Goal: Information Seeking & Learning: Learn about a topic

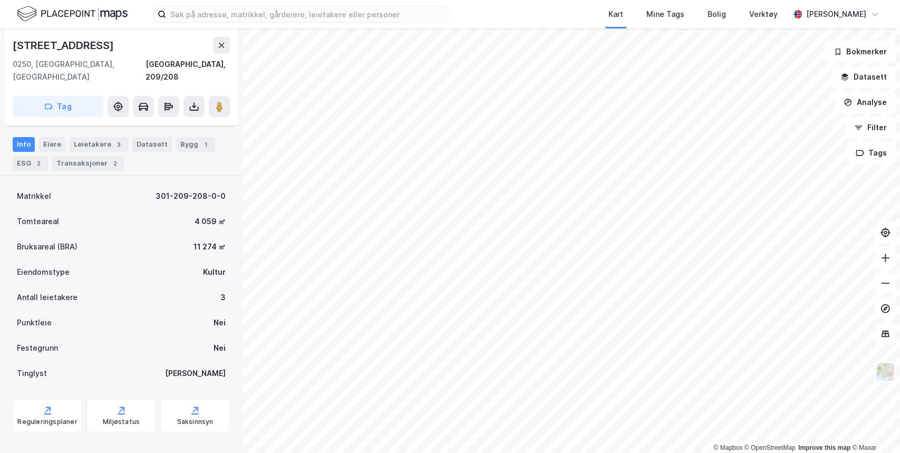
scroll to position [117, 0]
click at [337, 75] on button "Datasett" at bounding box center [864, 76] width 64 height 21
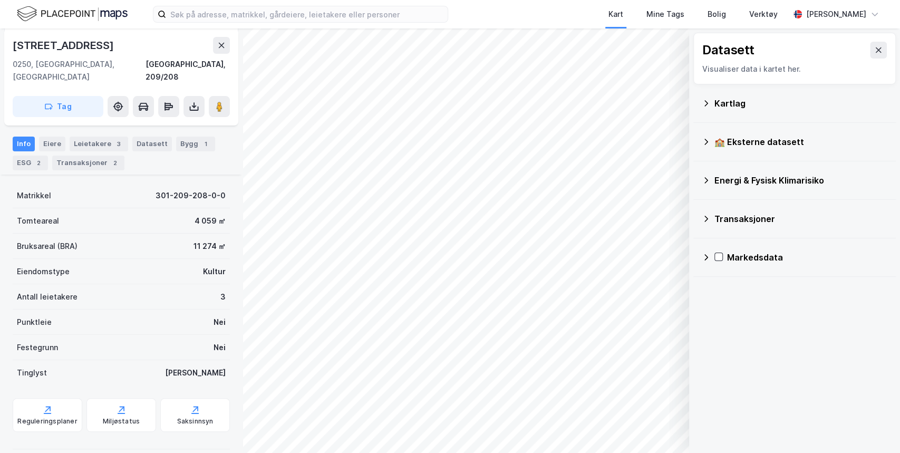
click at [337, 106] on icon at bounding box center [706, 103] width 8 height 8
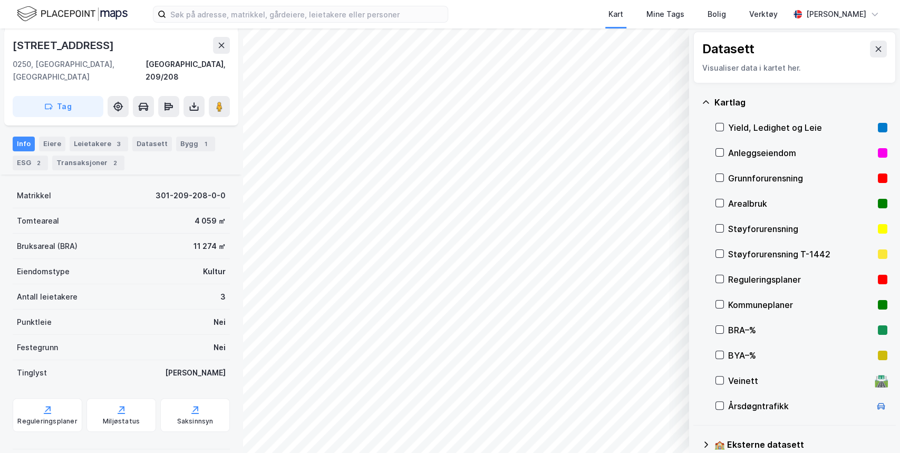
scroll to position [0, 0]
click at [337, 280] on icon at bounding box center [720, 281] width 6 height 4
click at [337, 280] on icon at bounding box center [719, 279] width 7 height 7
click at [337, 46] on button at bounding box center [878, 50] width 17 height 17
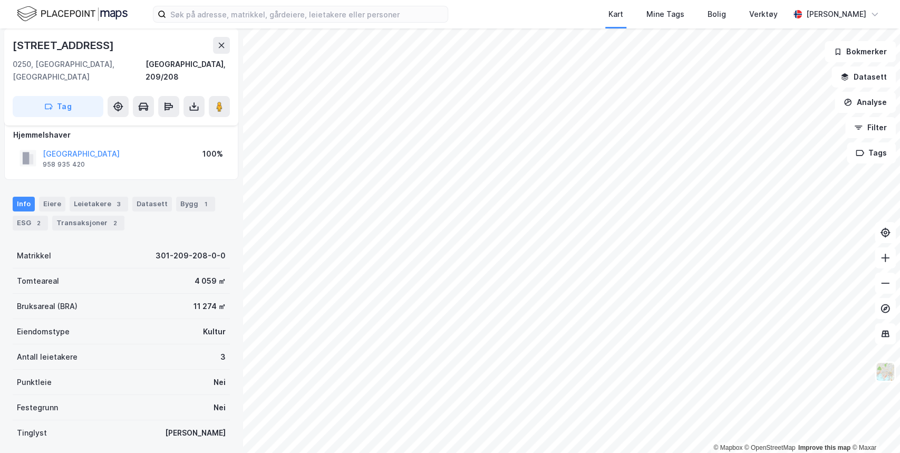
scroll to position [44, 0]
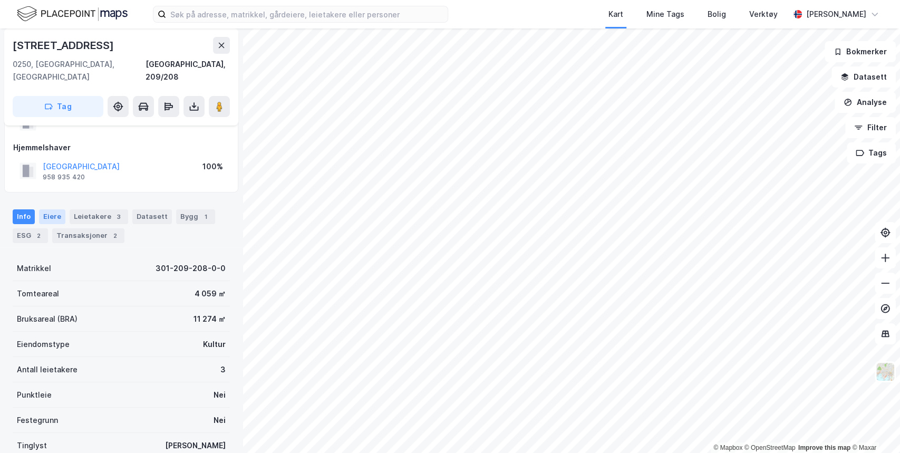
click at [53, 209] on div "Eiere" at bounding box center [52, 216] width 26 height 15
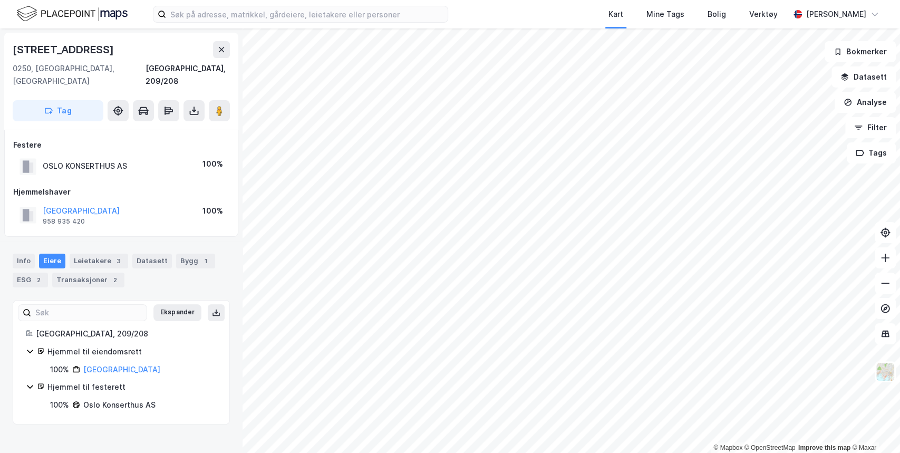
click at [30, 338] on icon at bounding box center [30, 351] width 8 height 8
click at [31, 338] on icon at bounding box center [30, 388] width 6 height 4
click at [31, 338] on icon at bounding box center [29, 387] width 3 height 6
click at [91, 254] on div "Leietakere 3" at bounding box center [99, 261] width 59 height 15
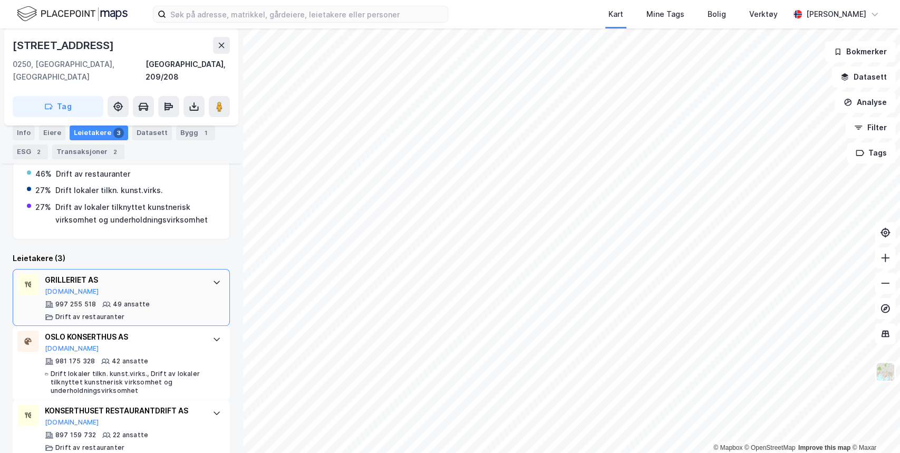
scroll to position [223, 0]
click at [214, 279] on icon at bounding box center [217, 281] width 6 height 4
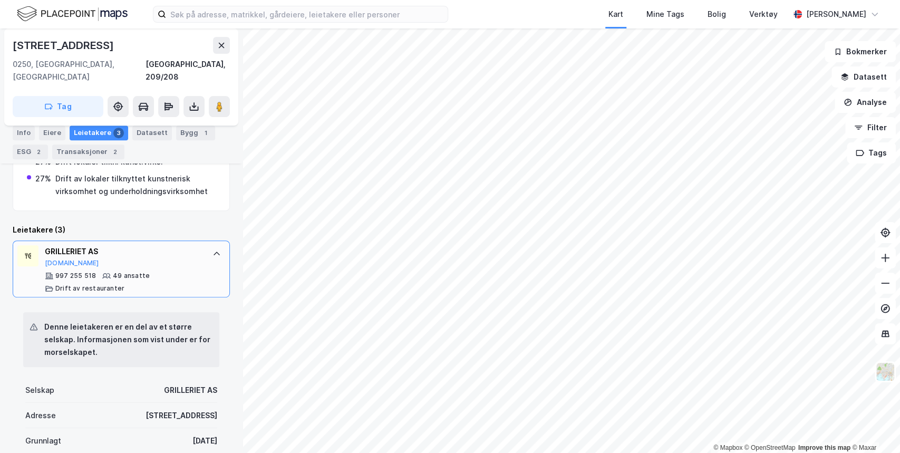
scroll to position [242, 0]
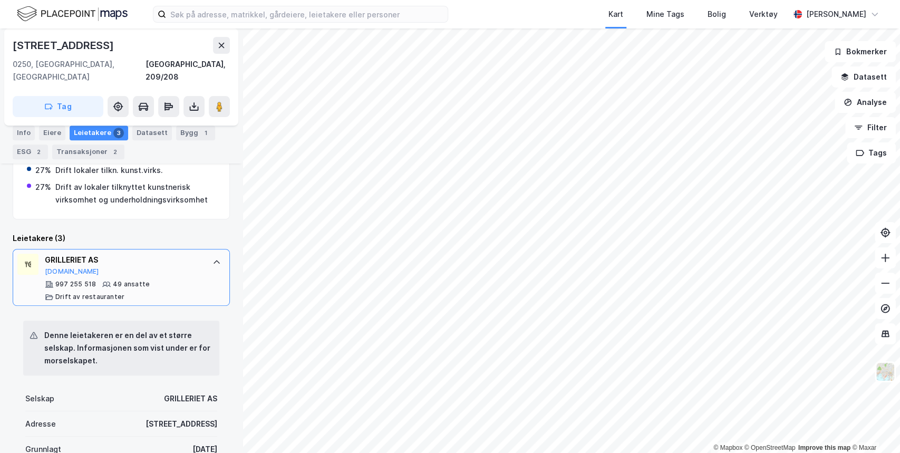
click at [213, 258] on icon at bounding box center [217, 262] width 8 height 8
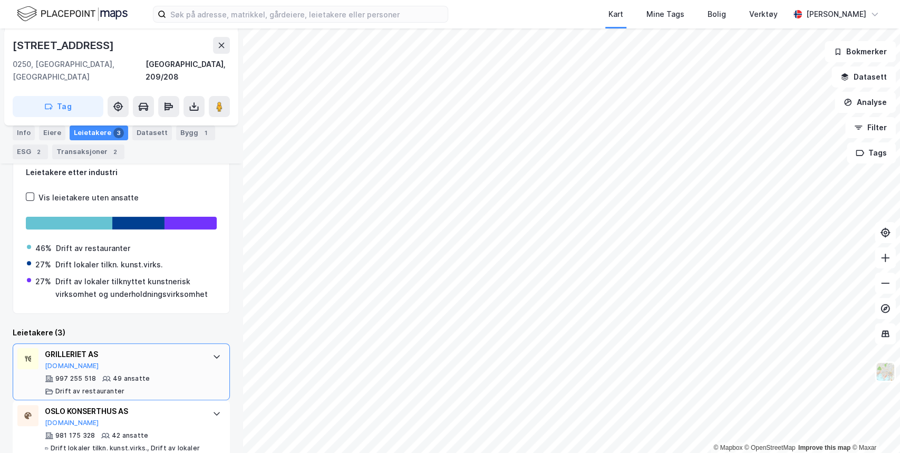
scroll to position [119, 0]
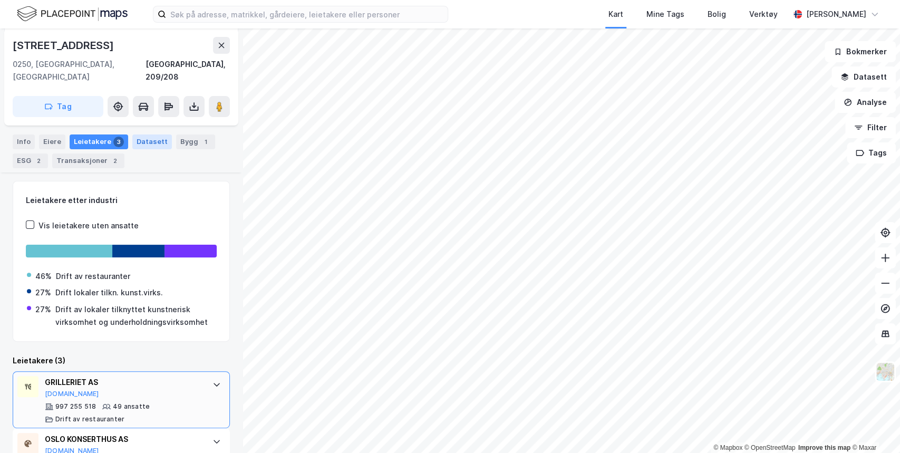
click at [147, 135] on div "Datasett" at bounding box center [152, 142] width 40 height 15
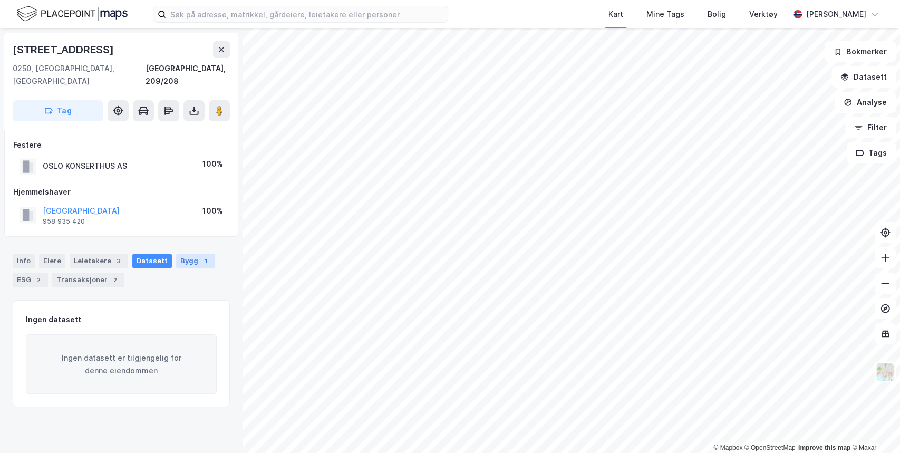
click at [188, 254] on div "Bygg 1" at bounding box center [195, 261] width 39 height 15
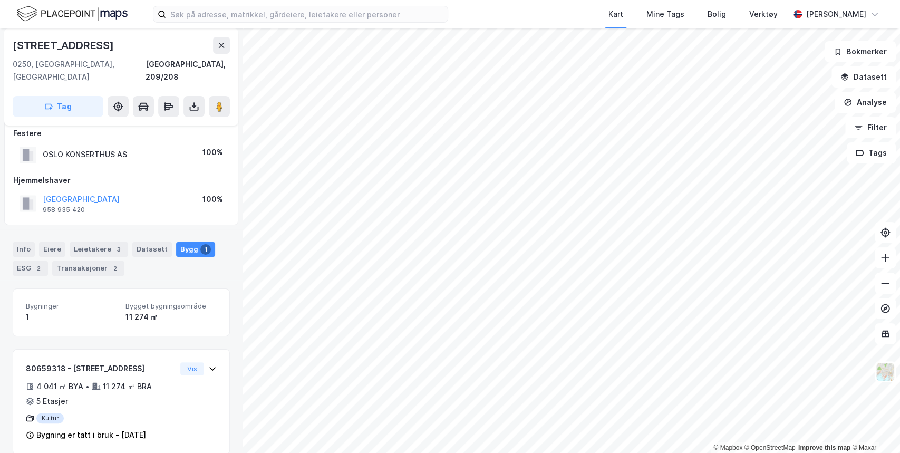
scroll to position [12, 0]
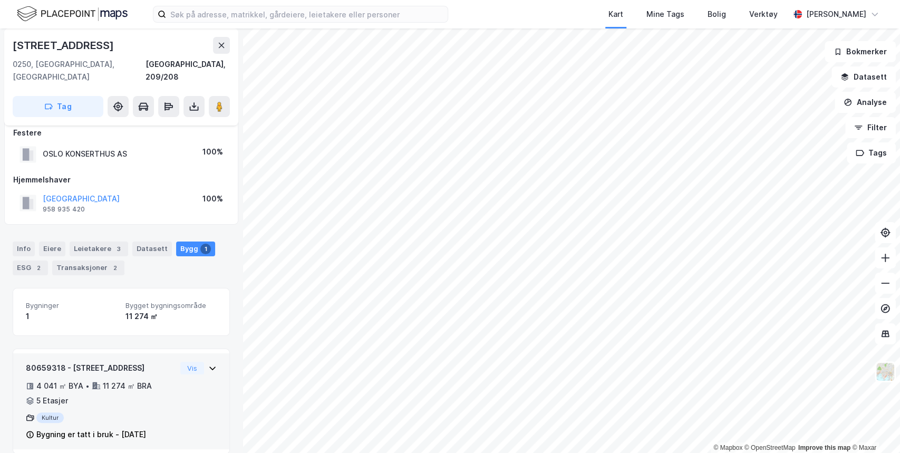
click at [208, 338] on icon at bounding box center [212, 368] width 8 height 8
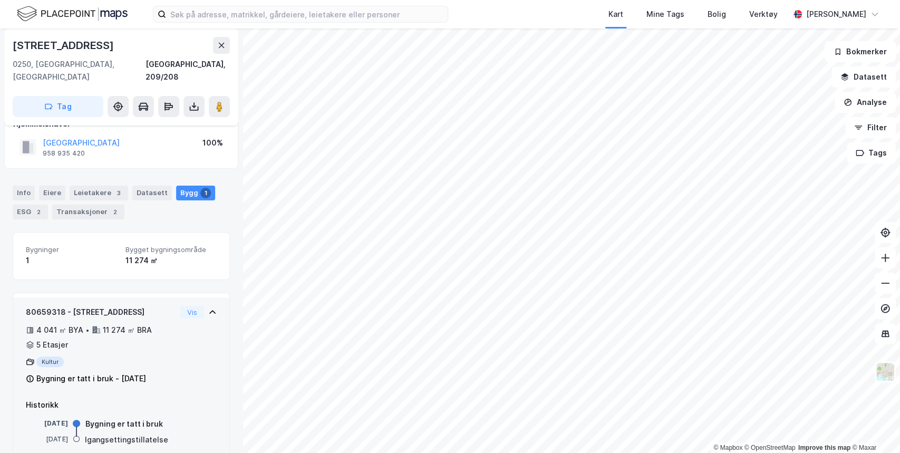
scroll to position [77, 0]
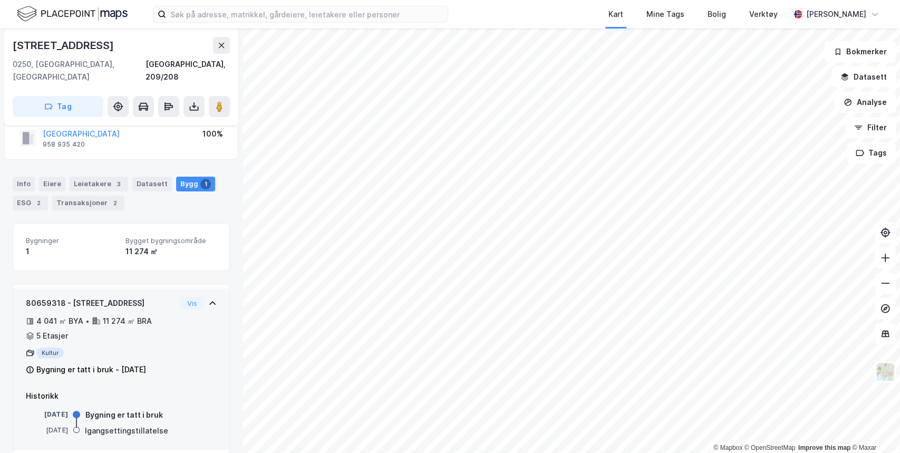
click at [208, 299] on icon at bounding box center [212, 303] width 8 height 8
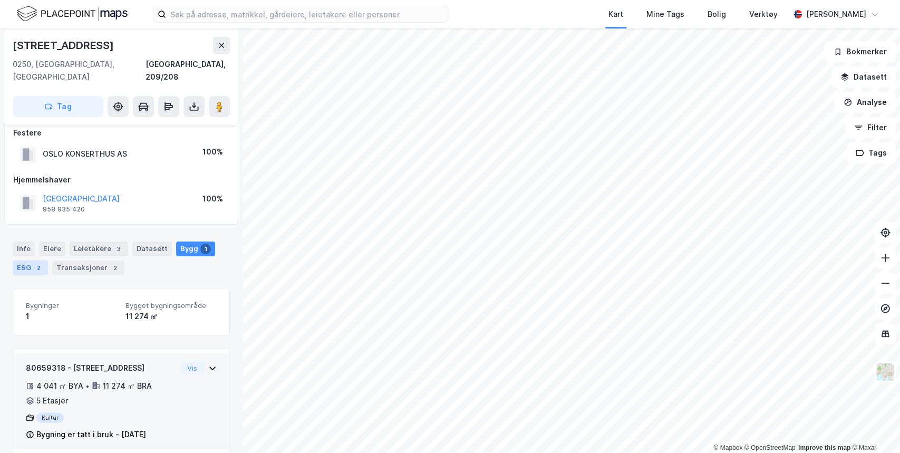
click at [31, 261] on div "ESG 2" at bounding box center [30, 268] width 35 height 15
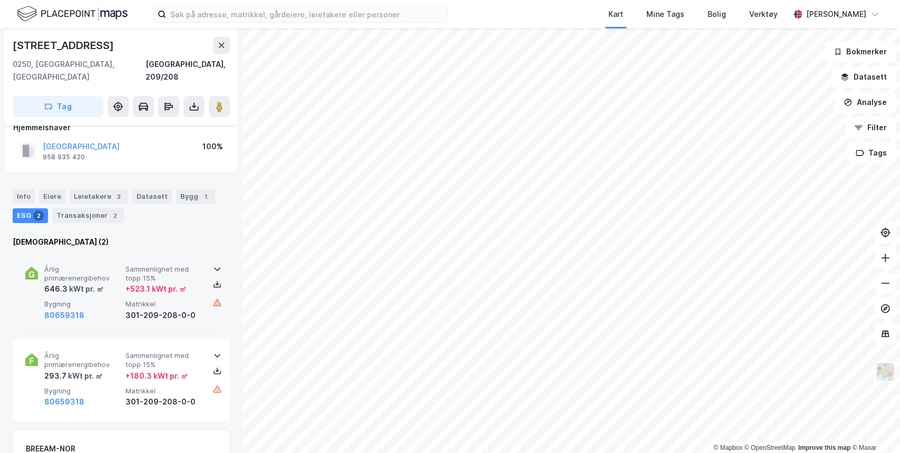
scroll to position [65, 0]
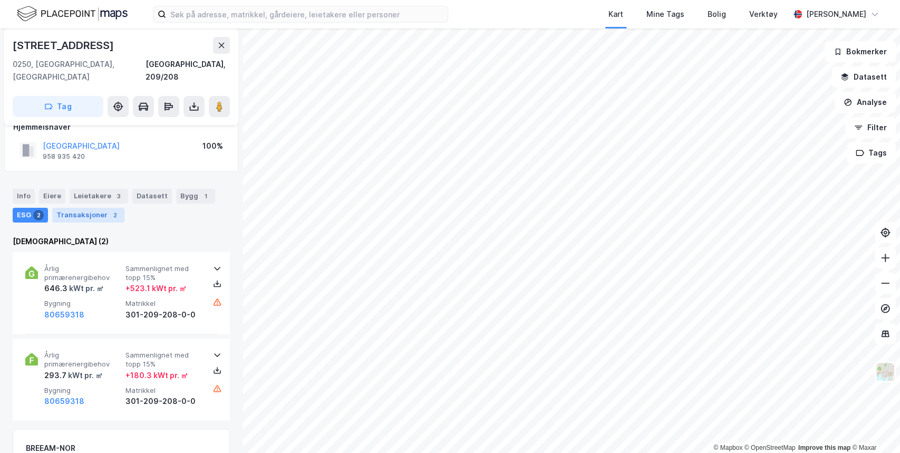
click at [85, 208] on div "Transaksjoner 2" at bounding box center [88, 215] width 72 height 15
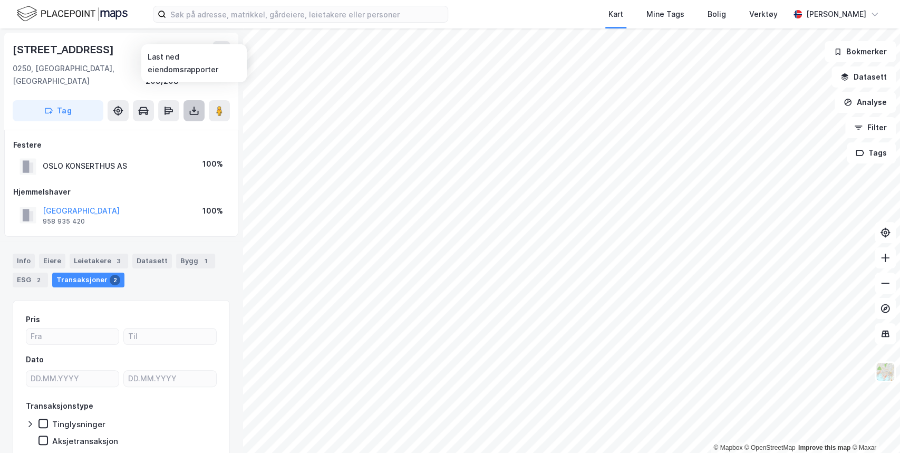
click at [189, 106] on icon at bounding box center [194, 111] width 11 height 11
click at [165, 106] on icon at bounding box center [169, 111] width 11 height 11
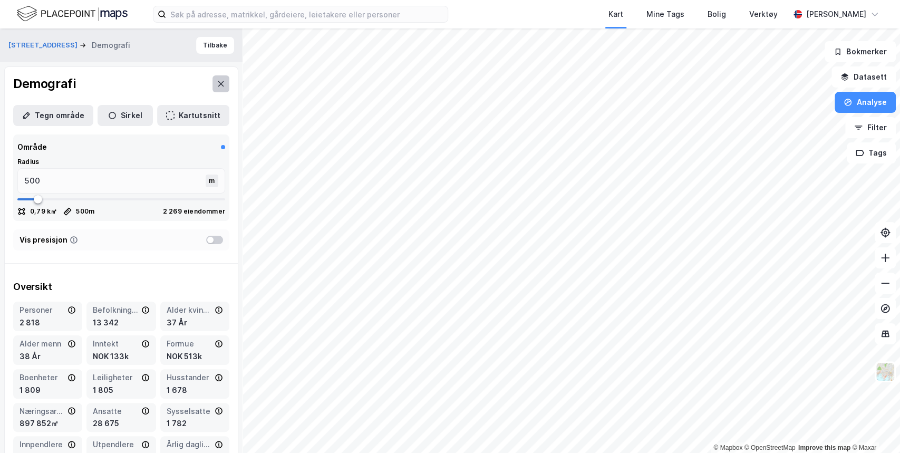
click at [217, 81] on icon at bounding box center [221, 84] width 8 height 8
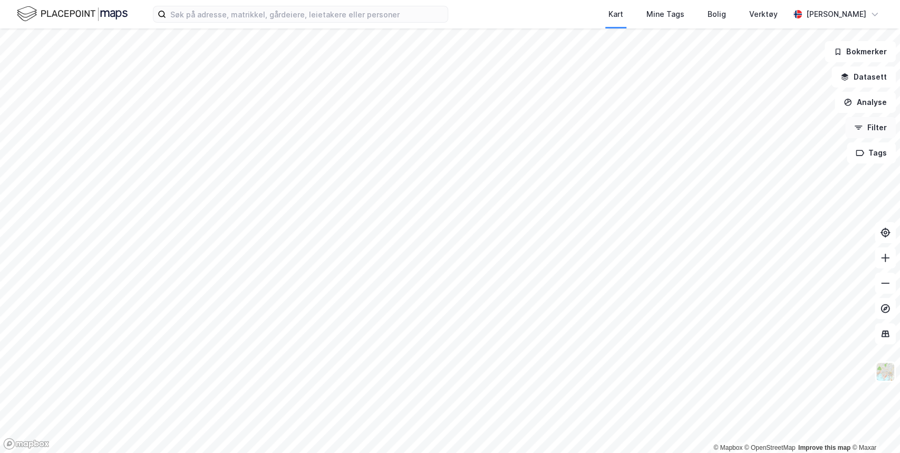
click at [337, 128] on button "Filter" at bounding box center [871, 127] width 51 height 21
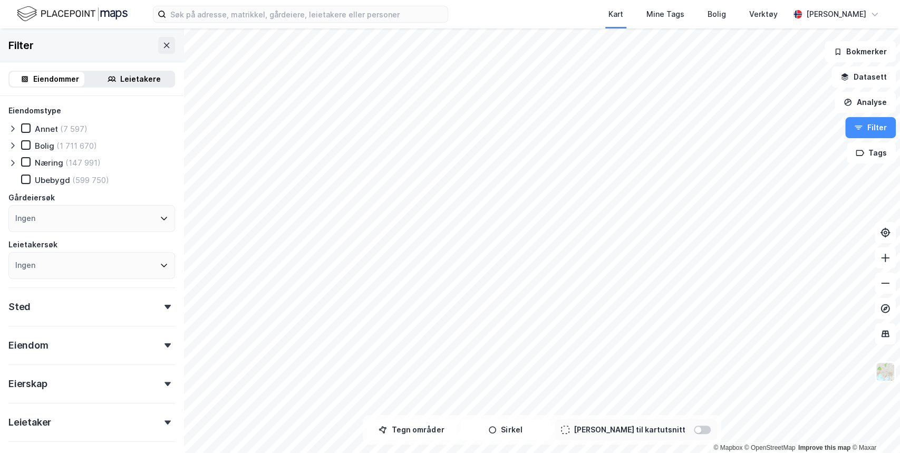
click at [120, 81] on div "Leietakere" at bounding box center [140, 79] width 41 height 13
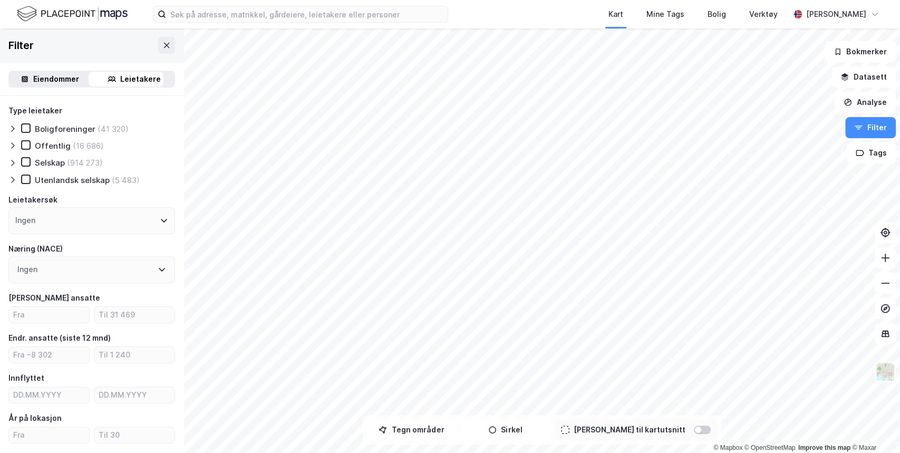
click at [47, 80] on div "Eiendommer" at bounding box center [56, 79] width 46 height 13
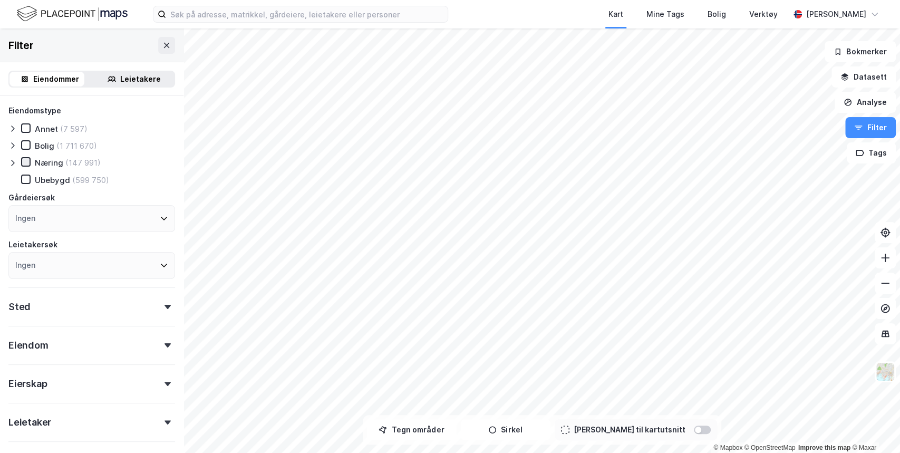
click at [27, 164] on icon at bounding box center [25, 161] width 7 height 7
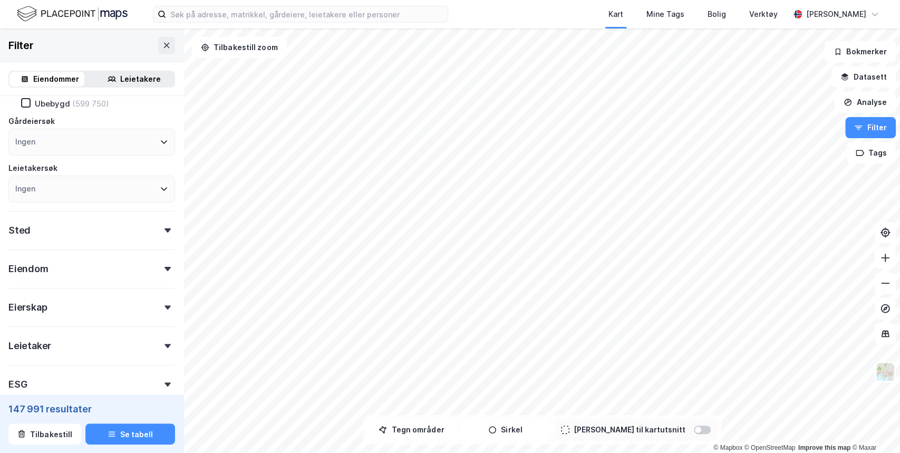
scroll to position [95, 0]
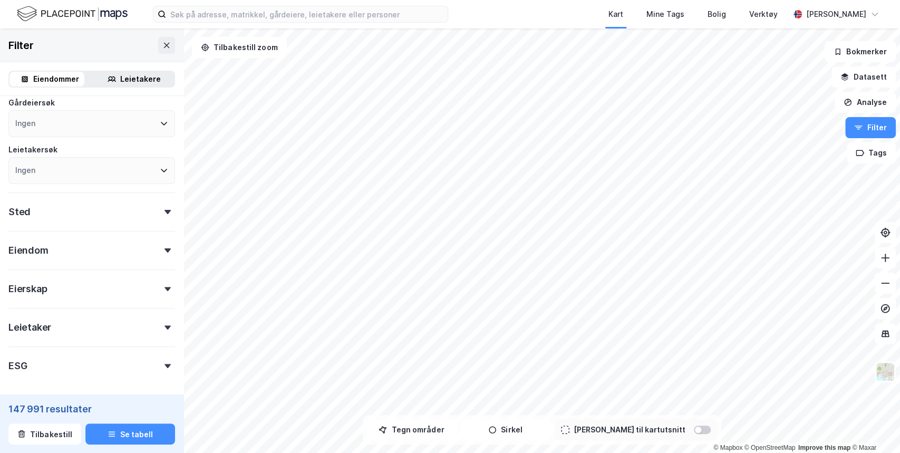
click at [165, 211] on icon at bounding box center [168, 212] width 6 height 4
click at [158, 214] on div "Sted" at bounding box center [91, 208] width 167 height 30
click at [337, 338] on div at bounding box center [702, 430] width 17 height 8
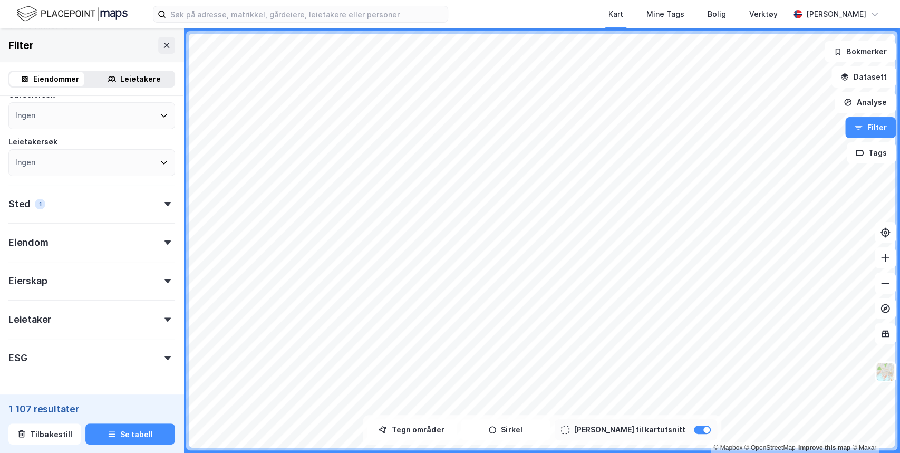
scroll to position [104, 0]
click at [165, 239] on icon at bounding box center [168, 241] width 6 height 4
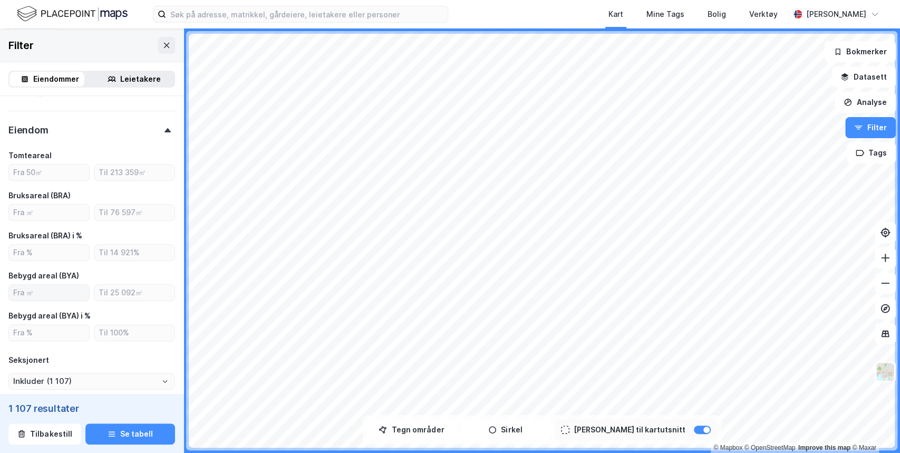
scroll to position [233, 0]
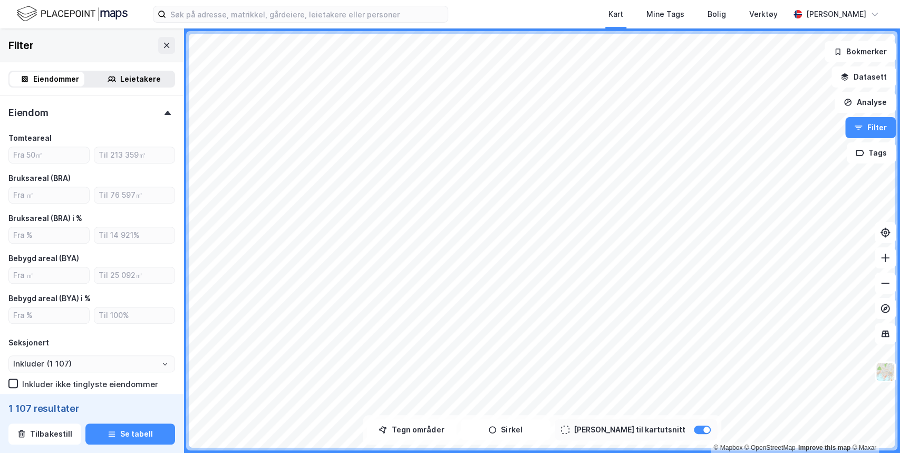
click at [158, 108] on div "Eiendom" at bounding box center [91, 108] width 167 height 30
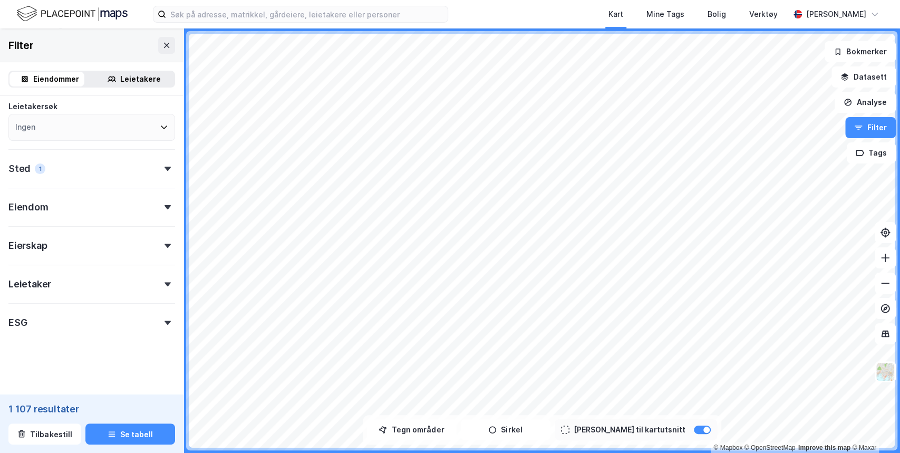
click at [165, 245] on icon at bounding box center [168, 246] width 6 height 4
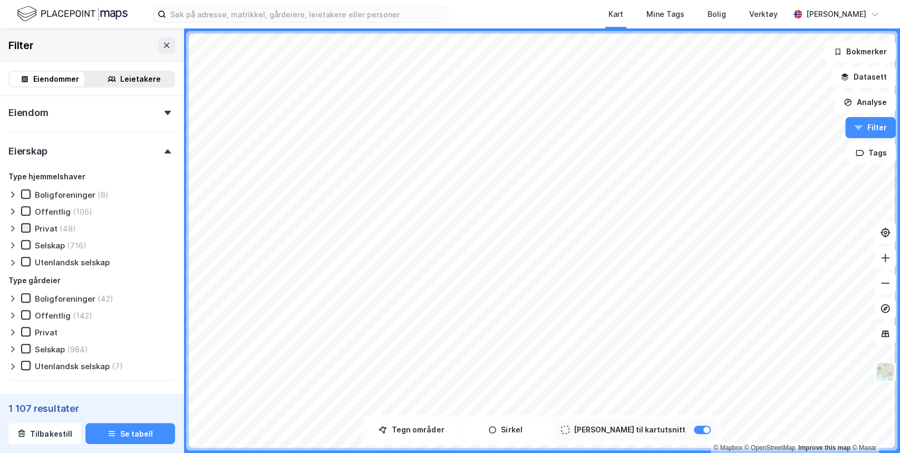
click at [26, 230] on icon at bounding box center [25, 227] width 7 height 7
click at [25, 333] on icon at bounding box center [25, 331] width 7 height 7
click at [25, 228] on icon at bounding box center [25, 227] width 7 height 7
click at [24, 333] on icon at bounding box center [26, 332] width 6 height 4
click at [26, 228] on icon at bounding box center [26, 228] width 6 height 4
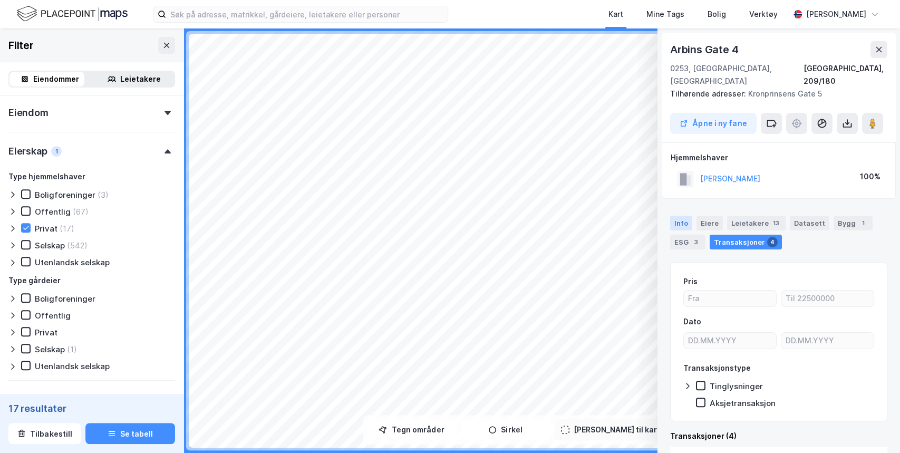
click at [337, 216] on div "Info" at bounding box center [681, 223] width 22 height 15
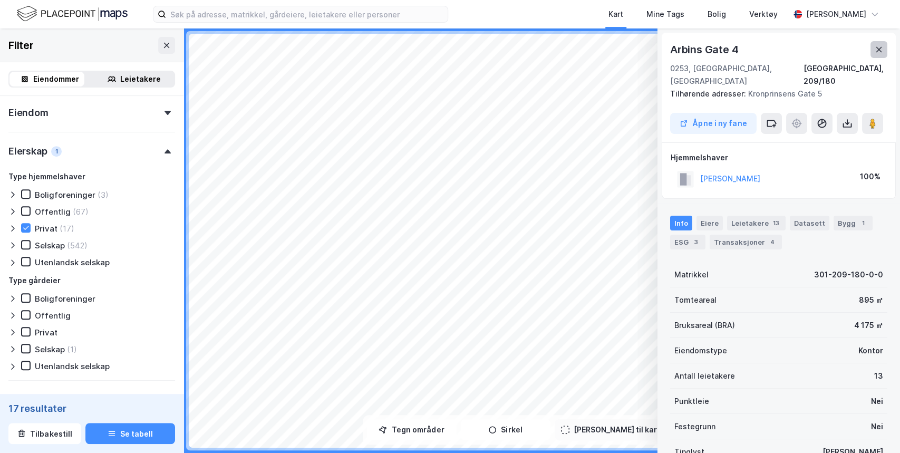
click at [337, 52] on icon at bounding box center [879, 49] width 8 height 8
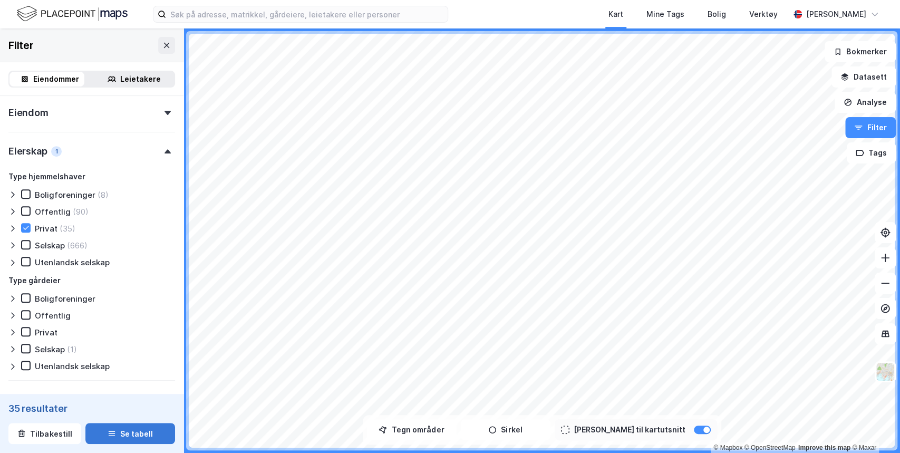
click at [152, 338] on button "Se tabell" at bounding box center [130, 434] width 90 height 21
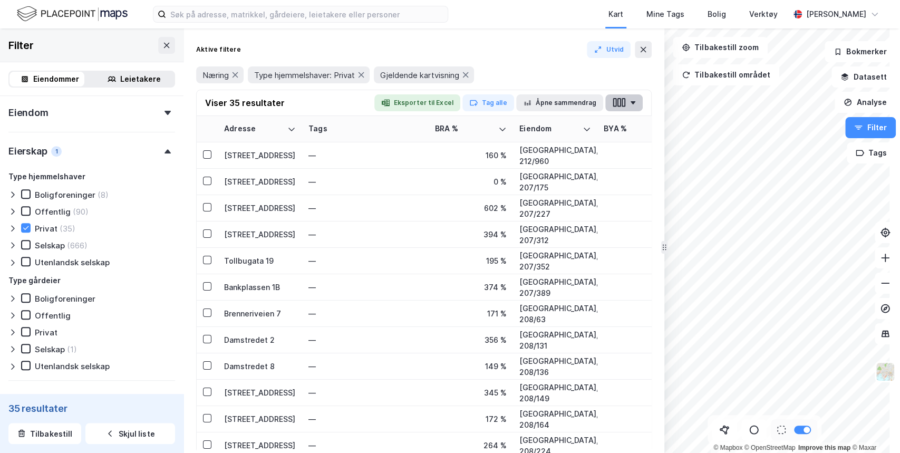
click at [337, 102] on icon "button" at bounding box center [633, 102] width 5 height 3
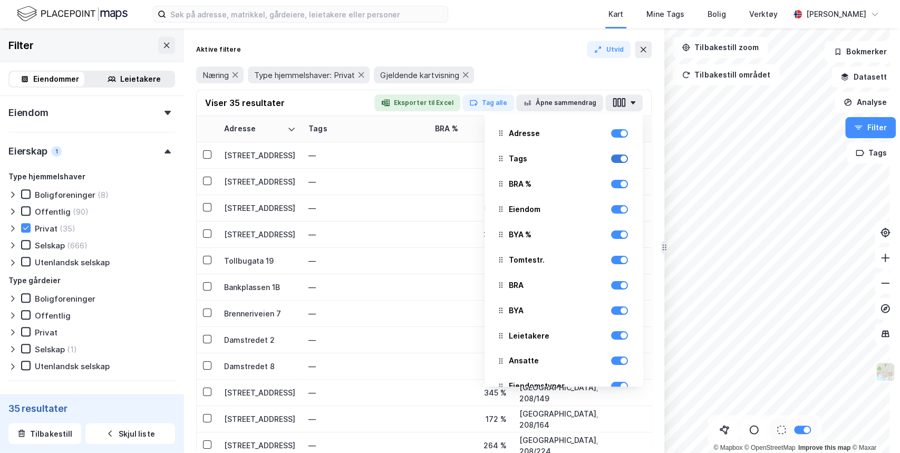
click at [337, 161] on div at bounding box center [619, 159] width 17 height 8
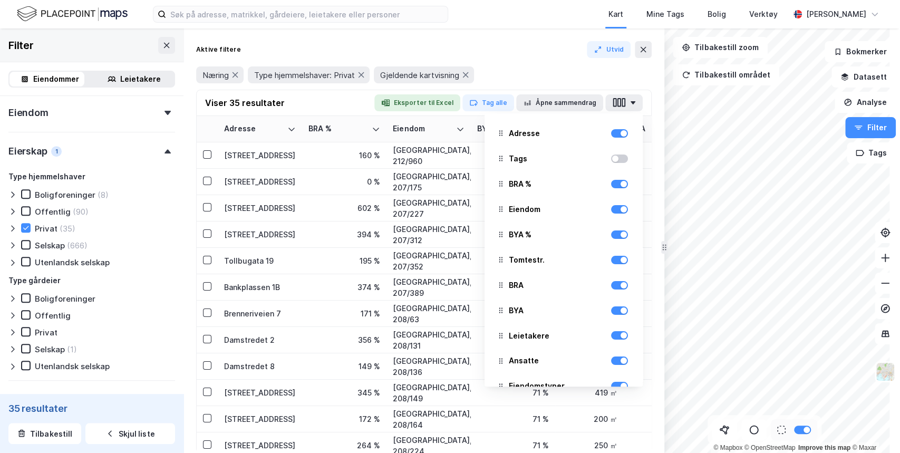
click at [337, 188] on div at bounding box center [619, 184] width 17 height 13
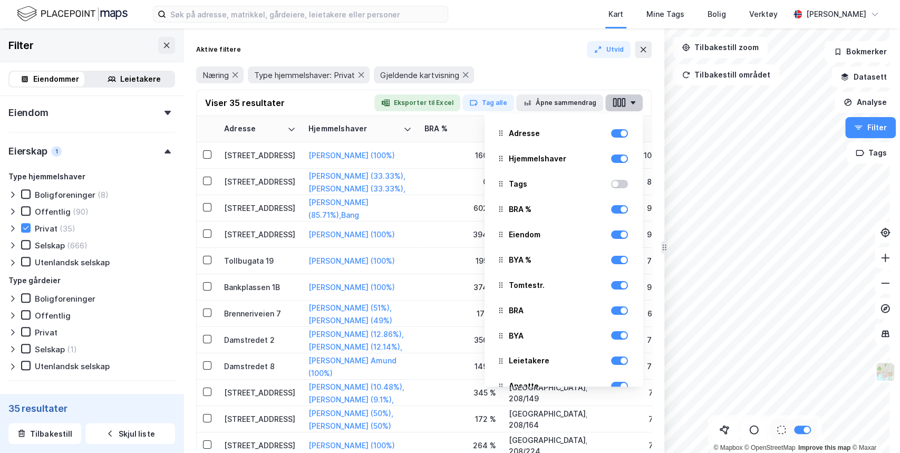
click at [337, 102] on button "button" at bounding box center [624, 102] width 37 height 17
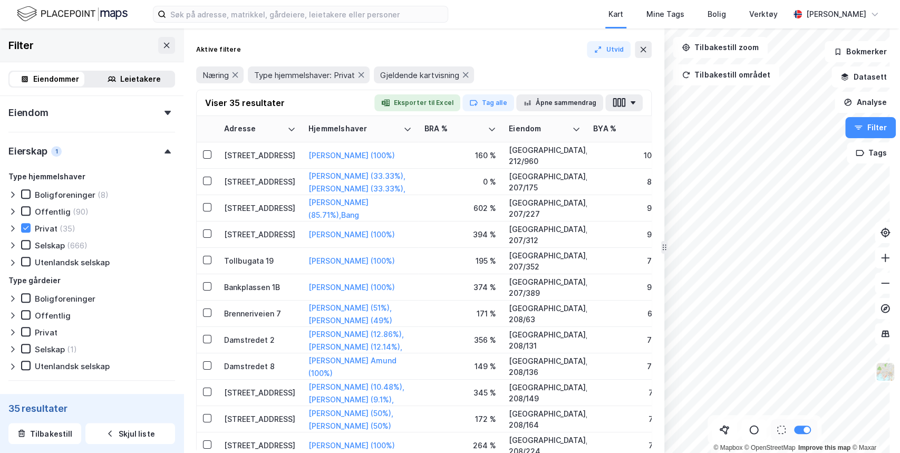
click at [337, 72] on div "Næring Type hjemmelshaver: Privat Gjeldende kartvisning" at bounding box center [424, 74] width 456 height 17
click at [337, 103] on button "Tag alle" at bounding box center [489, 102] width 52 height 17
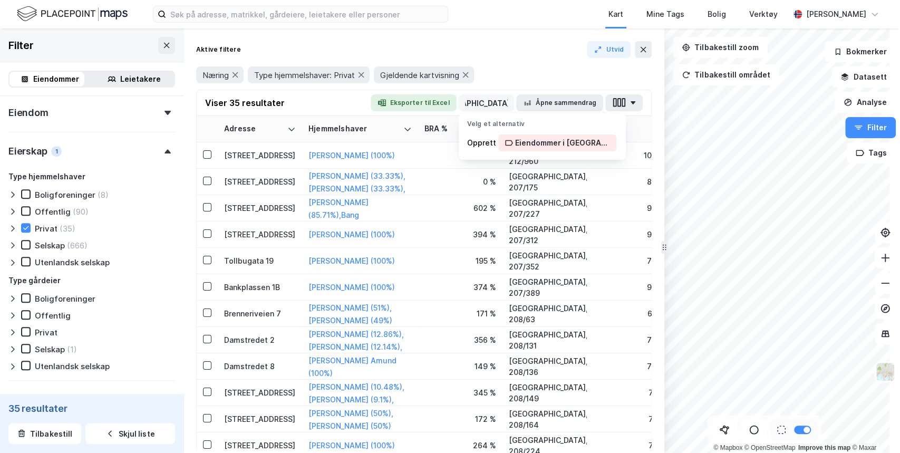
scroll to position [0, 91]
type input "Eiendommer i [GEOGRAPHIC_DATA] - Private"
click at [337, 143] on div "Eiendommer i [GEOGRAPHIC_DATA] - Private" at bounding box center [562, 143] width 95 height 13
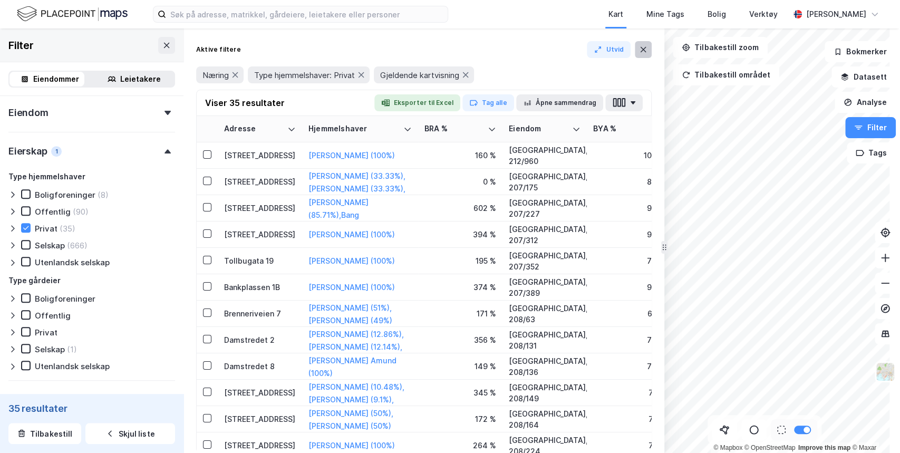
click at [337, 52] on icon at bounding box center [643, 49] width 8 height 8
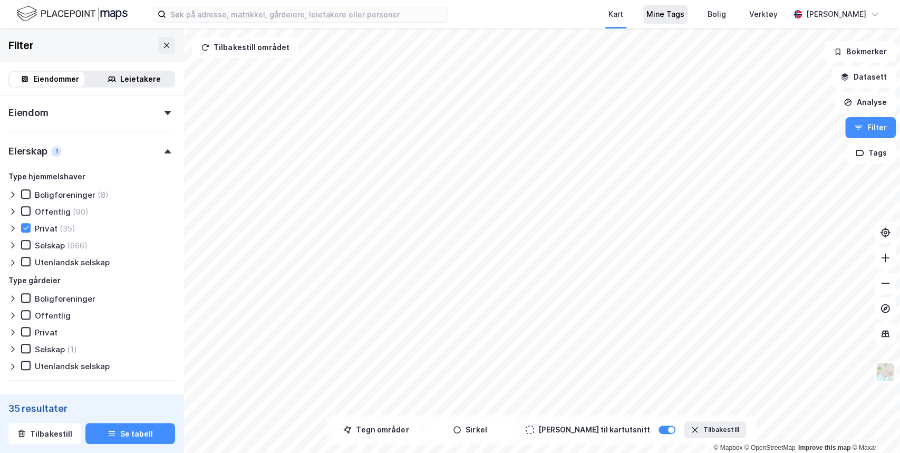
click at [337, 14] on div "Mine Tags" at bounding box center [666, 14] width 38 height 13
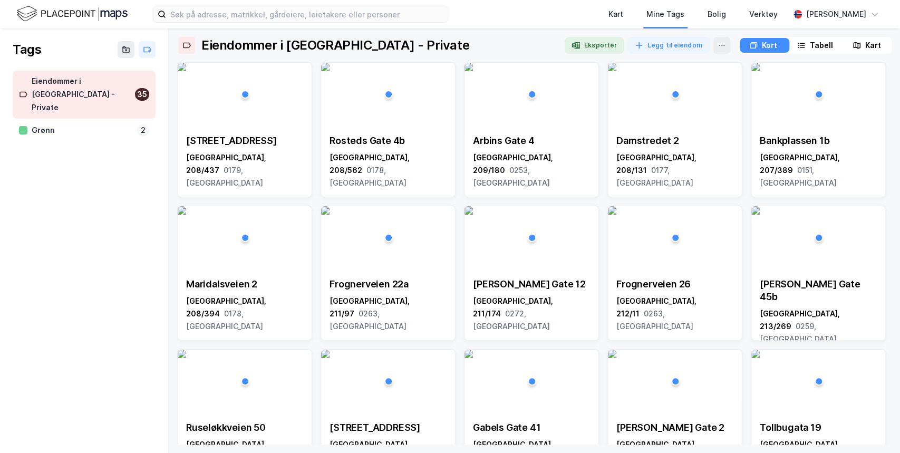
click at [68, 85] on div "Eiendommer i [GEOGRAPHIC_DATA] - Private" at bounding box center [81, 95] width 99 height 40
click at [257, 166] on span "0179, [GEOGRAPHIC_DATA]" at bounding box center [224, 177] width 77 height 22
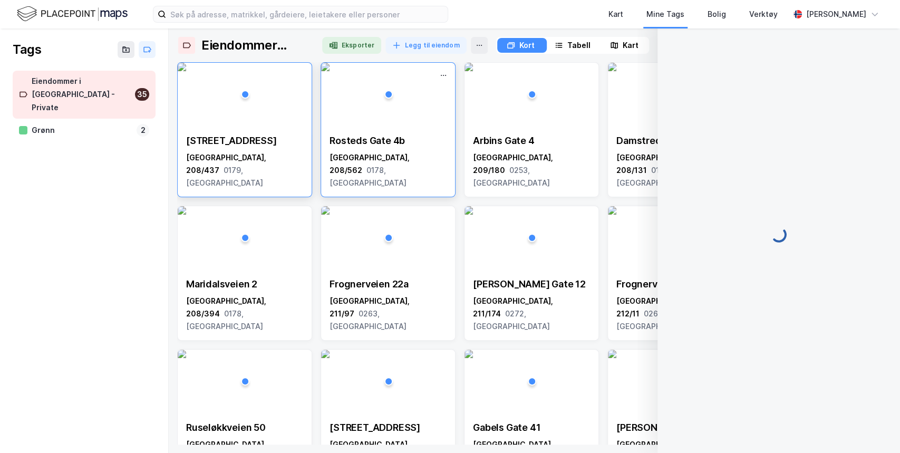
scroll to position [2, 0]
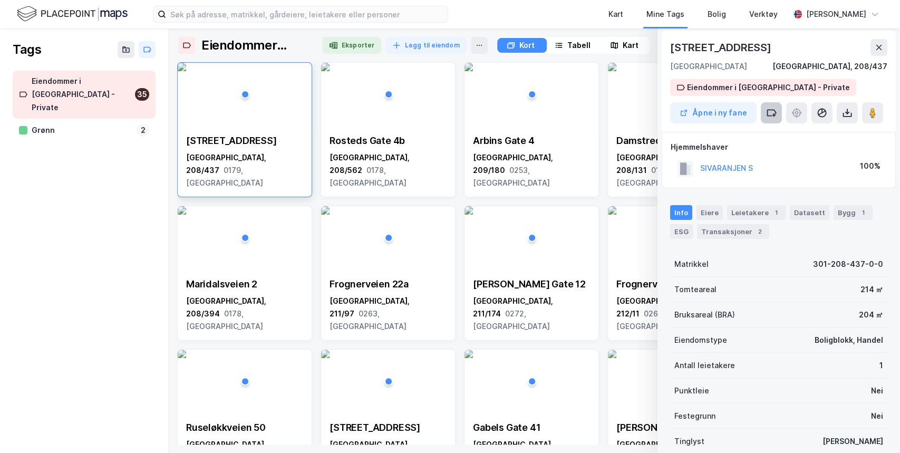
click at [337, 113] on icon at bounding box center [771, 113] width 11 height 11
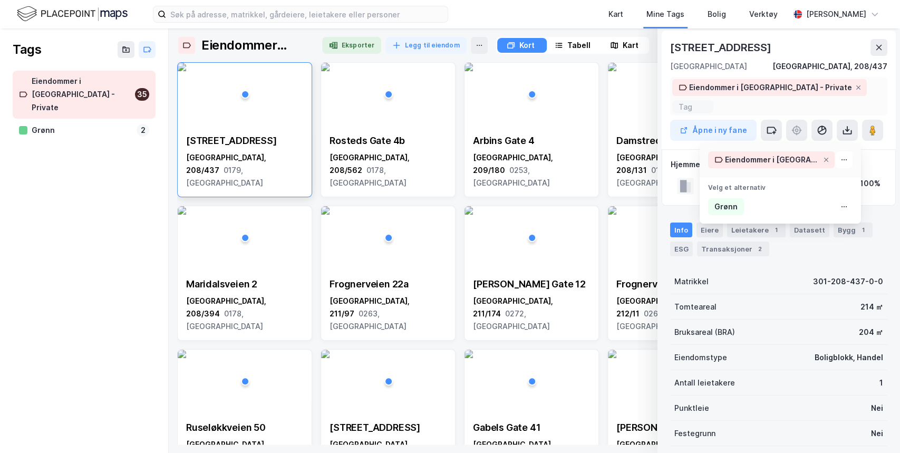
click at [337, 177] on div "Velg et alternativ" at bounding box center [768, 184] width 137 height 15
click at [337, 196] on div "Grønn" at bounding box center [780, 206] width 161 height 21
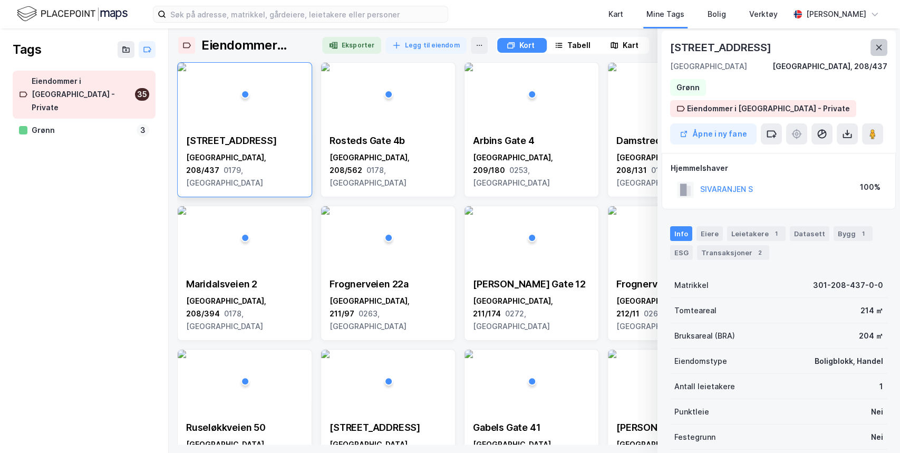
click at [337, 48] on icon at bounding box center [880, 47] width 6 height 5
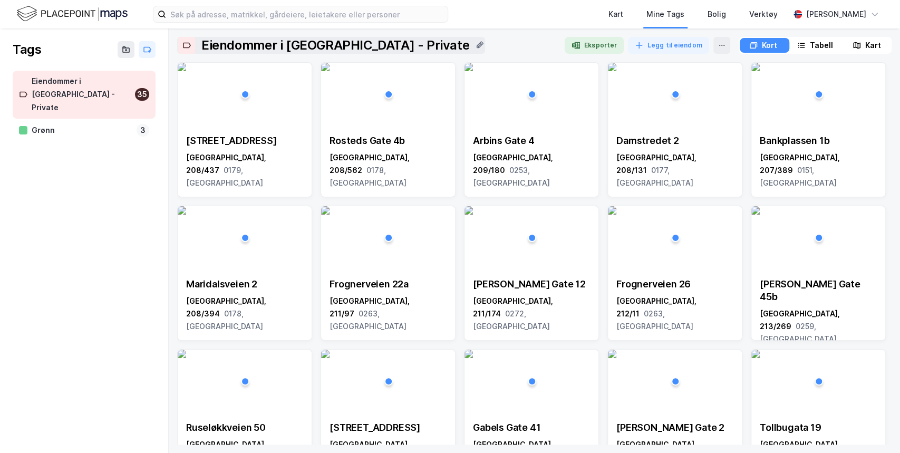
click at [337, 41] on icon at bounding box center [480, 45] width 8 height 8
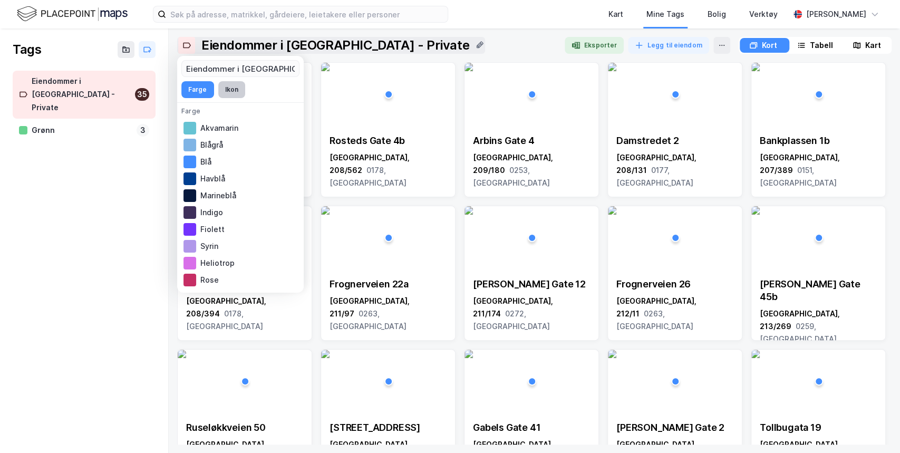
click at [229, 87] on button "Ikon" at bounding box center [231, 89] width 27 height 17
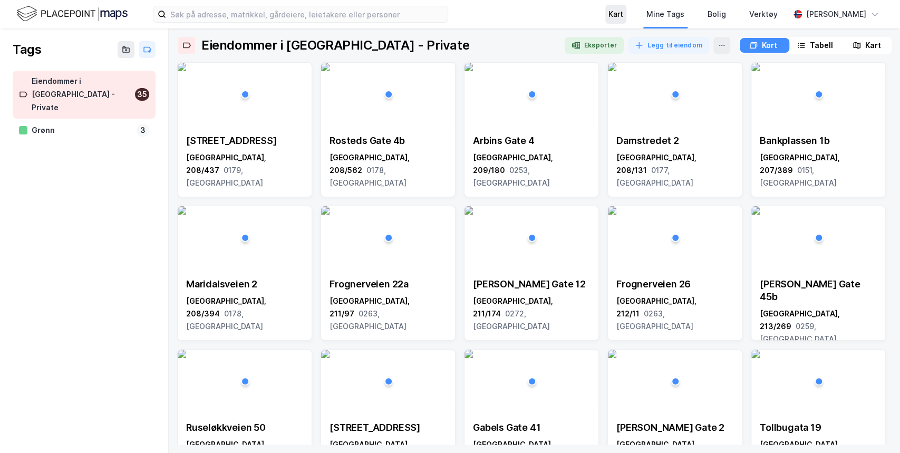
click at [337, 15] on div "Kart" at bounding box center [616, 14] width 15 height 13
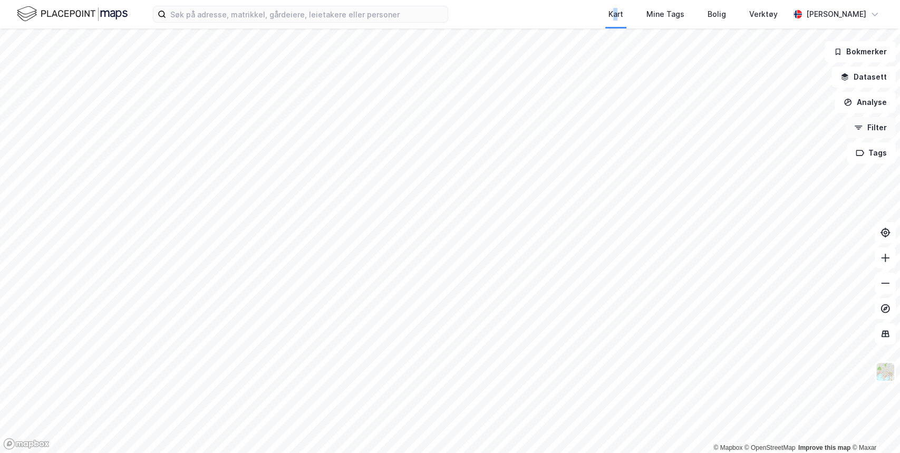
click at [337, 126] on button "Filter" at bounding box center [871, 127] width 51 height 21
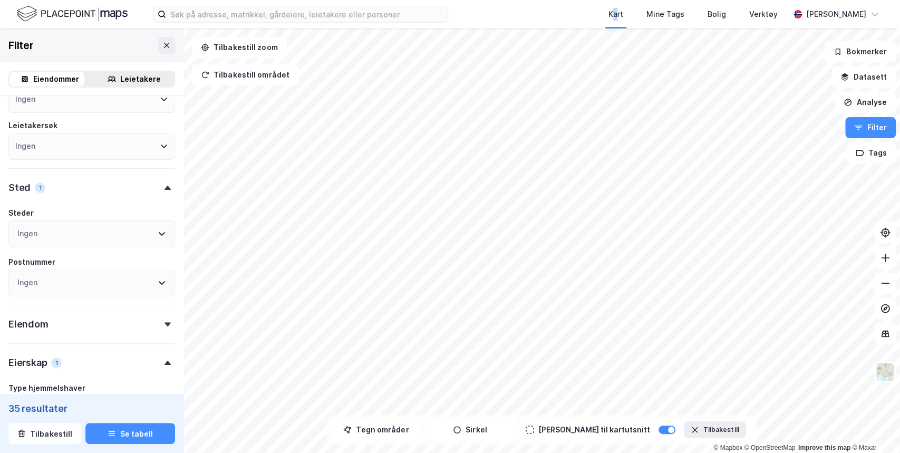
scroll to position [119, 0]
click at [120, 78] on div "Leietakere" at bounding box center [140, 79] width 41 height 13
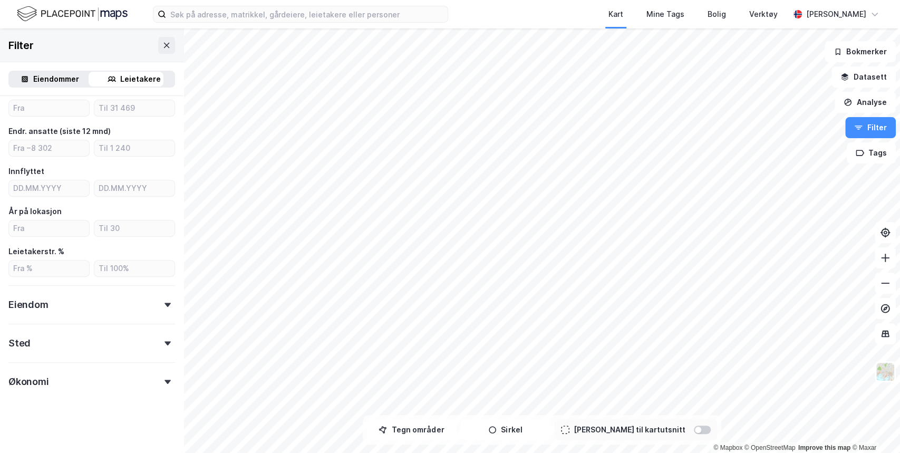
scroll to position [207, 0]
click at [37, 76] on div "Eiendommer" at bounding box center [56, 79] width 46 height 13
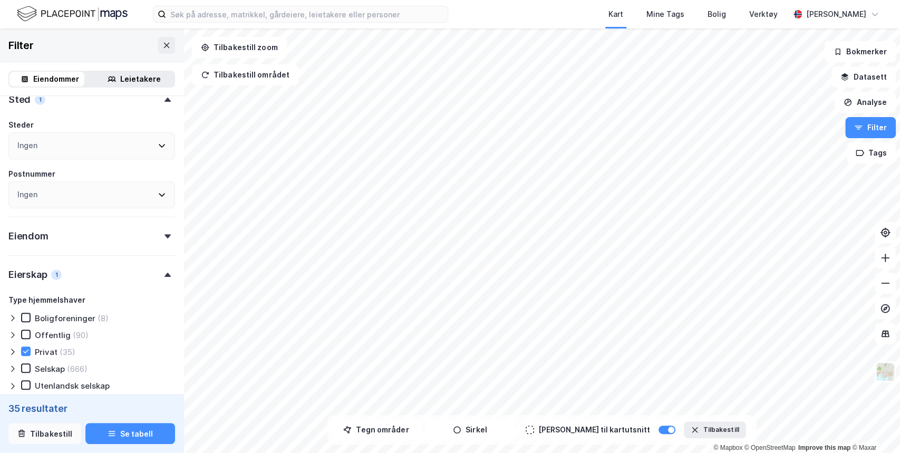
drag, startPoint x: 34, startPoint y: 397, endPoint x: 51, endPoint y: 430, distance: 37.7
click at [51, 338] on button "Tilbakestill" at bounding box center [44, 434] width 73 height 21
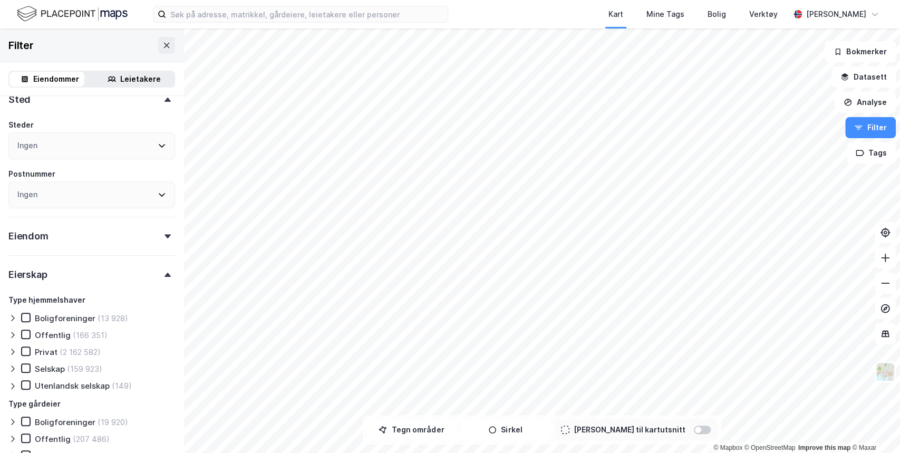
drag, startPoint x: 108, startPoint y: 75, endPoint x: 128, endPoint y: 78, distance: 20.2
click at [108, 75] on icon at bounding box center [112, 79] width 8 height 8
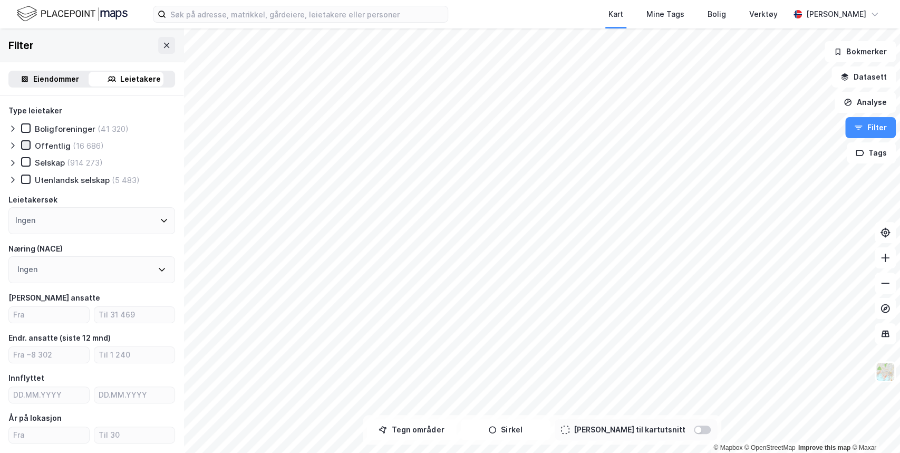
click at [26, 146] on icon at bounding box center [26, 145] width 6 height 4
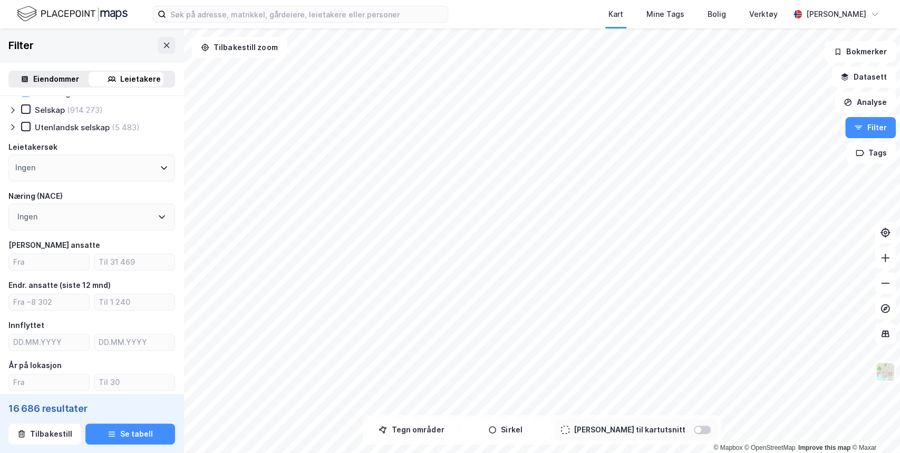
scroll to position [142, 0]
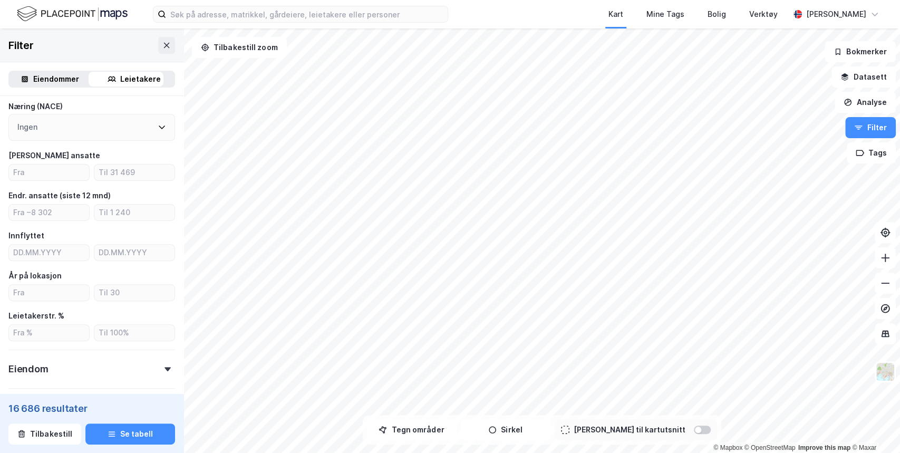
click at [128, 131] on div "Ingen" at bounding box center [91, 127] width 167 height 27
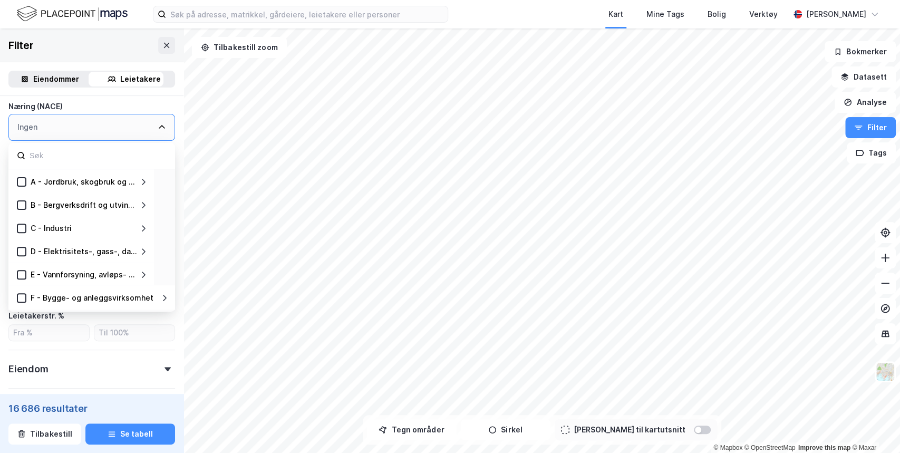
click at [158, 131] on icon at bounding box center [162, 127] width 8 height 8
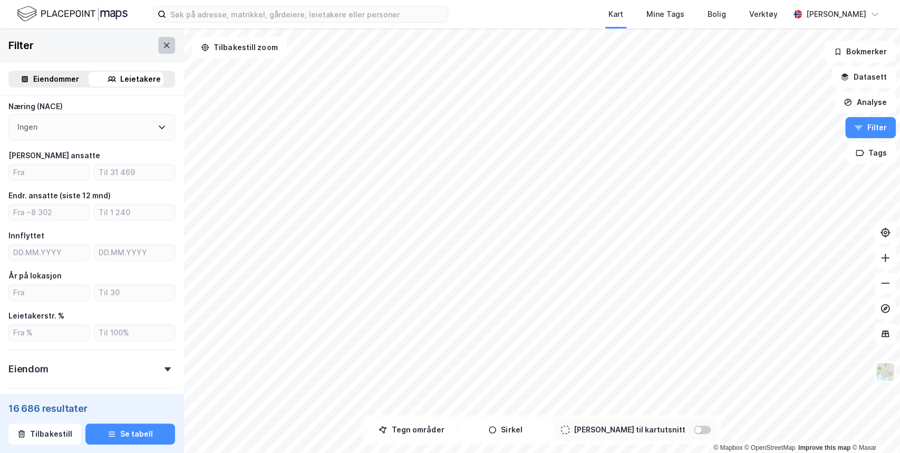
click at [162, 47] on icon at bounding box center [166, 45] width 8 height 8
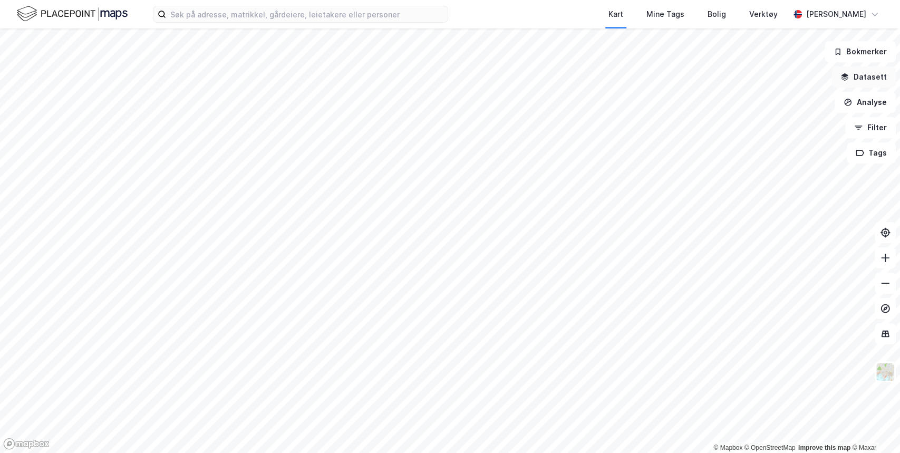
click at [337, 74] on button "Datasett" at bounding box center [864, 76] width 64 height 21
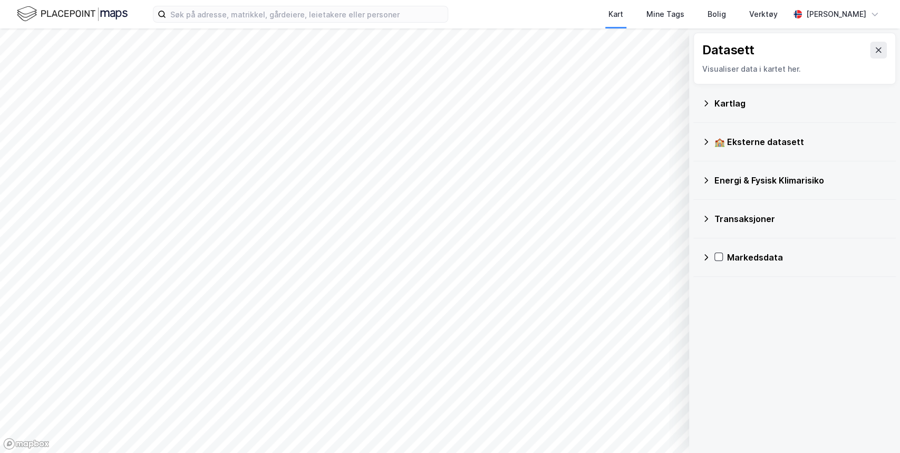
click at [337, 103] on icon at bounding box center [706, 103] width 8 height 8
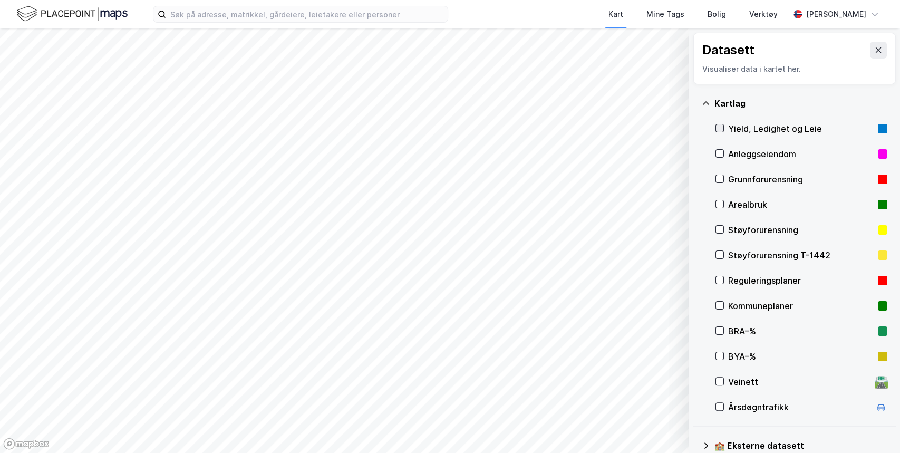
click at [337, 128] on icon at bounding box center [719, 127] width 7 height 7
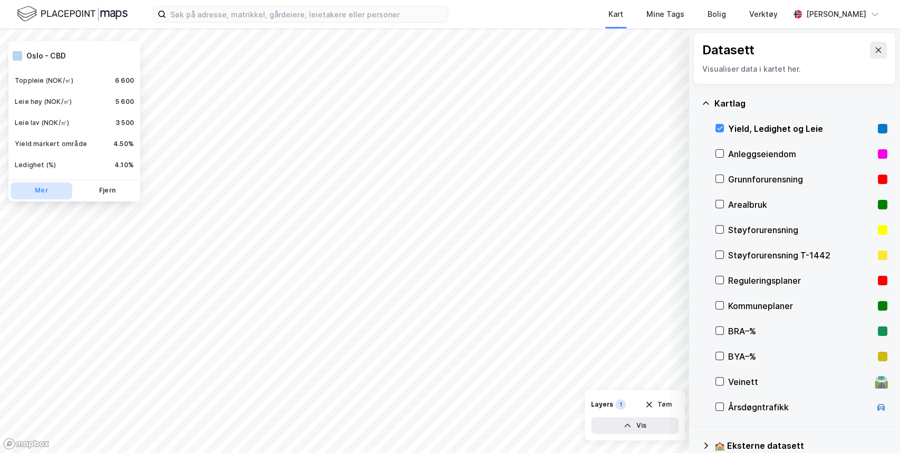
click at [45, 195] on button "Mer" at bounding box center [42, 191] width 62 height 17
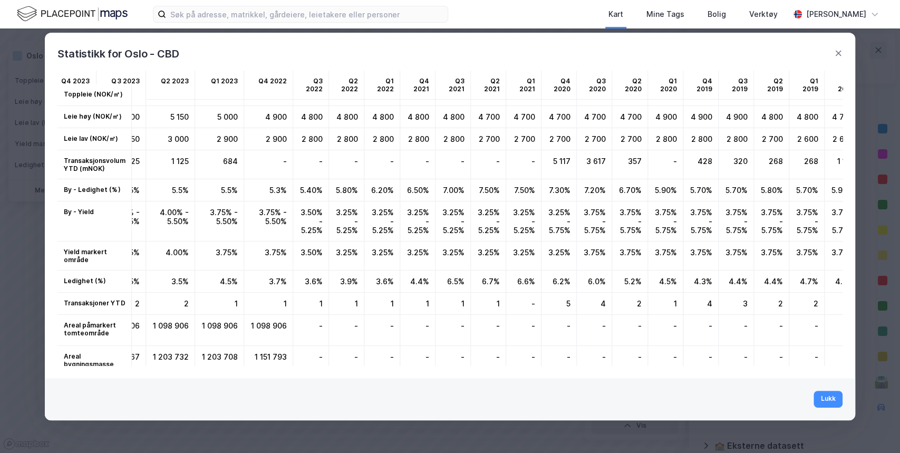
scroll to position [63, 363]
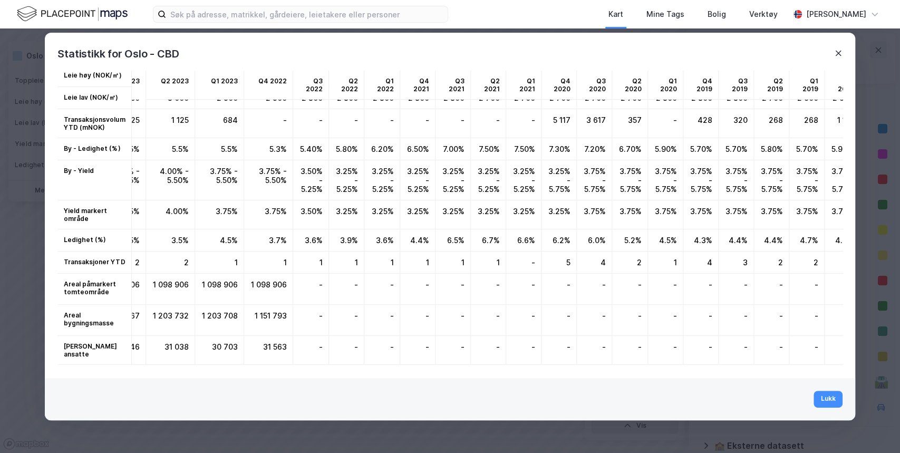
click at [337, 52] on icon at bounding box center [839, 53] width 6 height 5
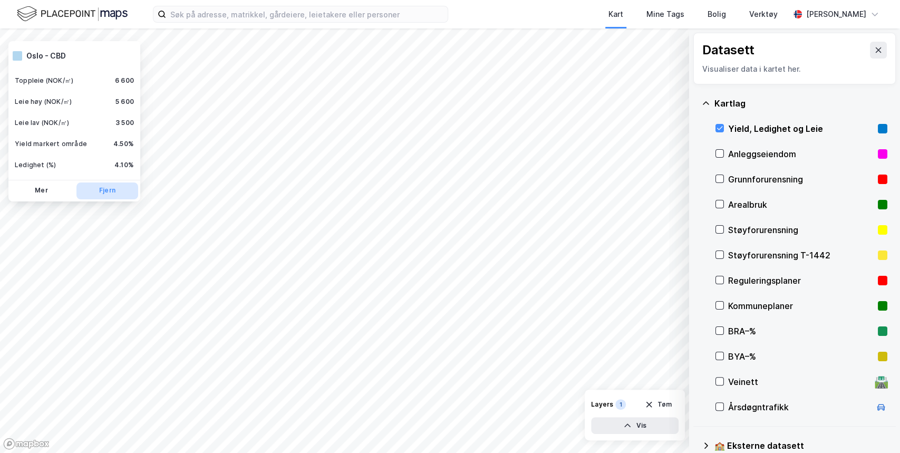
click at [113, 185] on button "Fjern" at bounding box center [107, 191] width 62 height 17
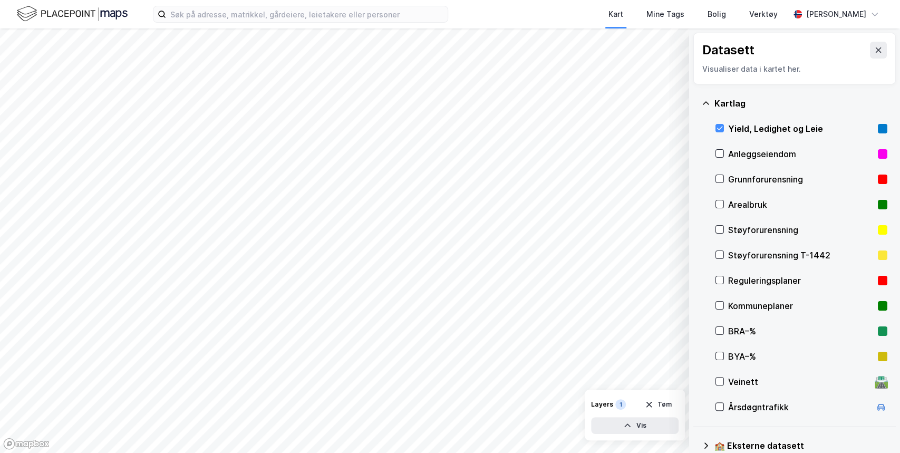
click at [337, 132] on div "Yield, Ledighet og Leie" at bounding box center [802, 128] width 172 height 25
click at [337, 105] on icon at bounding box center [706, 103] width 8 height 8
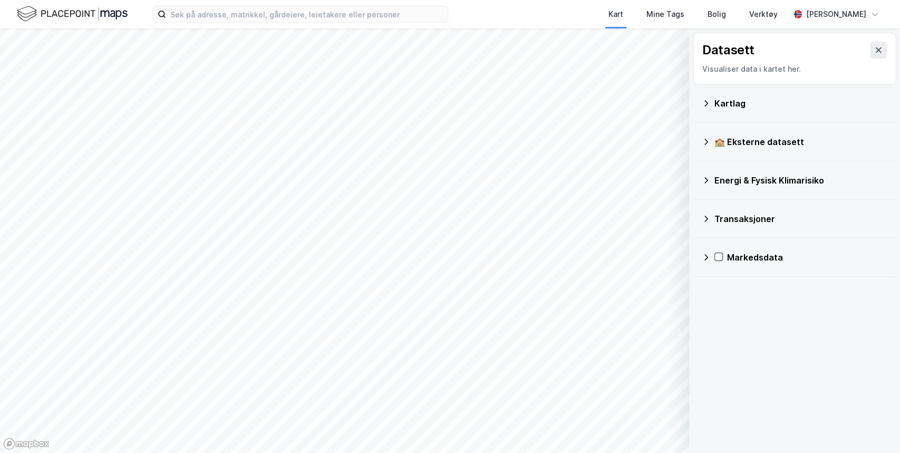
click at [337, 104] on icon at bounding box center [706, 103] width 8 height 8
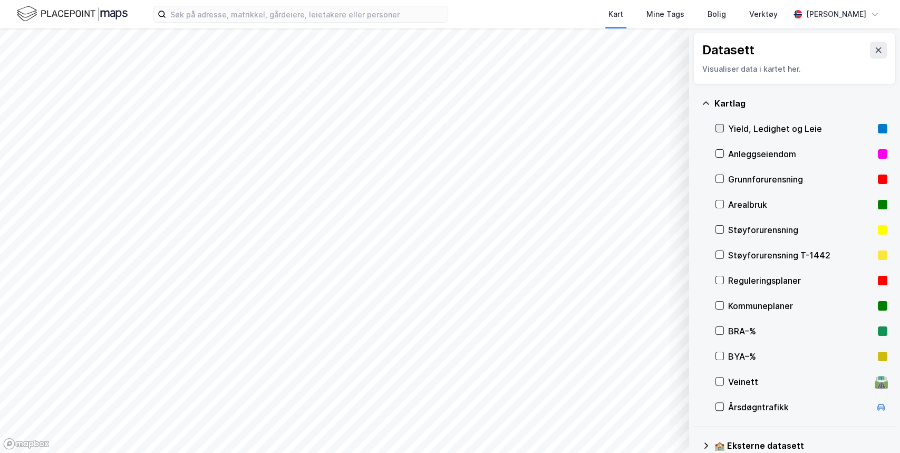
click at [337, 127] on icon at bounding box center [719, 127] width 7 height 7
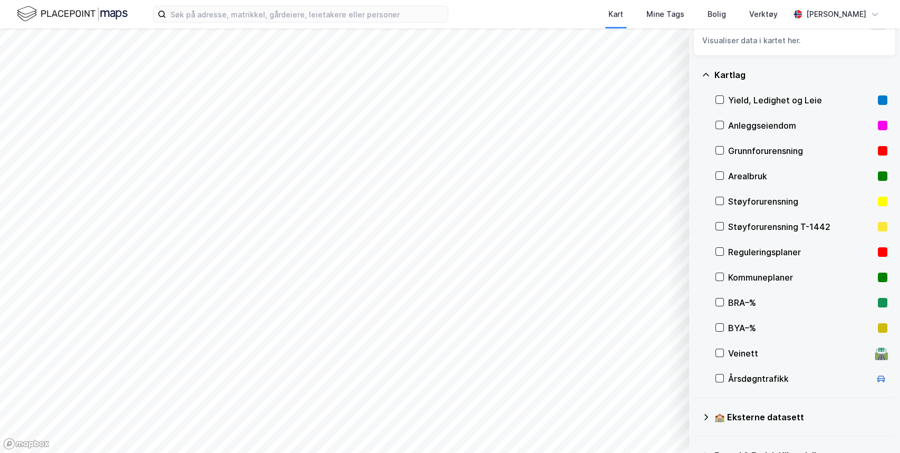
scroll to position [16, 0]
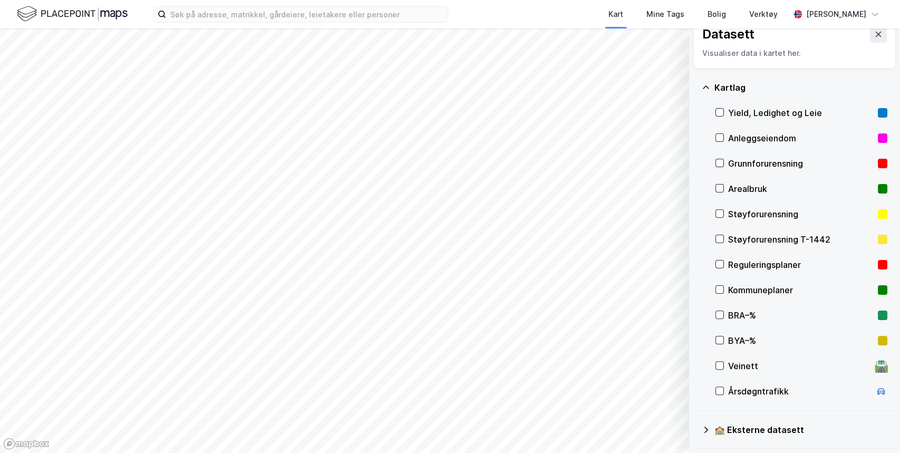
click at [337, 85] on icon at bounding box center [706, 87] width 8 height 8
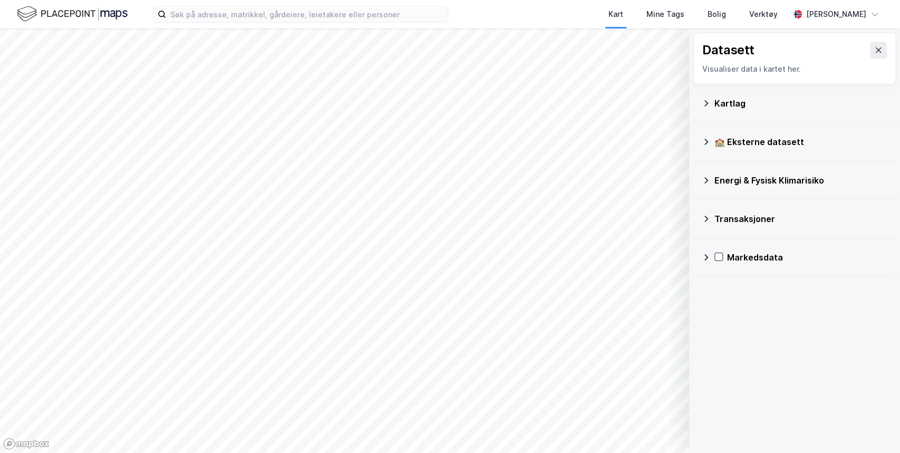
click at [337, 106] on icon at bounding box center [706, 103] width 8 height 8
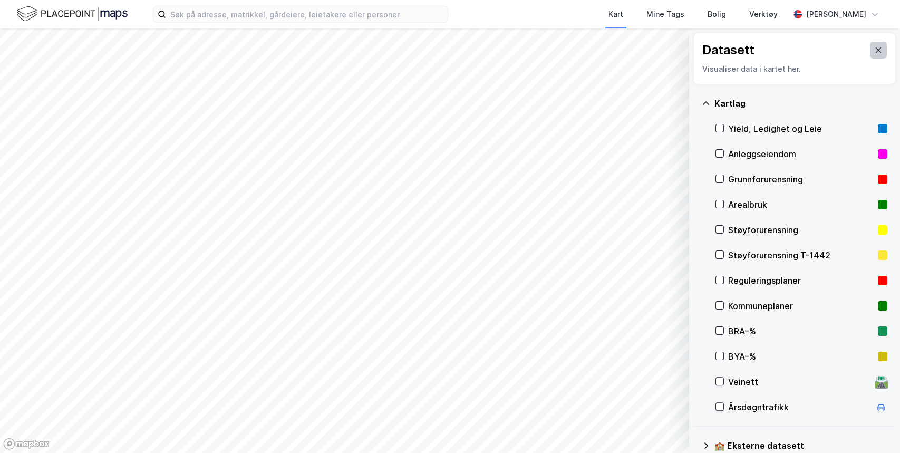
click at [337, 54] on button at bounding box center [878, 50] width 17 height 17
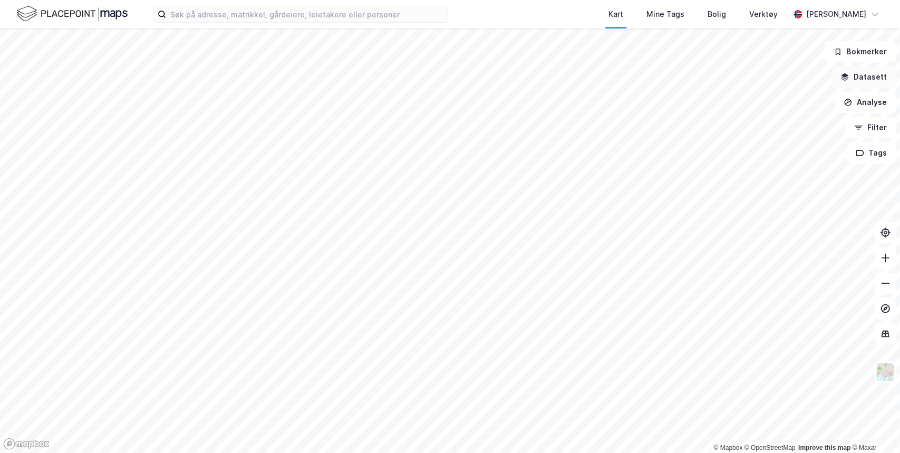
click at [337, 81] on button "Datasett" at bounding box center [864, 76] width 64 height 21
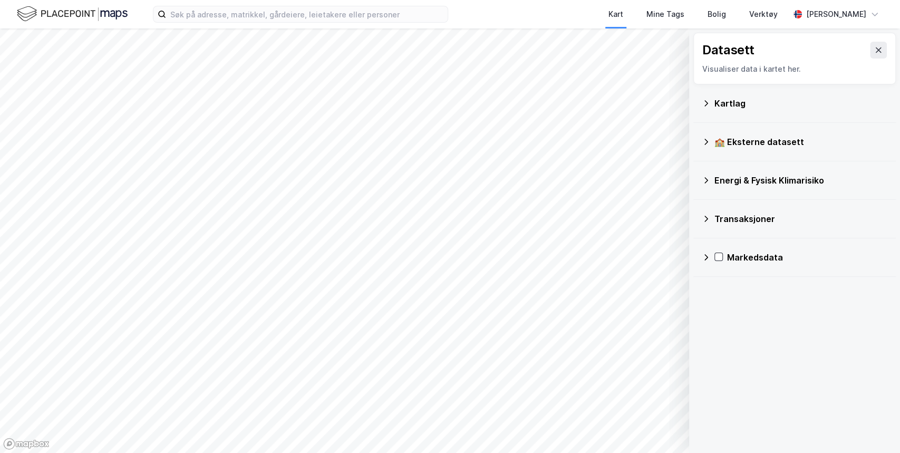
click at [337, 108] on div "Kartlag" at bounding box center [801, 103] width 173 height 13
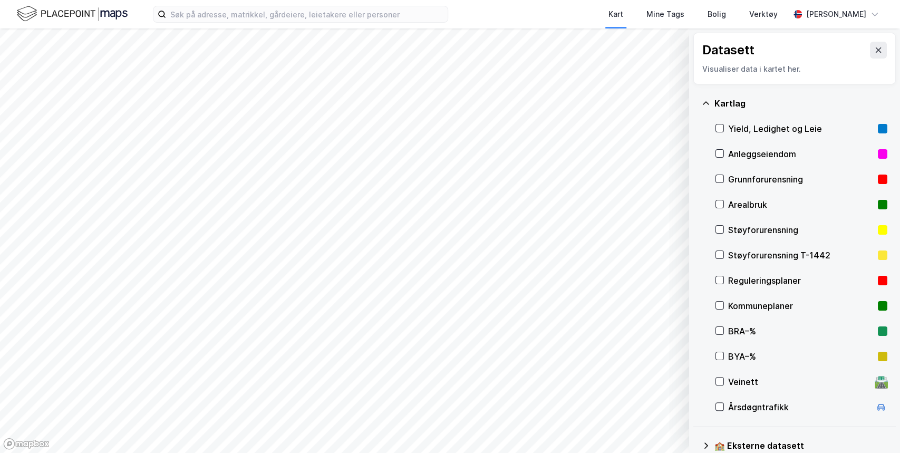
click at [337, 100] on icon at bounding box center [706, 103] width 8 height 8
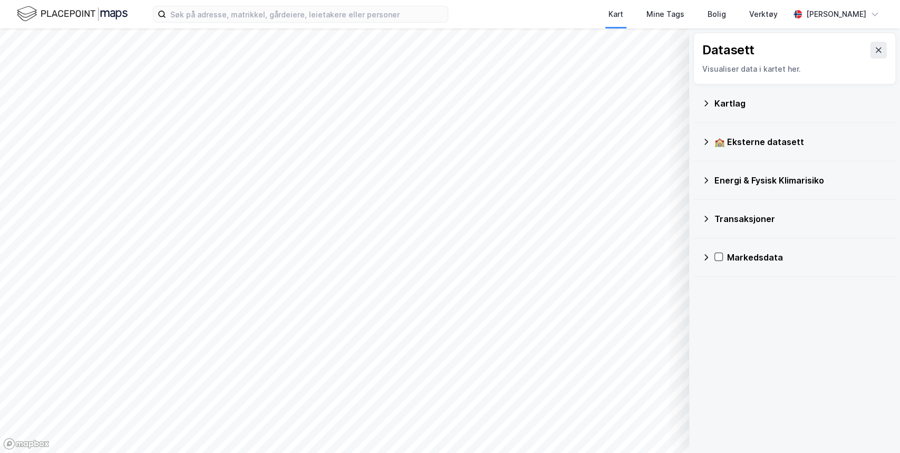
click at [337, 139] on div "🏫 Eksterne datasett" at bounding box center [801, 142] width 173 height 13
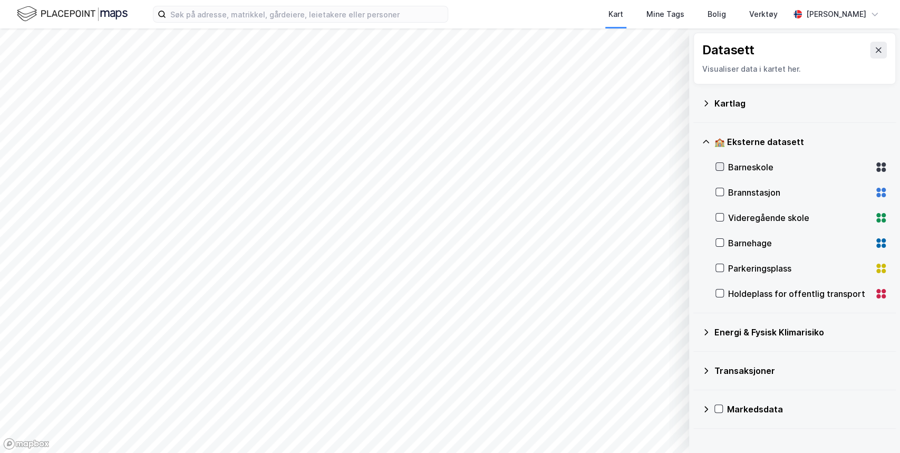
click at [337, 167] on icon at bounding box center [720, 167] width 6 height 4
click at [337, 167] on icon at bounding box center [719, 166] width 7 height 7
click at [337, 139] on icon at bounding box center [706, 142] width 8 height 8
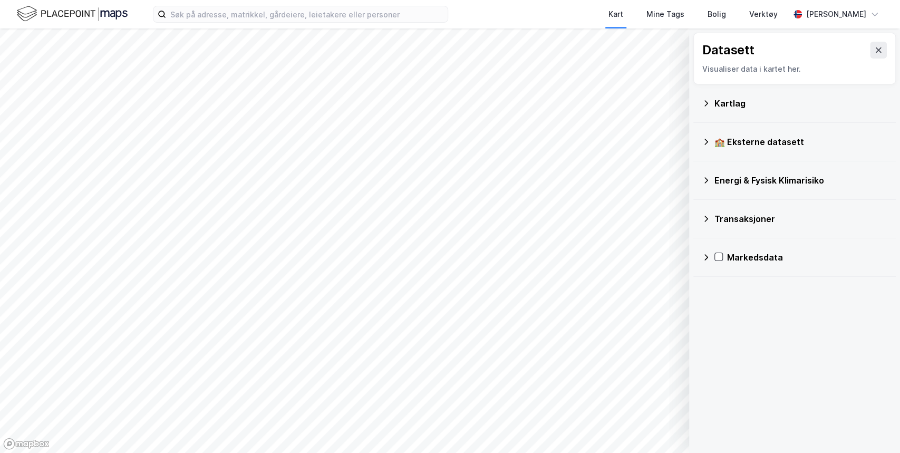
click at [337, 181] on icon at bounding box center [707, 180] width 4 height 6
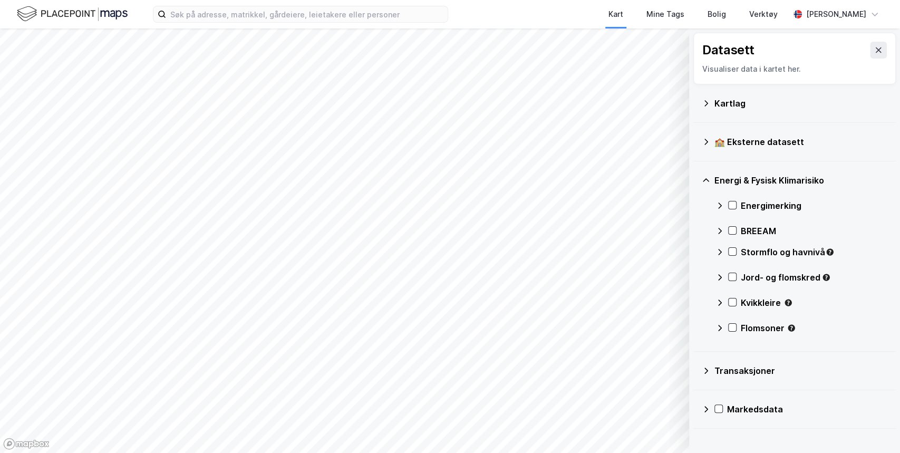
click at [337, 179] on icon at bounding box center [706, 180] width 8 height 8
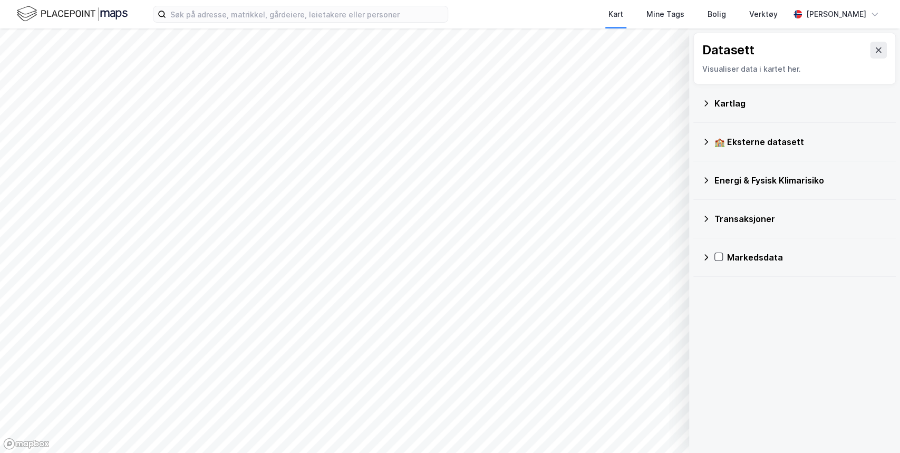
click at [337, 216] on icon at bounding box center [706, 219] width 8 height 8
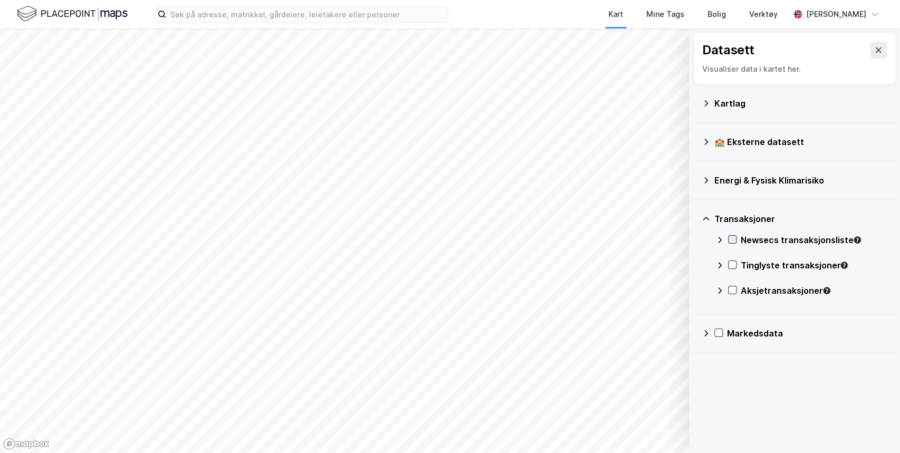
click at [337, 239] on div at bounding box center [733, 239] width 8 height 8
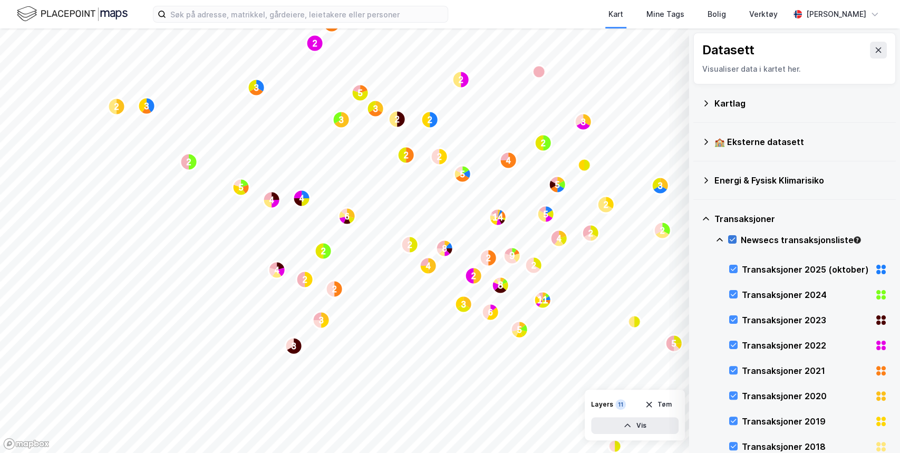
click at [337, 238] on icon at bounding box center [733, 240] width 6 height 4
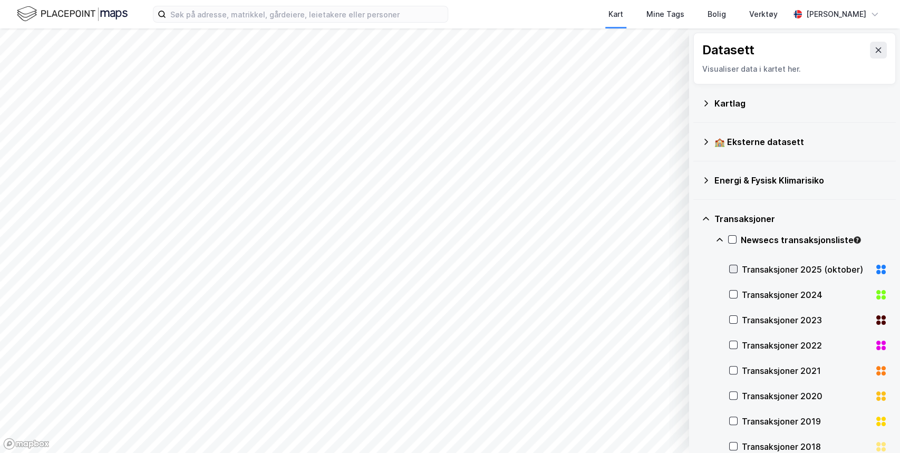
click at [337, 265] on div at bounding box center [734, 269] width 8 height 8
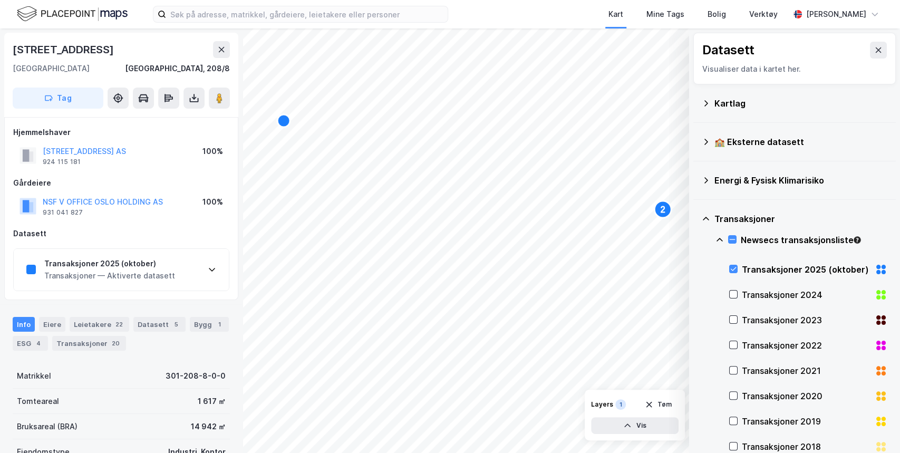
scroll to position [2, 0]
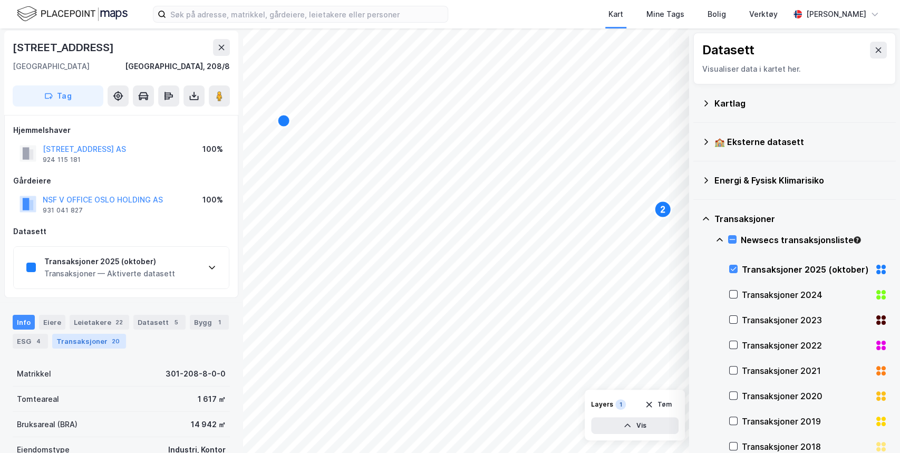
click at [126, 338] on div "Transaksjoner 20" at bounding box center [89, 341] width 74 height 15
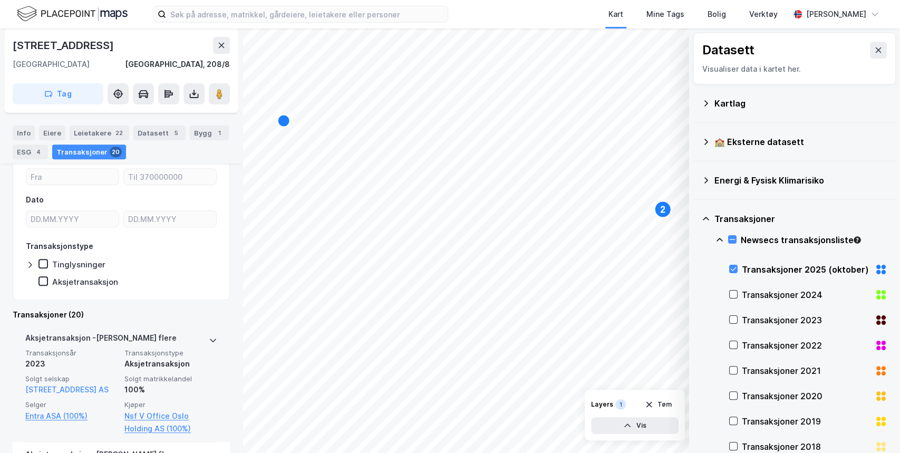
scroll to position [195, 0]
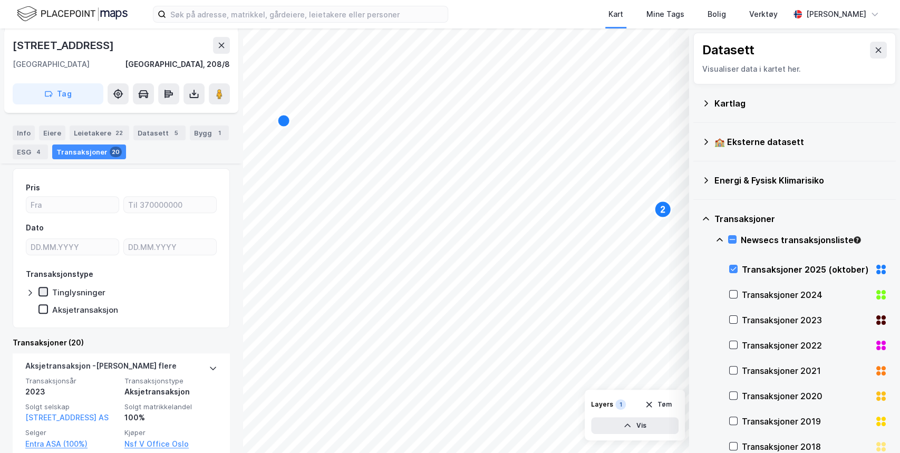
click at [41, 290] on icon at bounding box center [43, 291] width 7 height 7
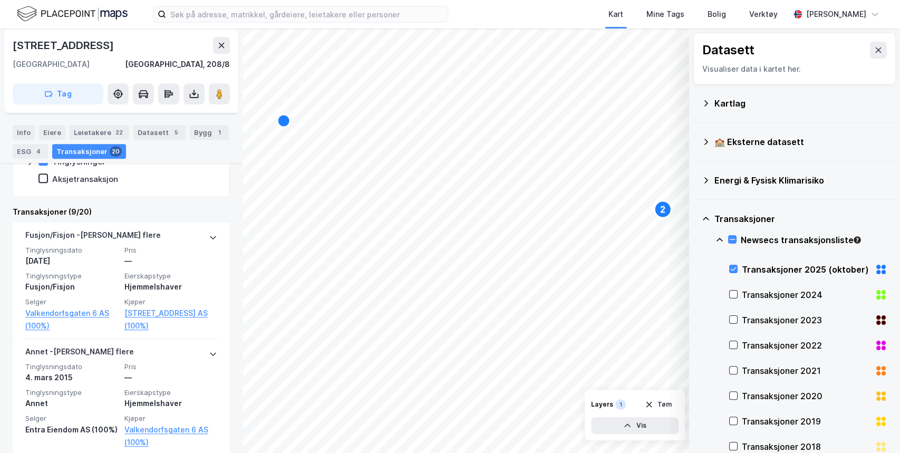
scroll to position [224, 0]
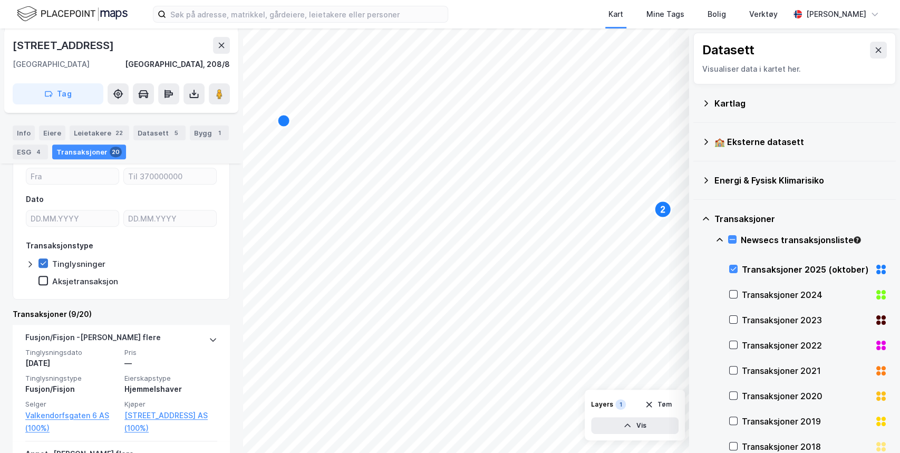
click at [44, 263] on icon at bounding box center [44, 264] width 6 height 4
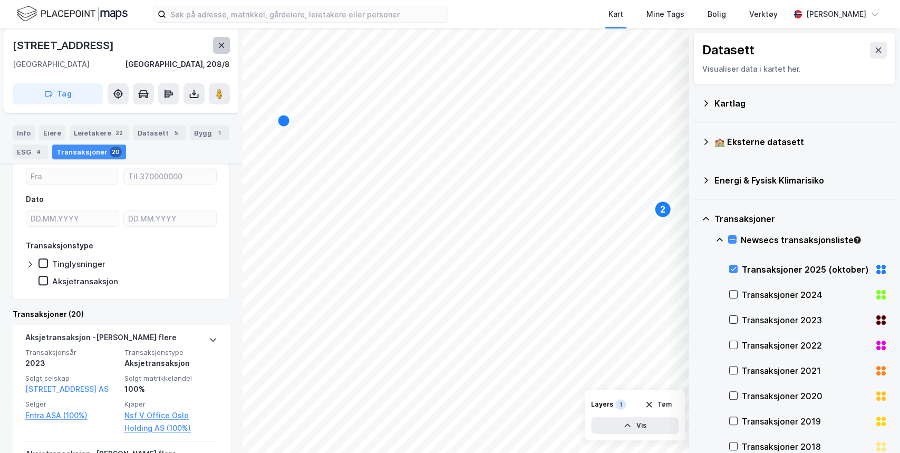
click at [222, 42] on icon at bounding box center [221, 45] width 8 height 8
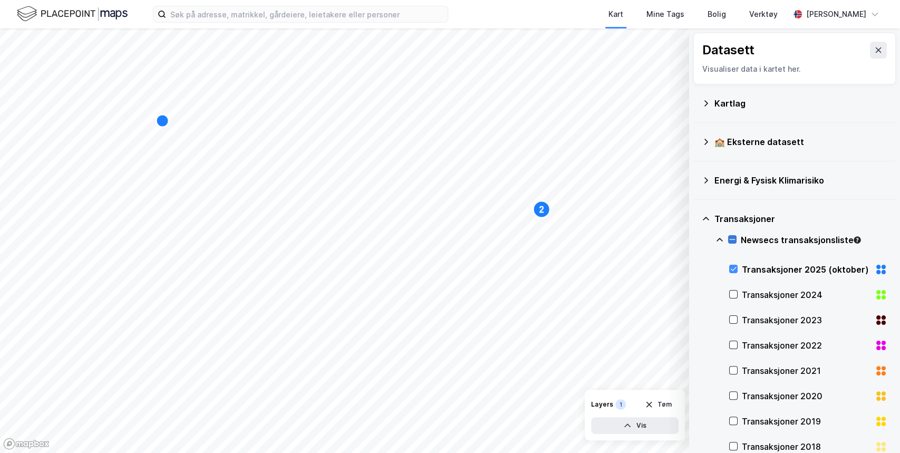
click at [337, 238] on icon at bounding box center [732, 239] width 7 height 7
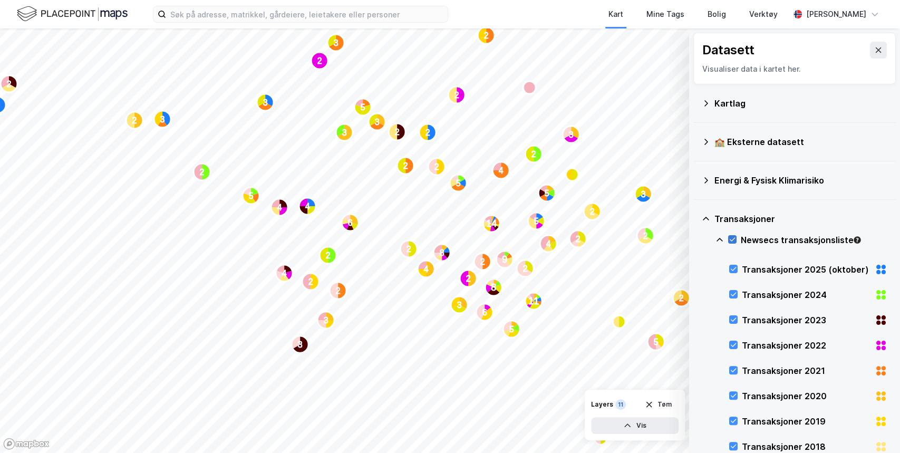
click at [337, 238] on icon at bounding box center [733, 240] width 6 height 4
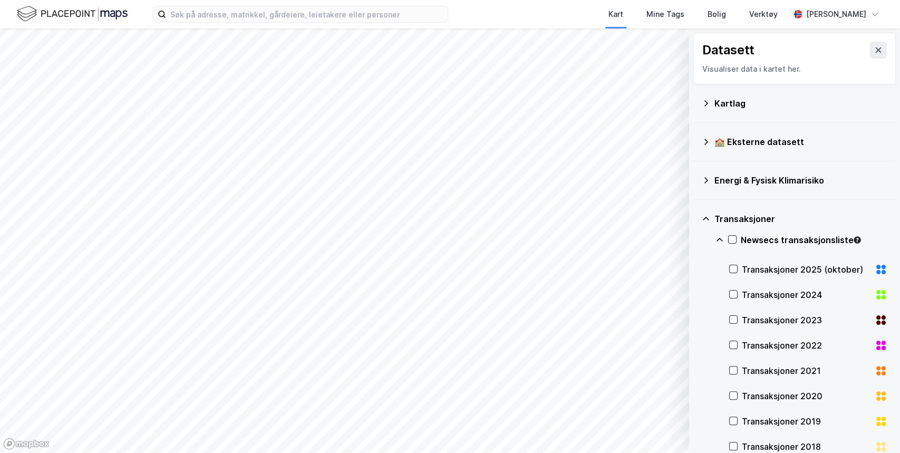
click at [337, 217] on icon at bounding box center [706, 219] width 8 height 8
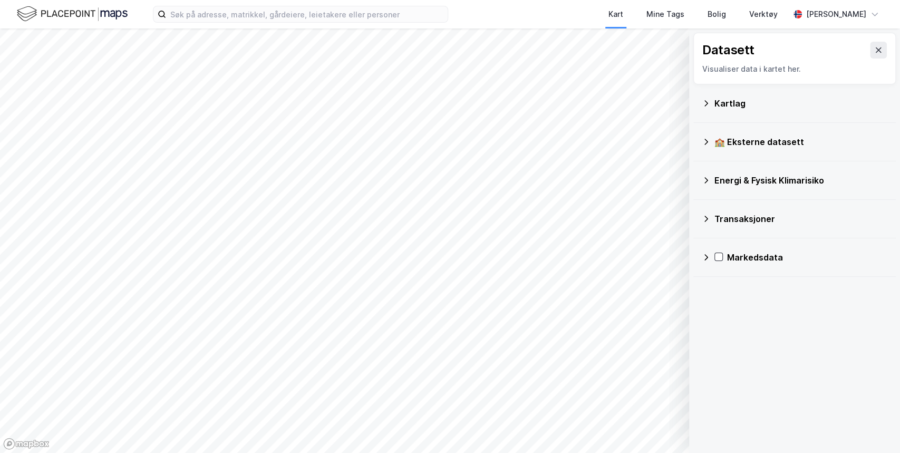
click at [337, 258] on icon at bounding box center [706, 257] width 8 height 8
click at [337, 281] on icon at bounding box center [732, 282] width 7 height 7
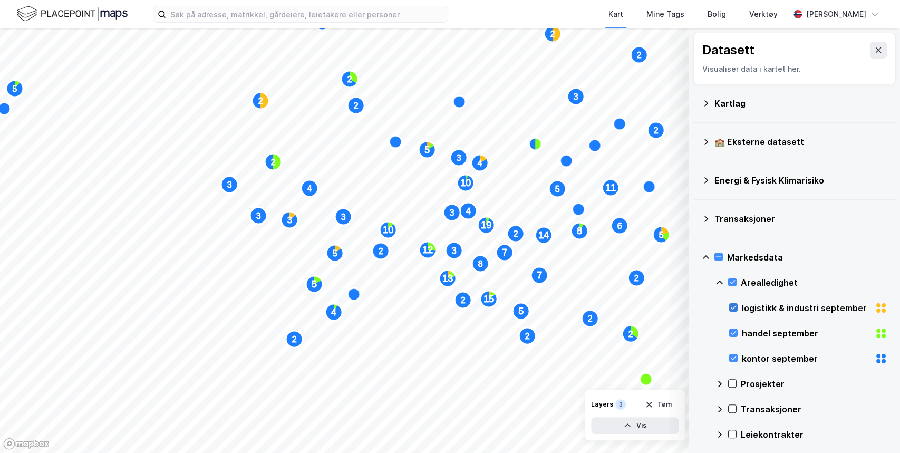
click at [337, 309] on icon at bounding box center [733, 307] width 7 height 7
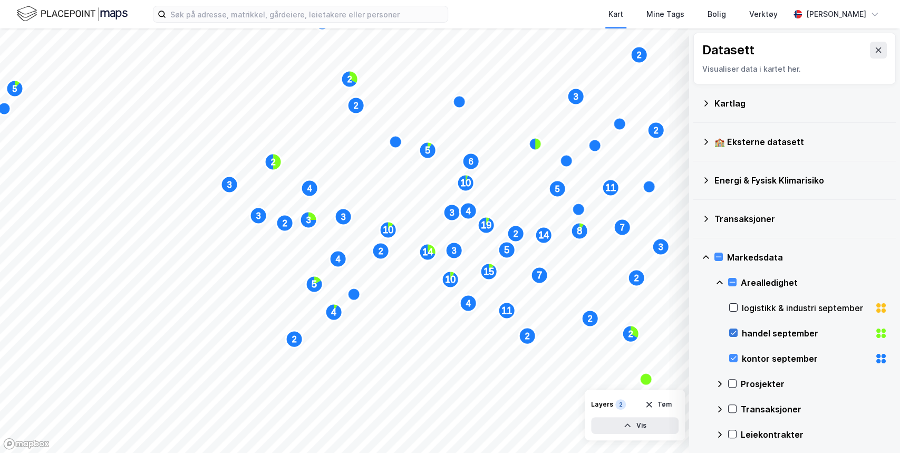
click at [337, 331] on icon at bounding box center [733, 332] width 7 height 7
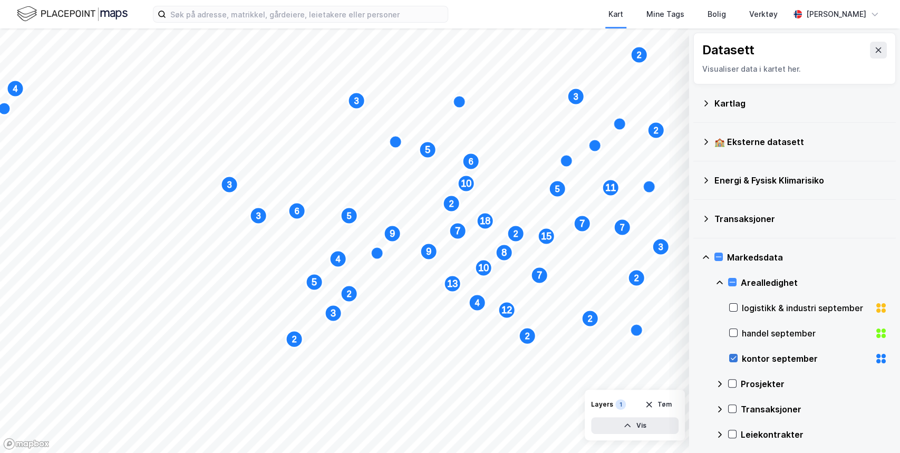
click at [337, 338] on icon at bounding box center [733, 357] width 7 height 7
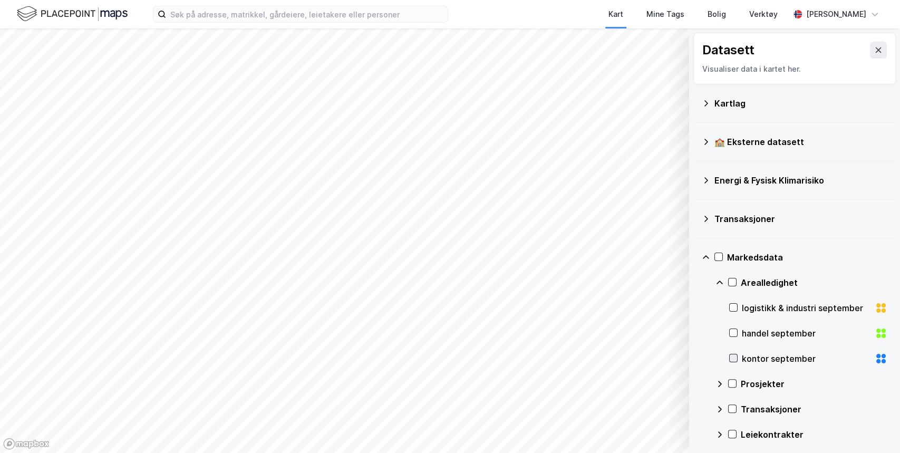
click at [337, 338] on icon at bounding box center [733, 357] width 7 height 7
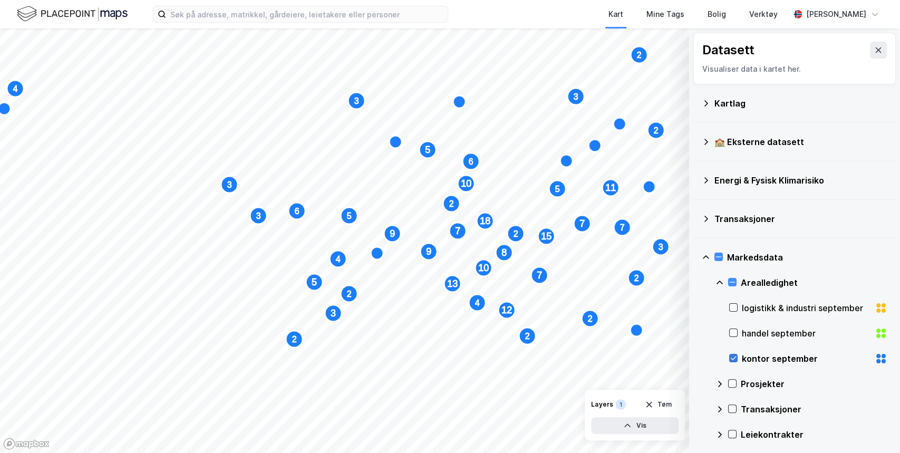
click at [337, 338] on icon at bounding box center [733, 357] width 7 height 7
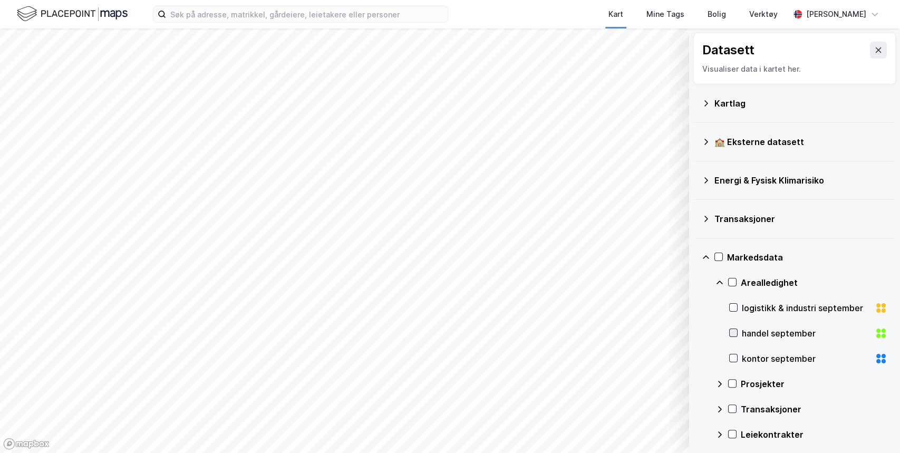
click at [337, 330] on icon at bounding box center [733, 332] width 7 height 7
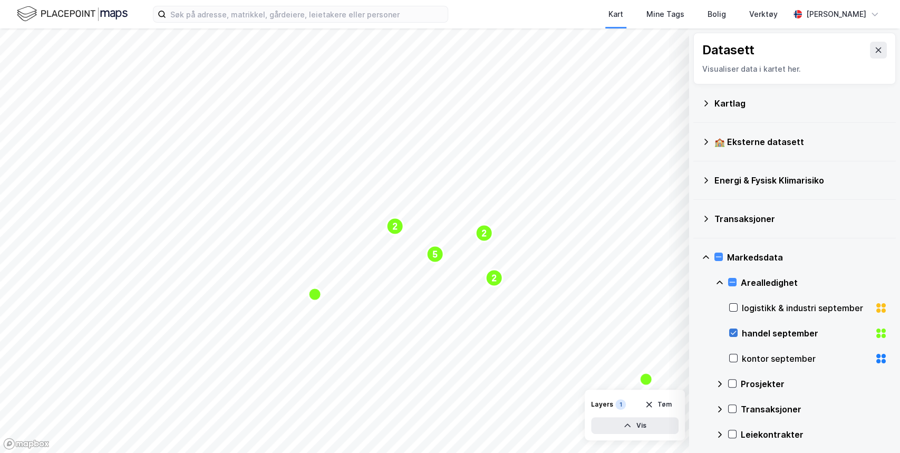
click at [337, 330] on icon at bounding box center [733, 332] width 7 height 7
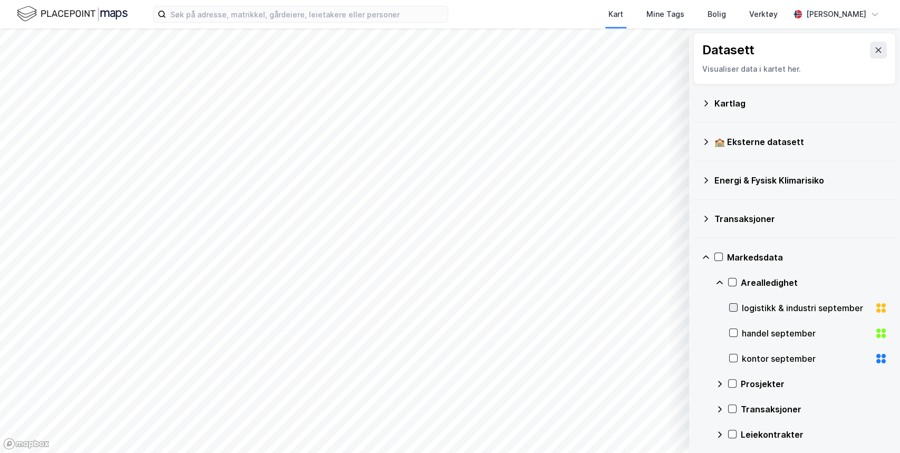
click at [337, 308] on icon at bounding box center [733, 307] width 7 height 7
click at [337, 306] on icon at bounding box center [734, 308] width 6 height 4
click at [337, 308] on div at bounding box center [734, 307] width 8 height 8
click at [337, 338] on icon at bounding box center [733, 357] width 7 height 7
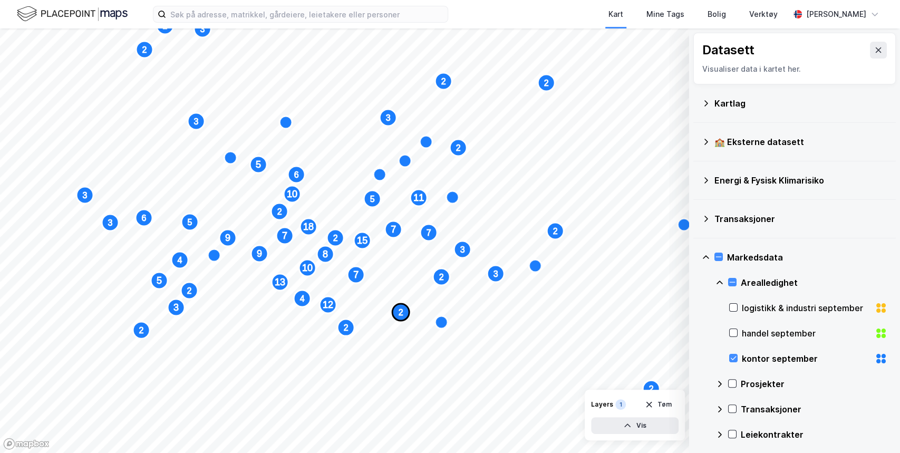
click at [337, 315] on text "2" at bounding box center [401, 312] width 5 height 9
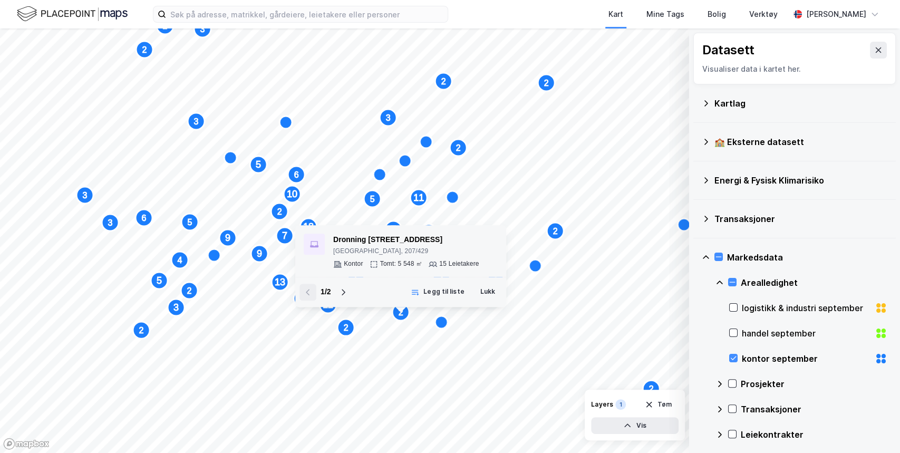
click at [337, 239] on div "Dronning [STREET_ADDRESS]" at bounding box center [406, 240] width 146 height 13
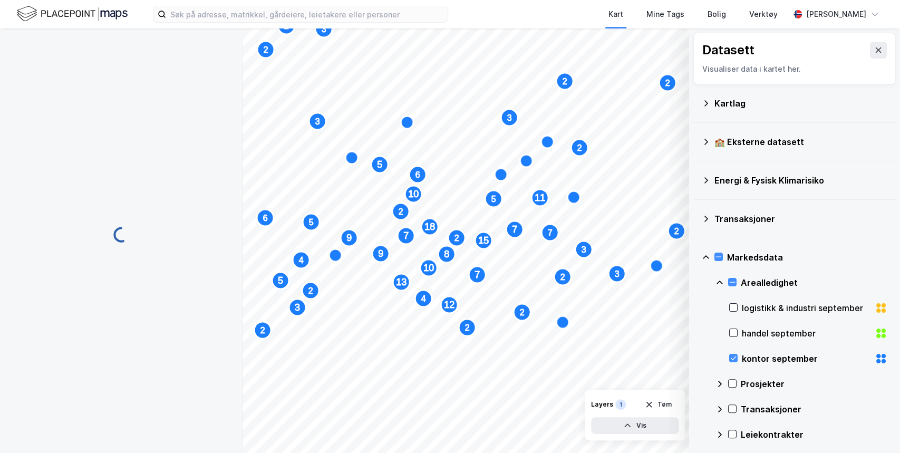
scroll to position [108, 0]
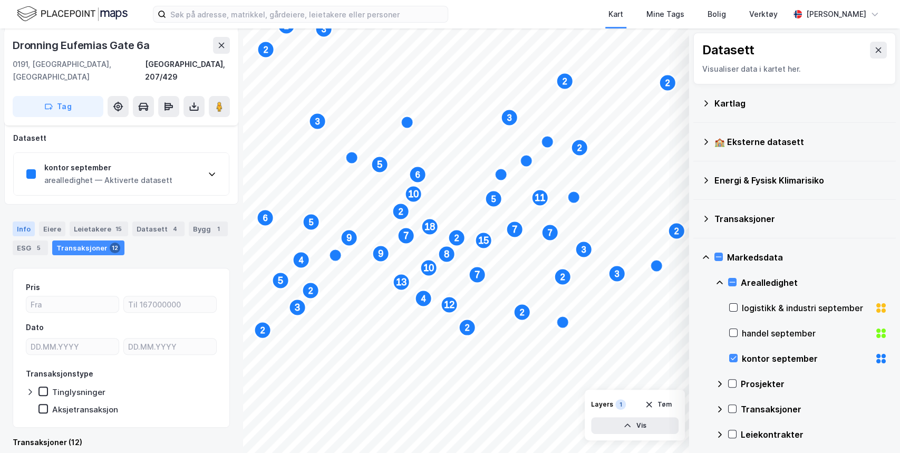
click at [26, 222] on div "Info" at bounding box center [24, 229] width 22 height 15
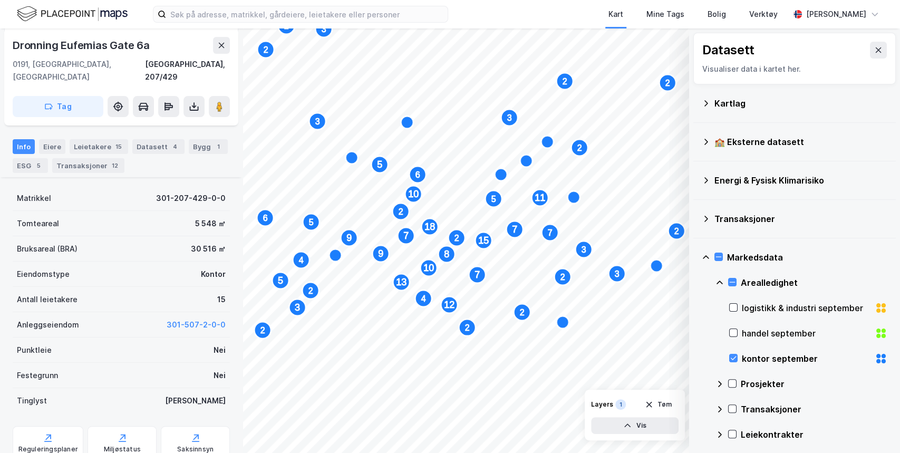
scroll to position [192, 0]
click at [222, 48] on icon at bounding box center [221, 45] width 8 height 8
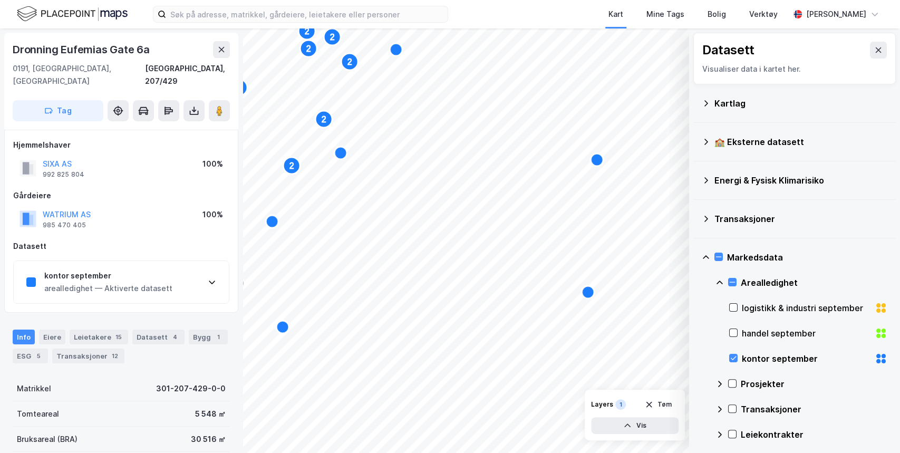
click at [208, 278] on icon at bounding box center [212, 282] width 8 height 8
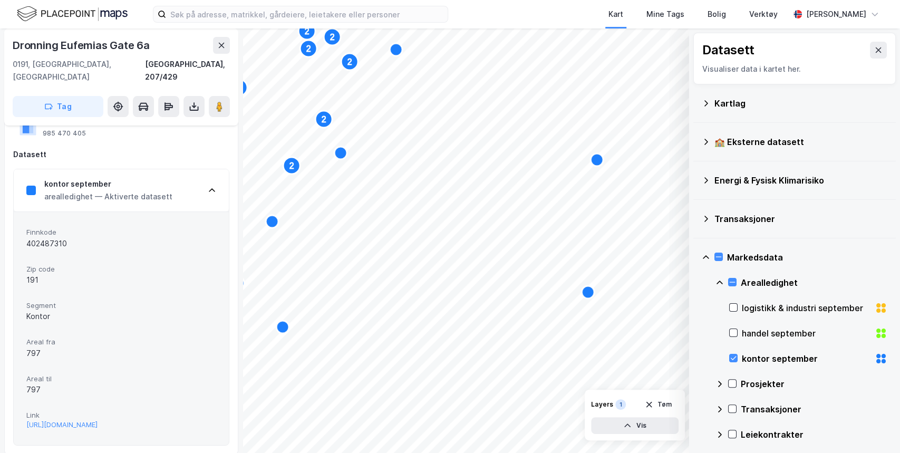
scroll to position [92, 0]
click at [98, 338] on div "[URL][DOMAIN_NAME]" at bounding box center [61, 424] width 71 height 9
click at [337, 257] on icon at bounding box center [719, 257] width 6 height 1
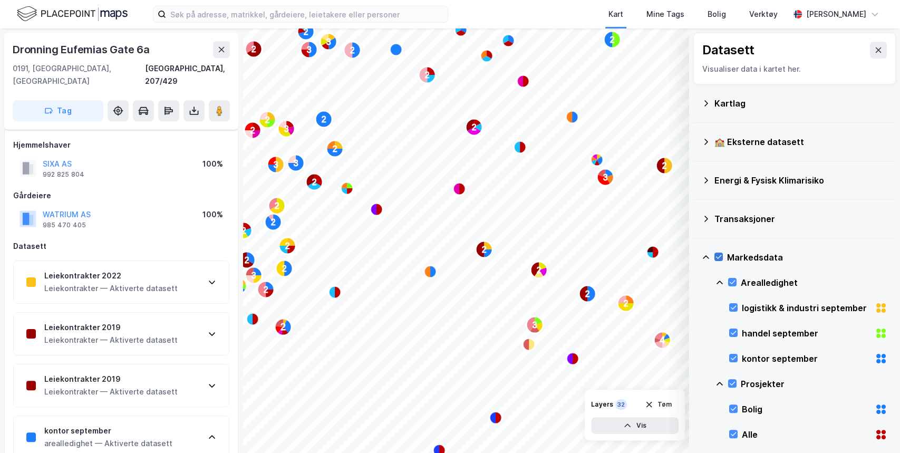
click at [337, 256] on icon at bounding box center [718, 256] width 7 height 7
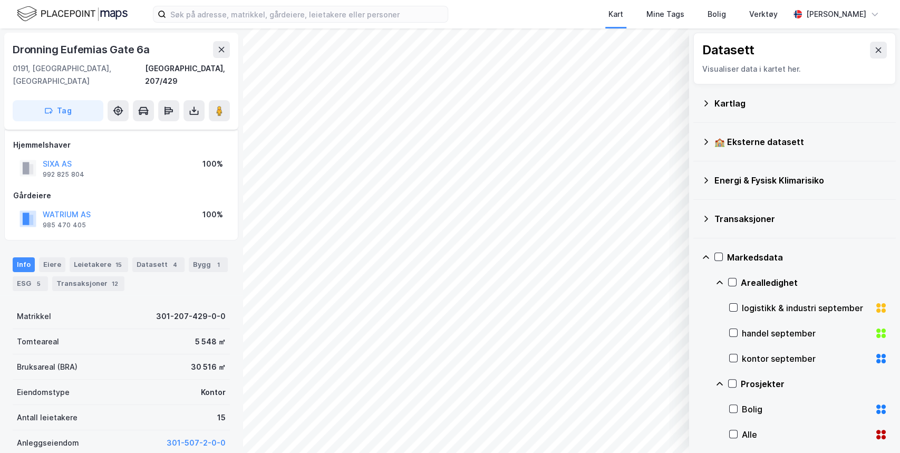
click at [337, 257] on icon at bounding box center [706, 257] width 8 height 8
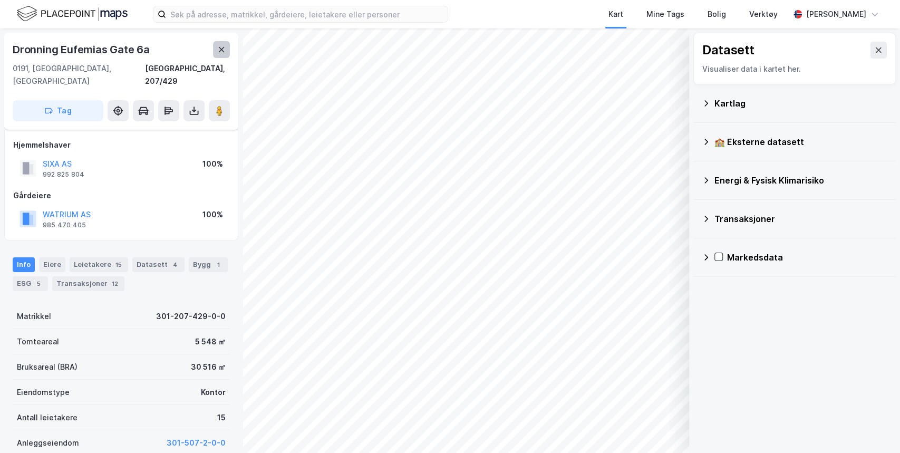
click at [217, 50] on icon at bounding box center [221, 49] width 8 height 8
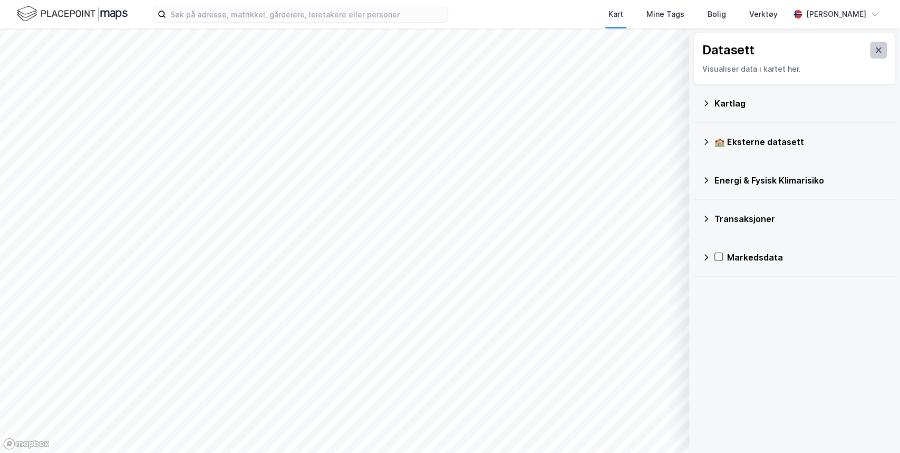
click at [337, 52] on icon at bounding box center [879, 50] width 8 height 8
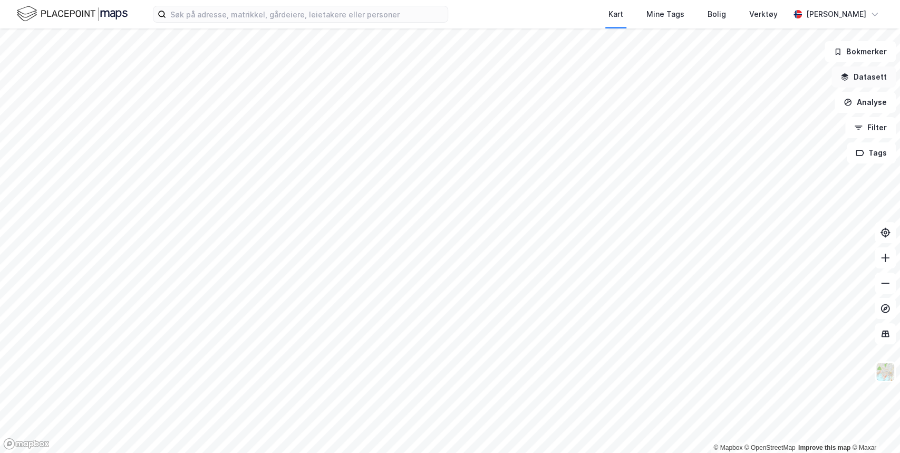
click at [337, 76] on button "Datasett" at bounding box center [864, 76] width 64 height 21
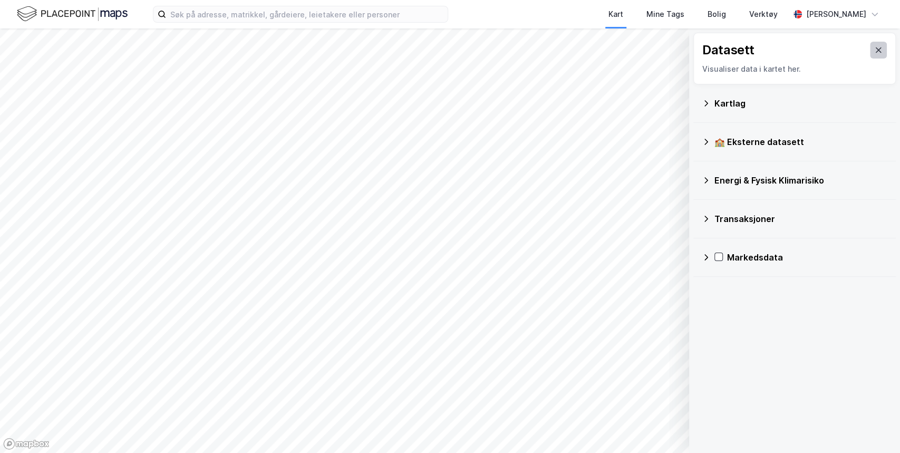
click at [337, 47] on icon at bounding box center [879, 50] width 8 height 8
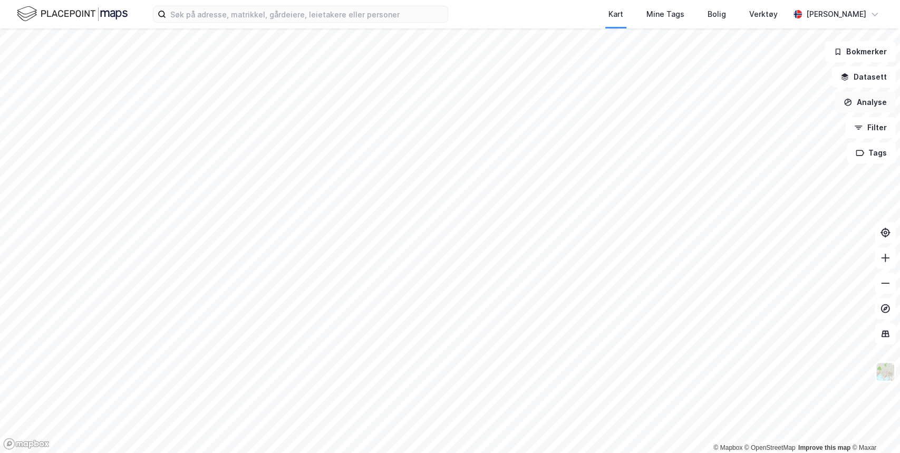
click at [337, 99] on button "Analyse" at bounding box center [865, 102] width 61 height 21
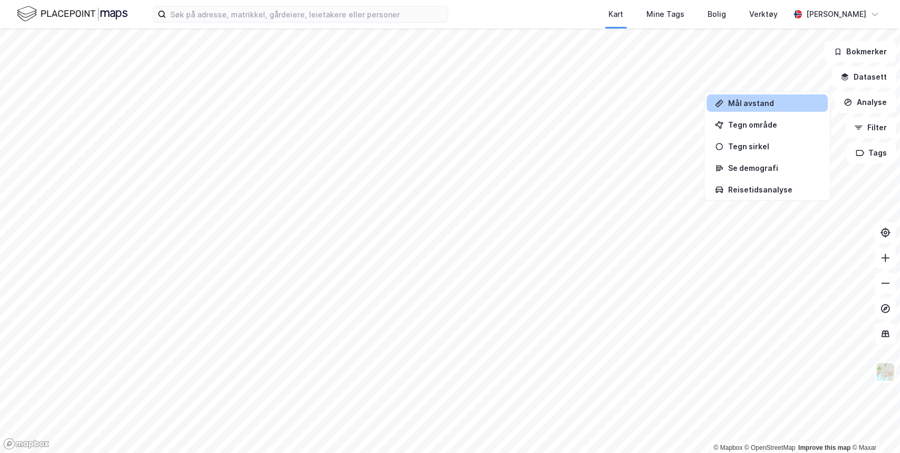
click at [337, 101] on div "Mål avstand" at bounding box center [774, 103] width 92 height 9
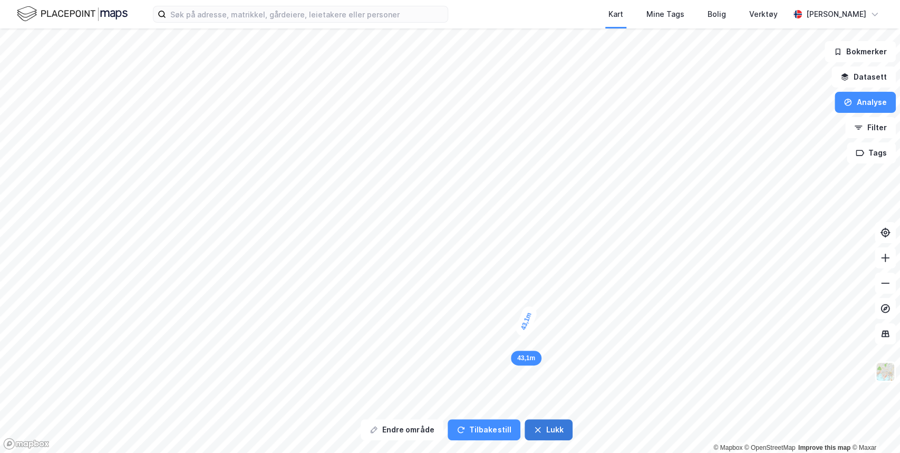
click at [337, 338] on button "Lukk" at bounding box center [549, 429] width 48 height 21
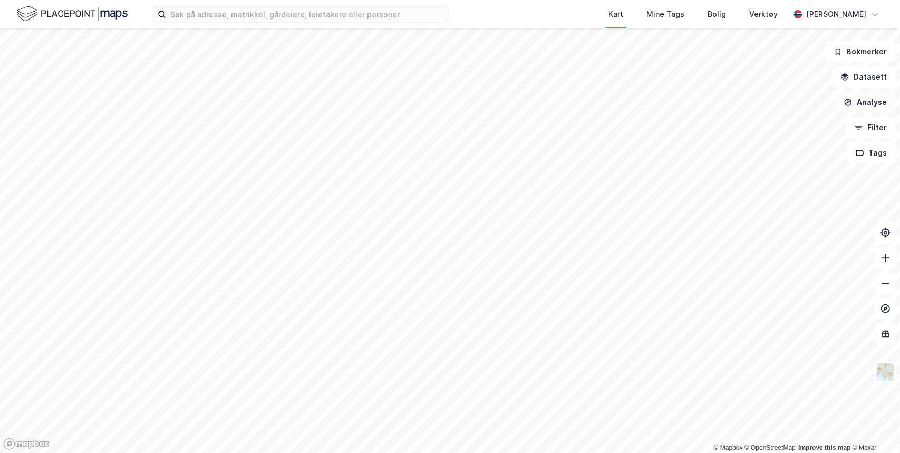
click at [337, 96] on button "Analyse" at bounding box center [865, 102] width 61 height 21
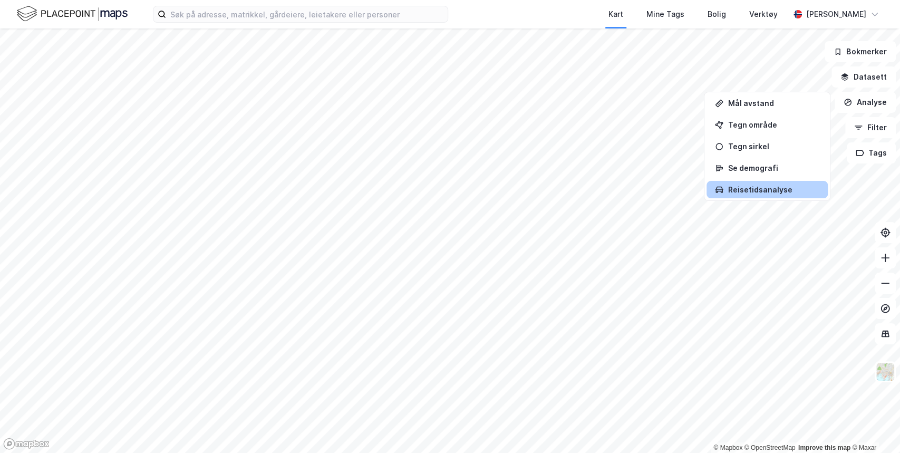
click at [337, 190] on div "Reisetidsanalyse" at bounding box center [774, 189] width 92 height 9
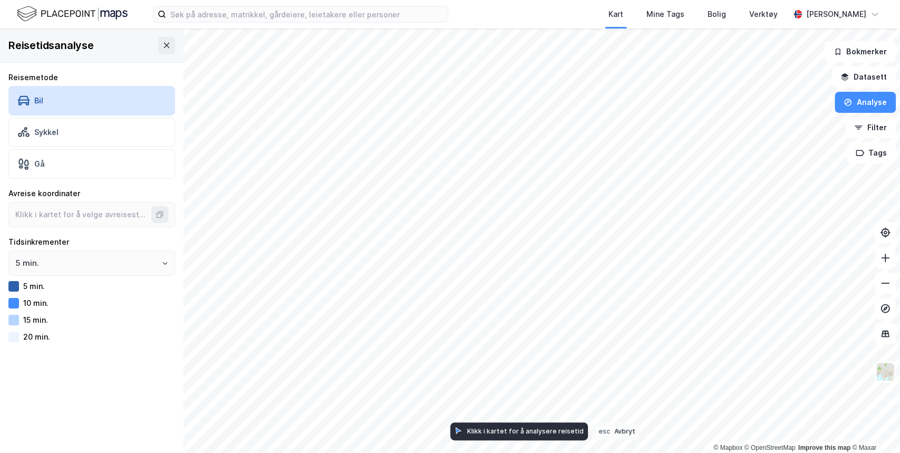
type input "59.91036572983481, 10.750382459576997"
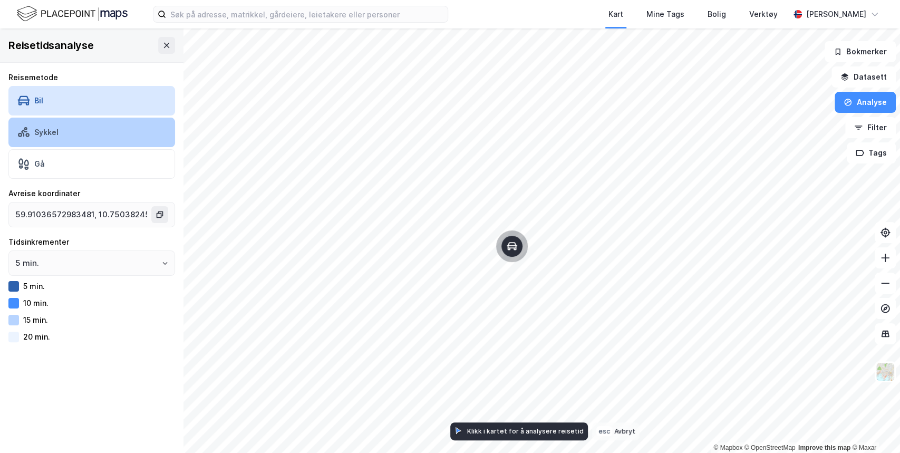
click at [60, 130] on div "Sykkel" at bounding box center [91, 133] width 167 height 30
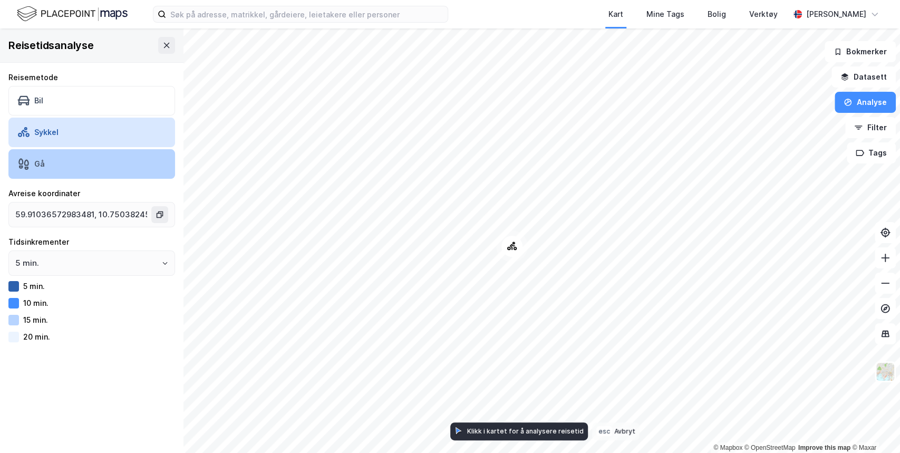
click at [71, 164] on div "Gå" at bounding box center [91, 164] width 167 height 30
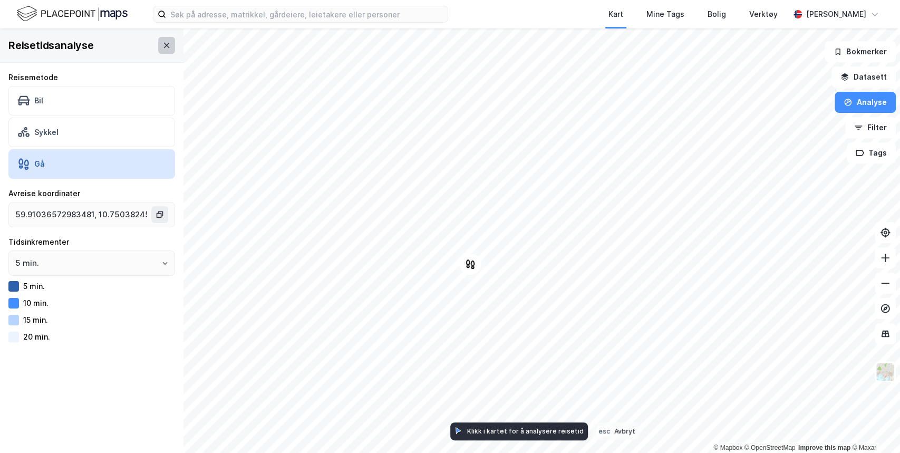
click at [162, 46] on icon at bounding box center [166, 45] width 8 height 8
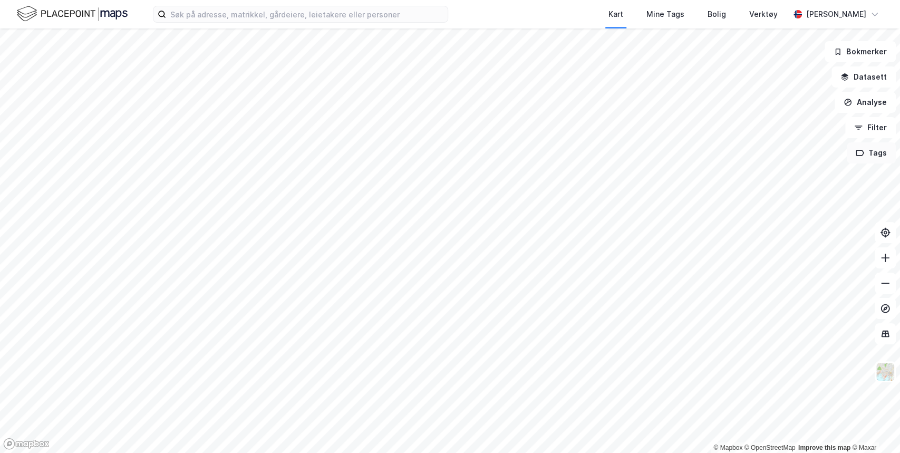
click at [337, 154] on button "Tags" at bounding box center [871, 152] width 49 height 21
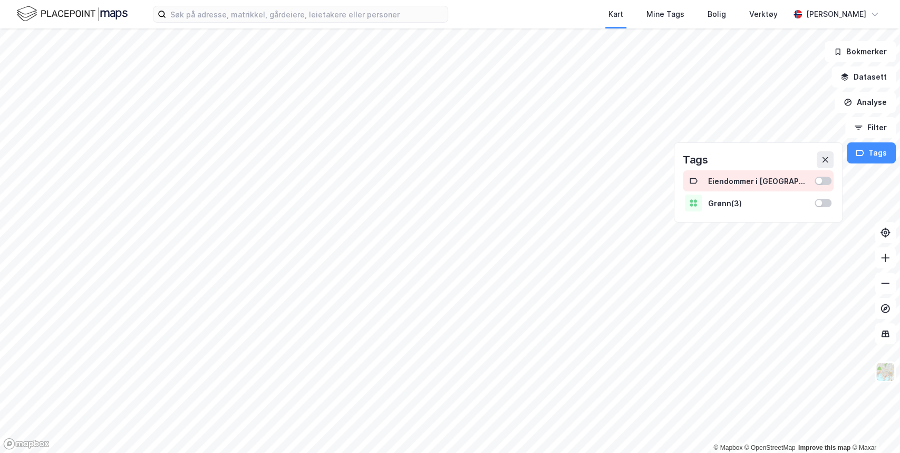
click at [337, 182] on div at bounding box center [823, 181] width 17 height 8
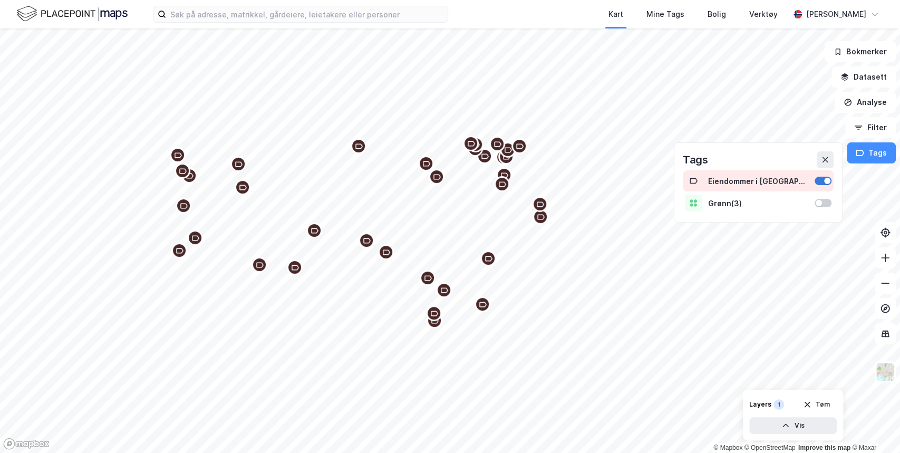
click at [337, 182] on div at bounding box center [823, 181] width 17 height 8
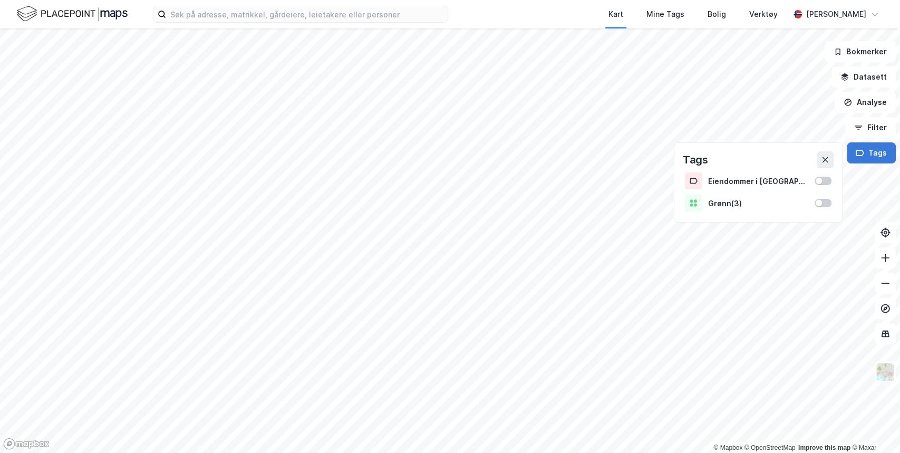
click at [337, 149] on button "Tags" at bounding box center [871, 152] width 49 height 21
click at [337, 338] on img at bounding box center [886, 372] width 20 height 20
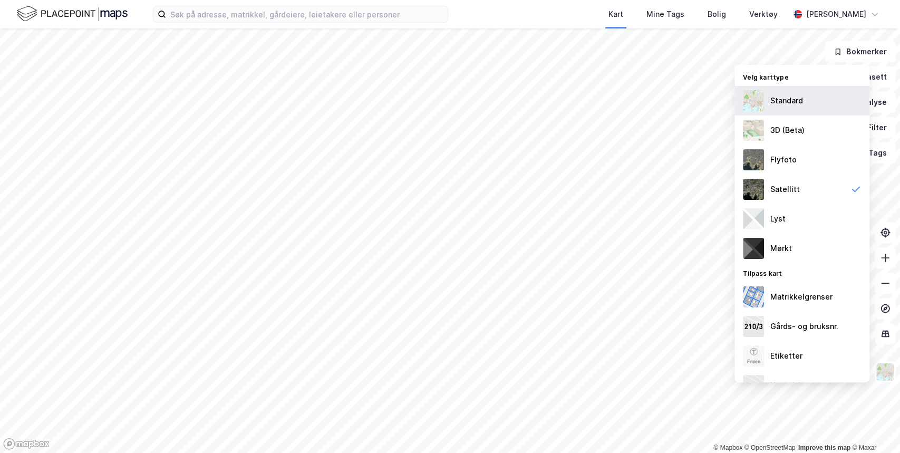
click at [337, 102] on div "Standard" at bounding box center [787, 100] width 33 height 13
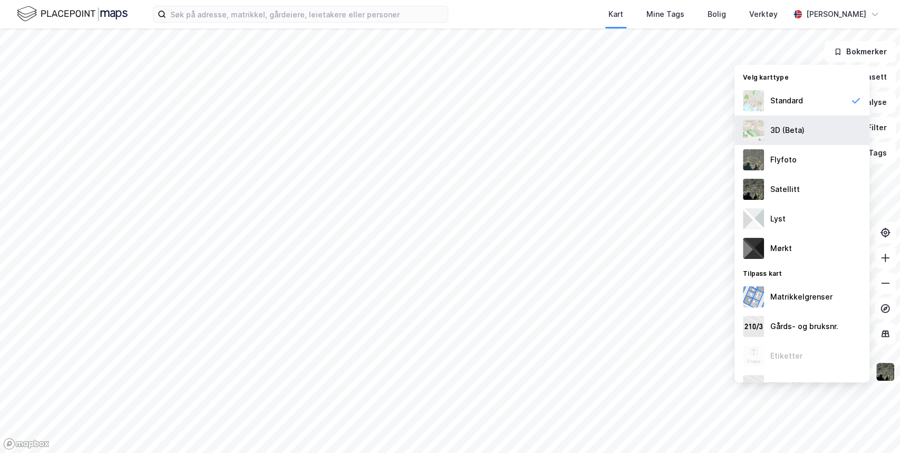
click at [337, 133] on div "3D (Beta)" at bounding box center [788, 130] width 34 height 13
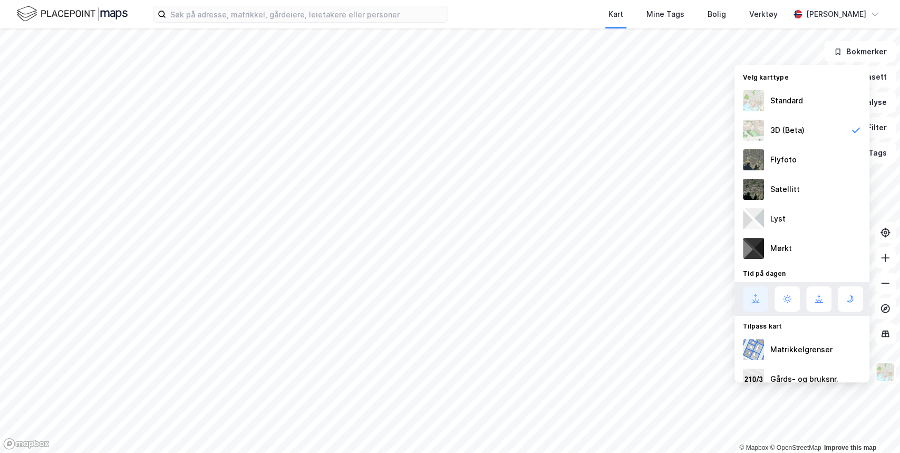
scroll to position [73, 0]
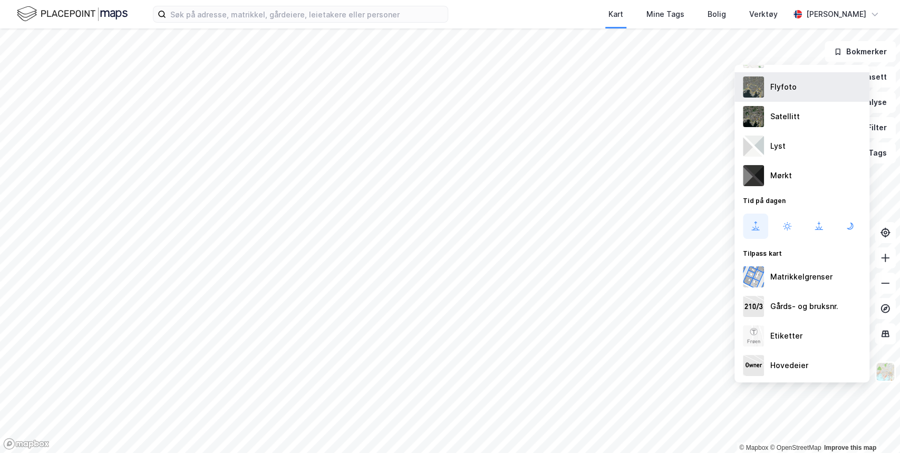
click at [337, 88] on div "Flyfoto" at bounding box center [784, 87] width 26 height 13
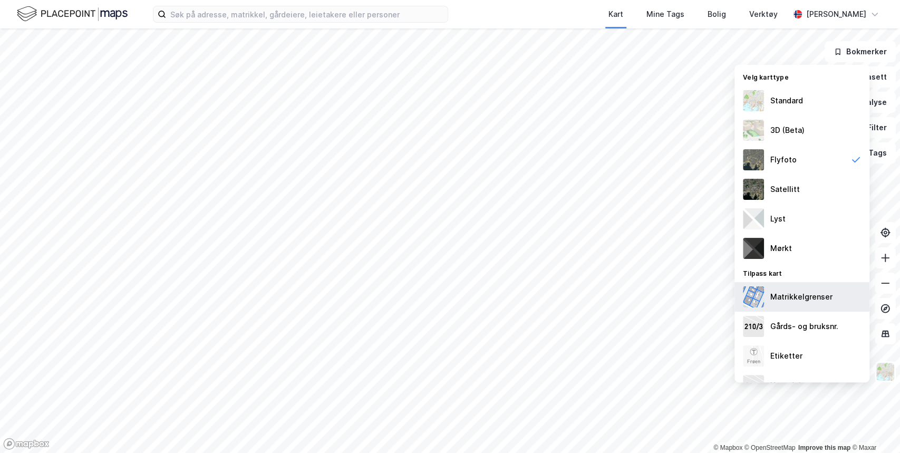
click at [337, 295] on div "Matrikkelgrenser" at bounding box center [802, 297] width 62 height 13
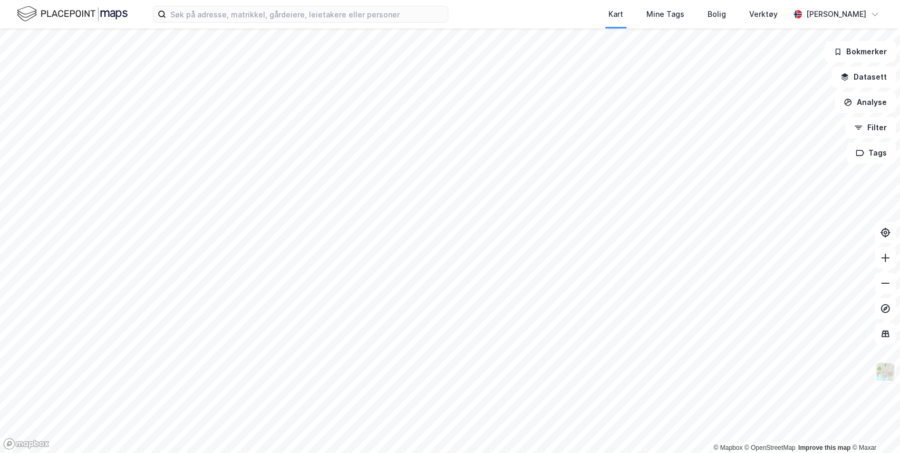
click at [337, 338] on img at bounding box center [886, 372] width 20 height 20
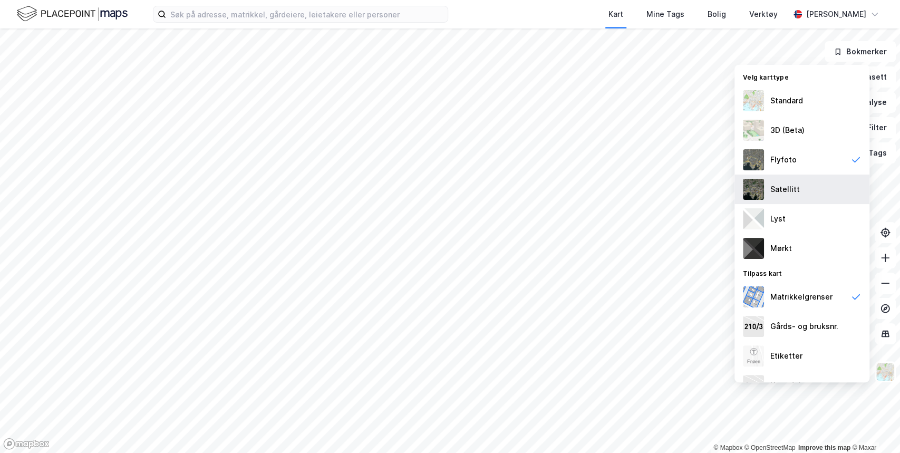
click at [337, 190] on div "Satellitt" at bounding box center [802, 190] width 135 height 30
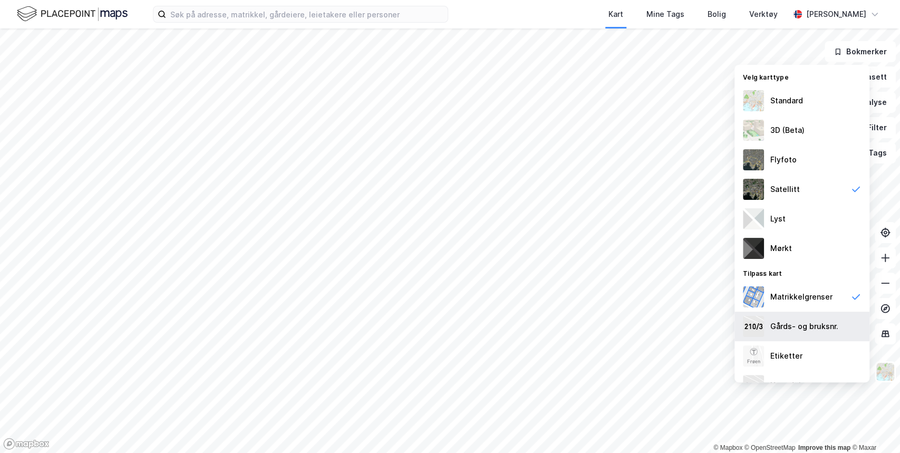
click at [337, 329] on div "Gårds- og bruksnr." at bounding box center [805, 326] width 68 height 13
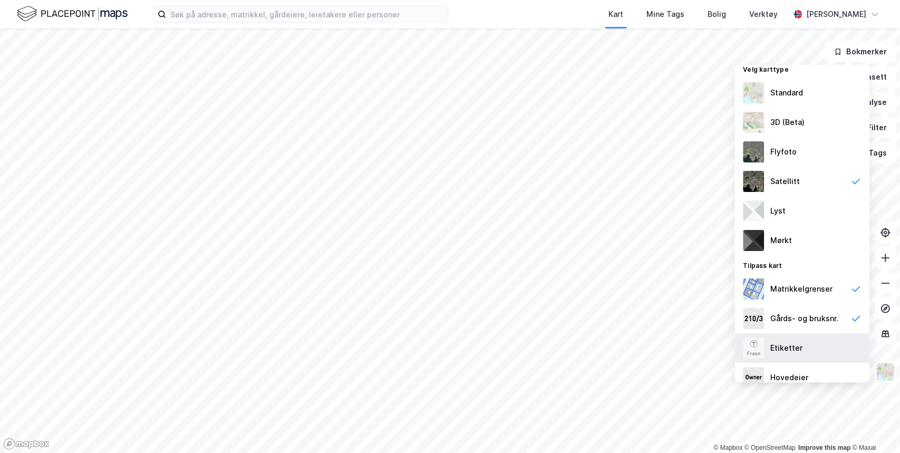
scroll to position [20, 0]
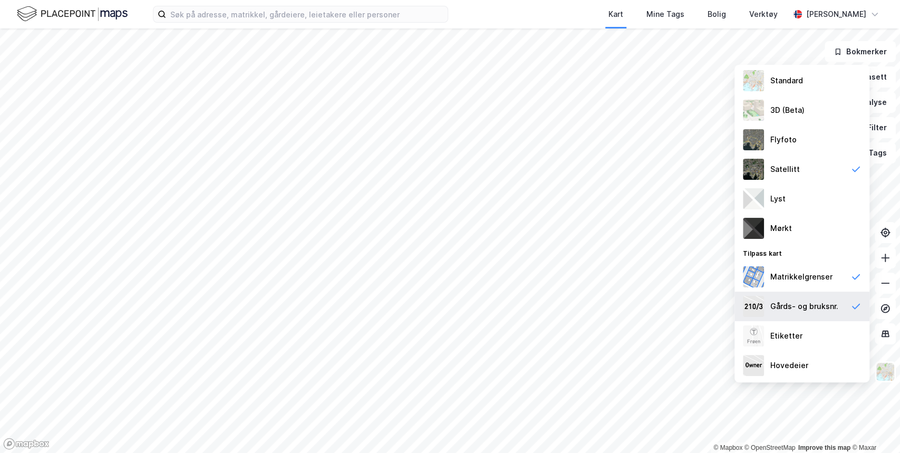
click at [337, 308] on div "Gårds- og bruksnr." at bounding box center [805, 306] width 68 height 13
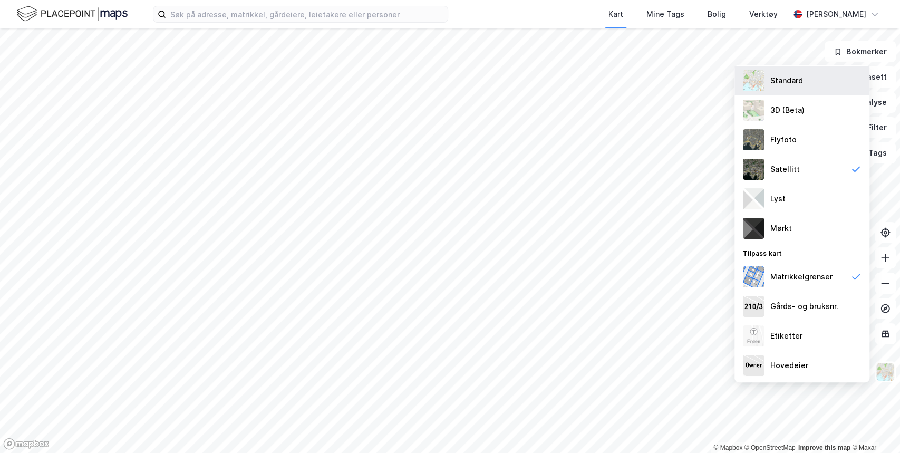
click at [337, 88] on div "Standard" at bounding box center [802, 81] width 135 height 30
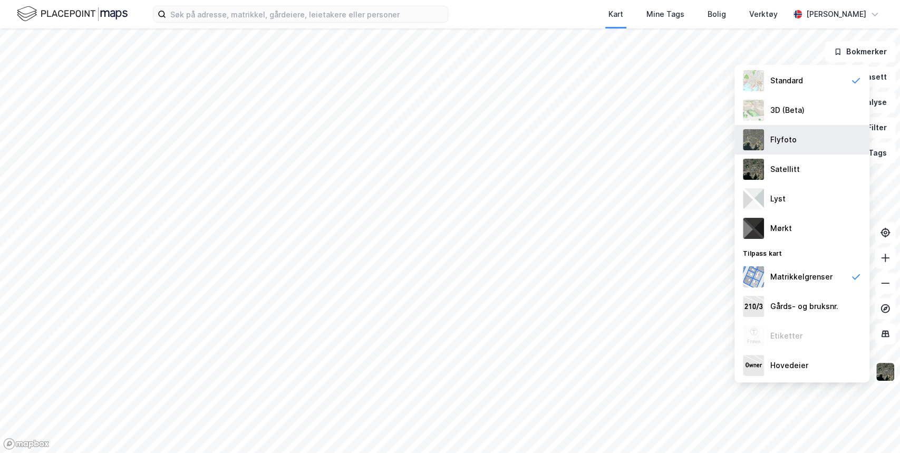
click at [337, 140] on div "Flyfoto" at bounding box center [784, 139] width 26 height 13
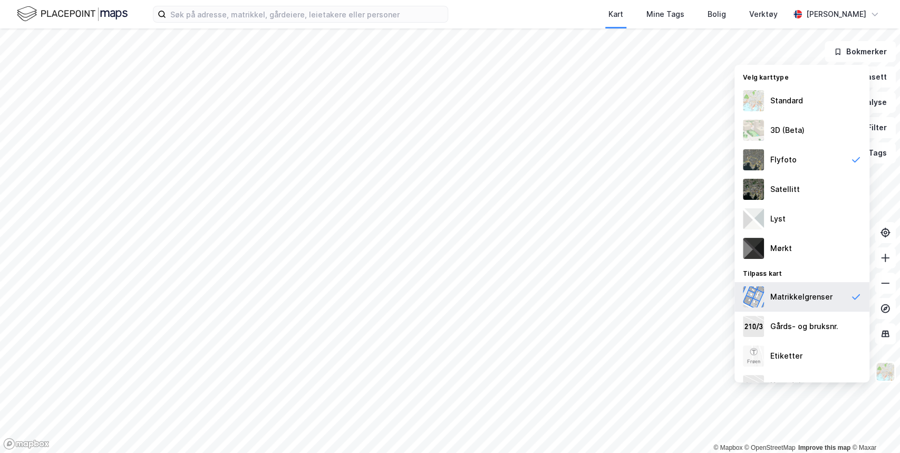
click at [337, 302] on div "Matrikkelgrenser" at bounding box center [802, 297] width 62 height 13
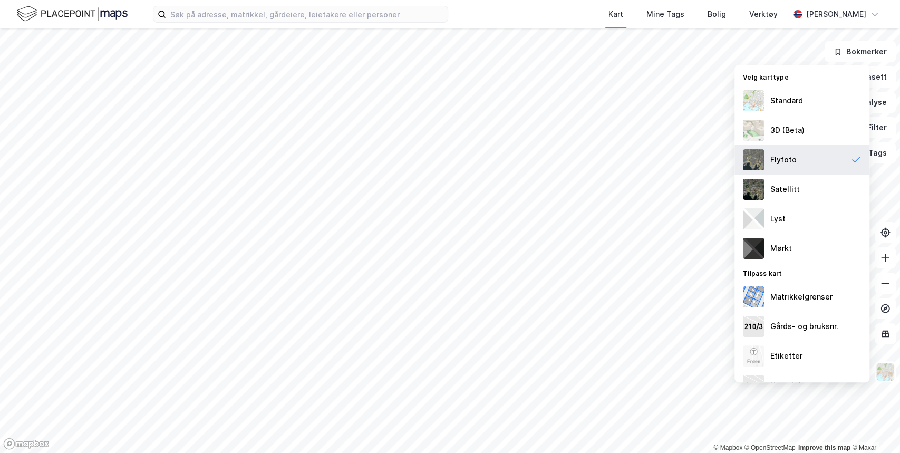
click at [337, 158] on div "Flyfoto" at bounding box center [784, 160] width 26 height 13
click at [337, 338] on img at bounding box center [886, 372] width 20 height 20
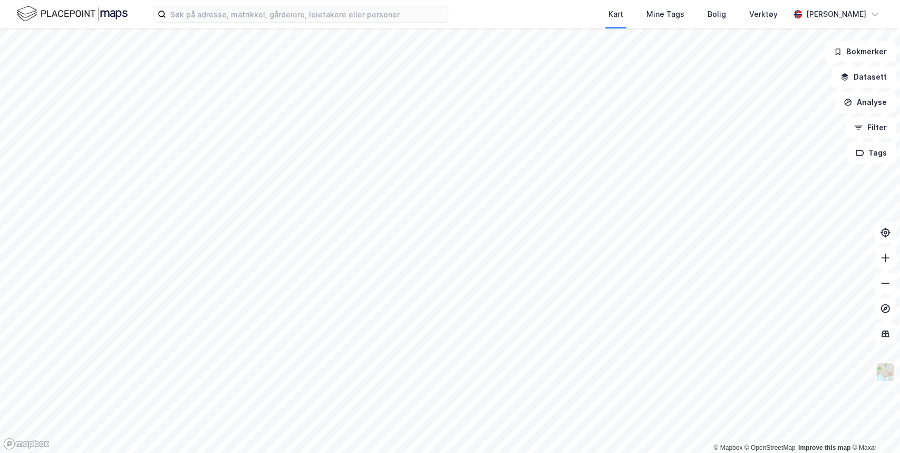
click at [337, 338] on img at bounding box center [886, 372] width 20 height 20
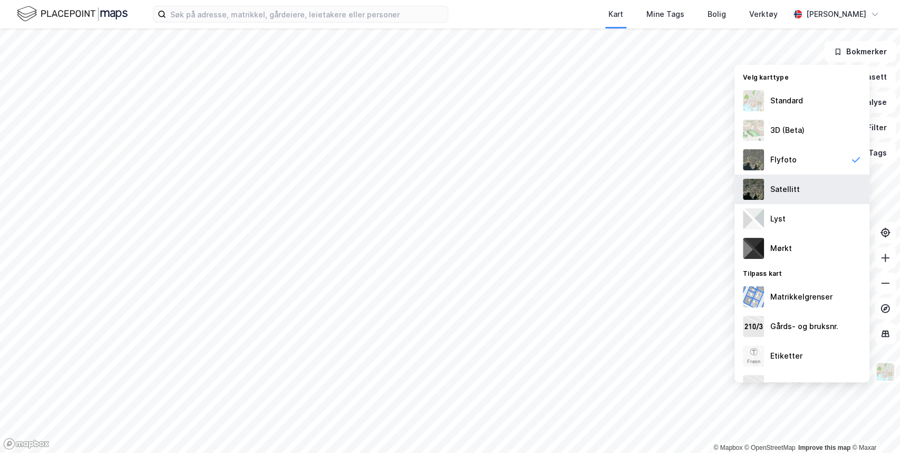
click at [337, 188] on div "Satellitt" at bounding box center [786, 189] width 30 height 13
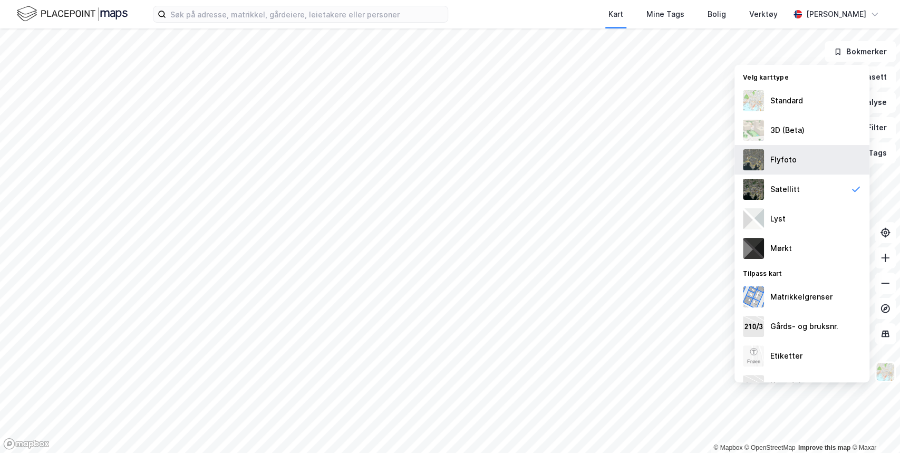
click at [337, 160] on div "Flyfoto" at bounding box center [784, 160] width 26 height 13
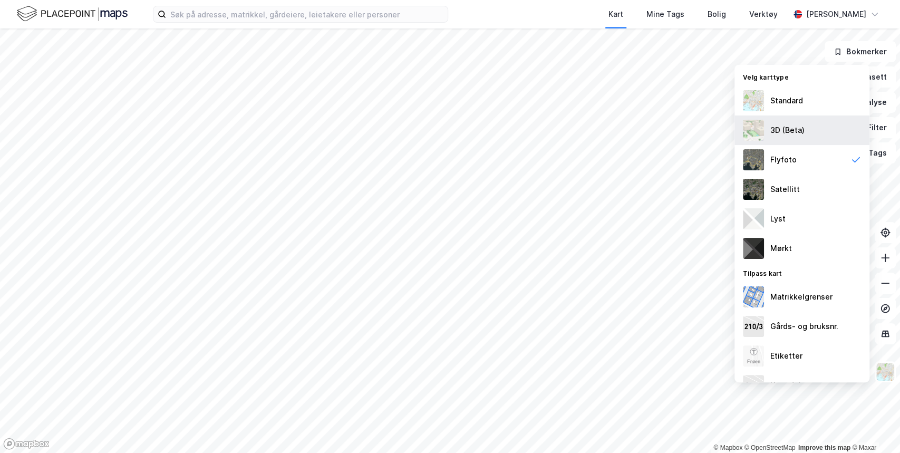
click at [337, 134] on div "3D (Beta)" at bounding box center [802, 131] width 135 height 30
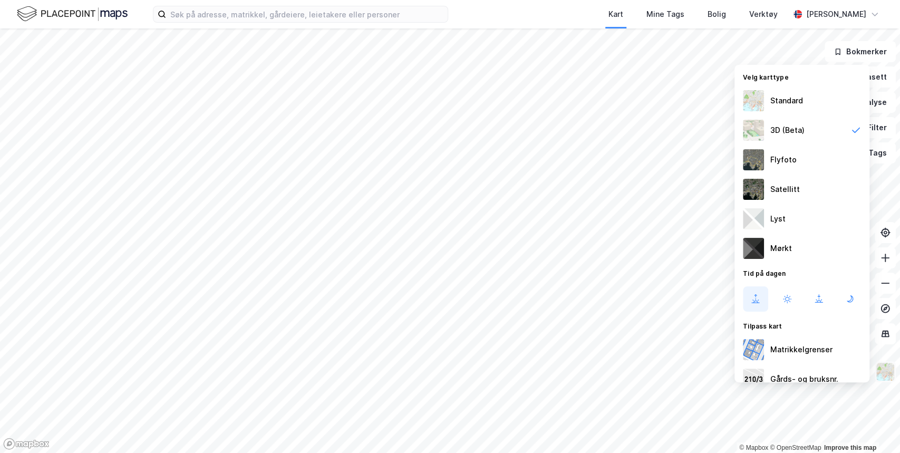
click at [337, 338] on img at bounding box center [886, 372] width 20 height 20
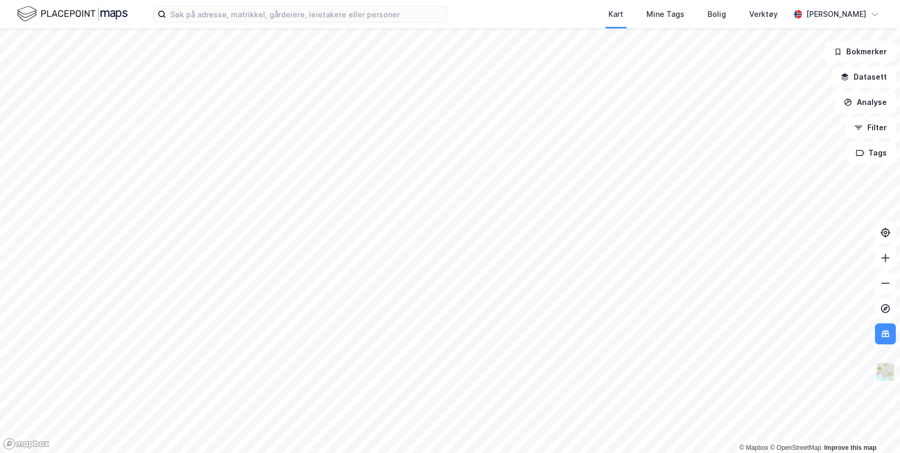
click at [337, 338] on img at bounding box center [886, 372] width 20 height 20
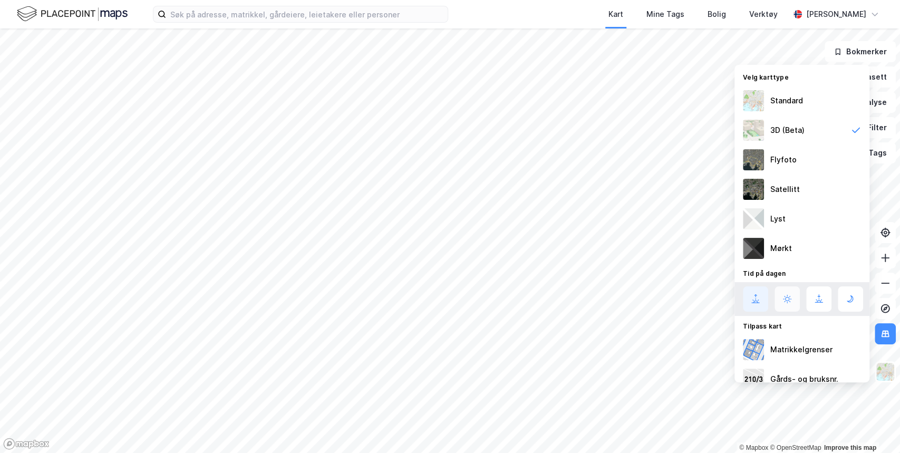
click at [337, 300] on icon at bounding box center [787, 299] width 13 height 13
click at [337, 301] on icon at bounding box center [819, 299] width 13 height 13
click at [337, 298] on icon at bounding box center [851, 299] width 13 height 13
click at [337, 306] on button at bounding box center [787, 298] width 25 height 25
click at [337, 338] on button at bounding box center [885, 333] width 21 height 21
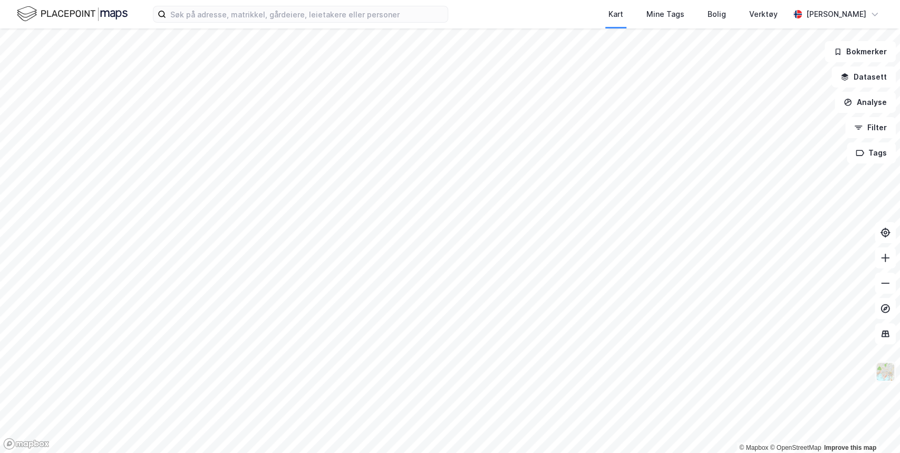
click at [337, 338] on img at bounding box center [886, 372] width 20 height 20
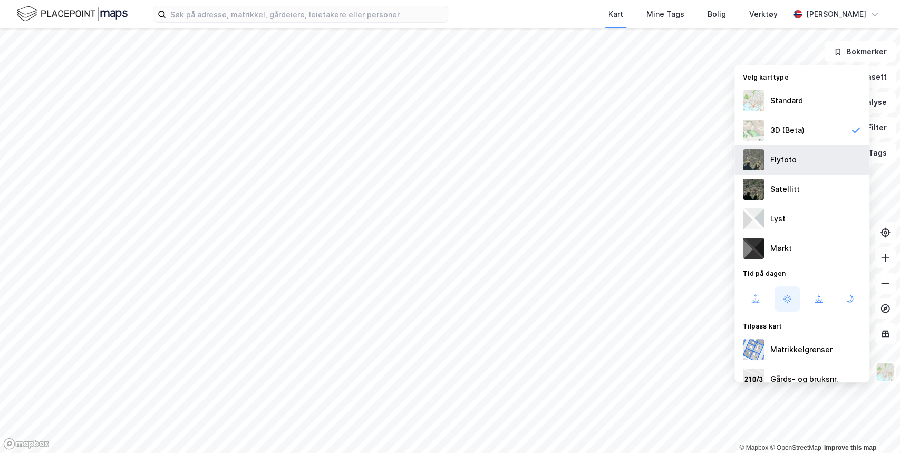
click at [337, 164] on div "Flyfoto" at bounding box center [802, 160] width 135 height 30
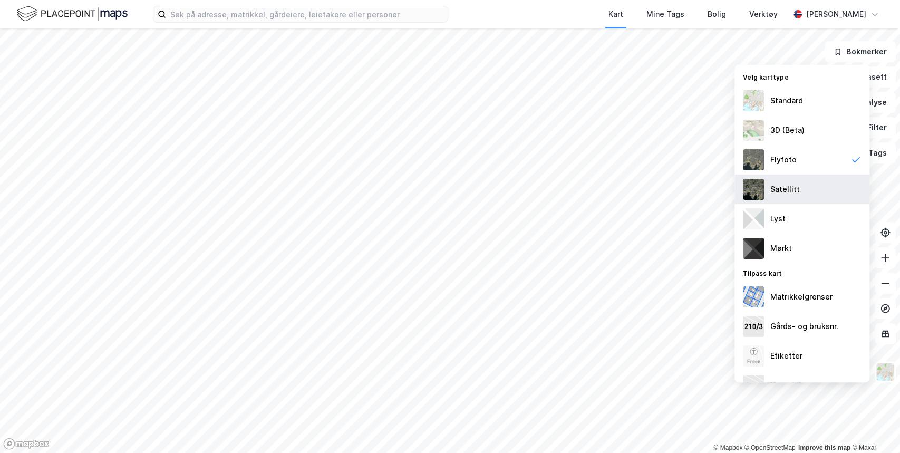
click at [337, 187] on div "Satellitt" at bounding box center [802, 190] width 135 height 30
click at [337, 338] on img at bounding box center [886, 372] width 20 height 20
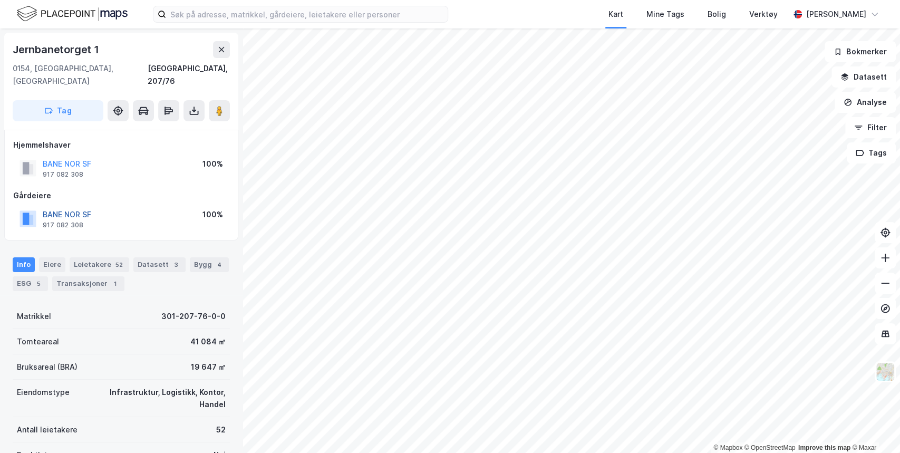
click at [0, 0] on button "BANE NOR SF" at bounding box center [0, 0] width 0 height 0
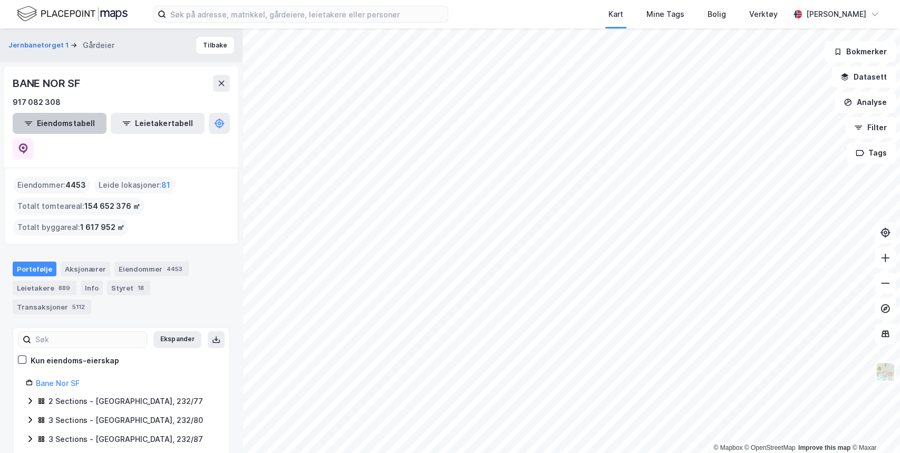
click at [26, 122] on icon "button" at bounding box center [28, 123] width 8 height 8
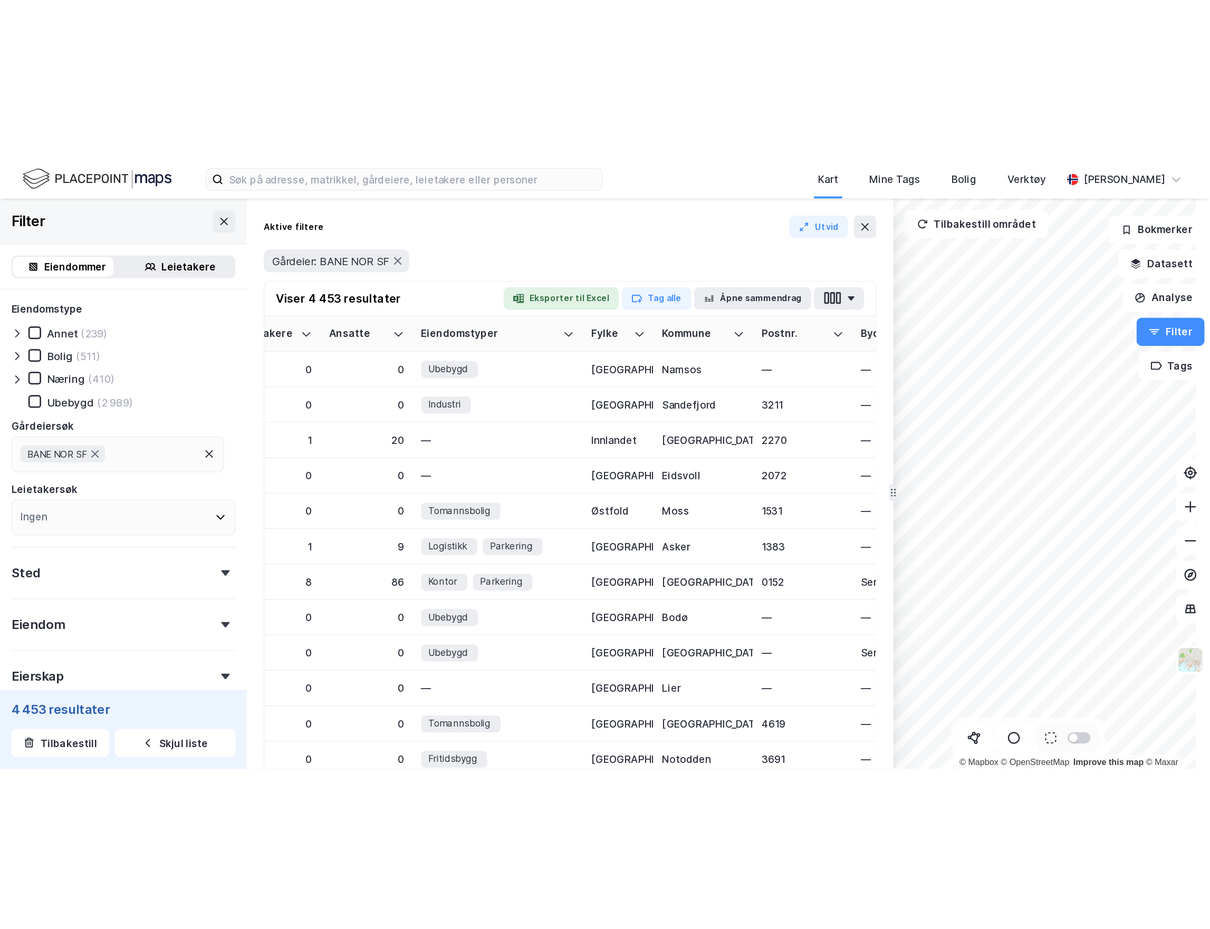
scroll to position [0, 720]
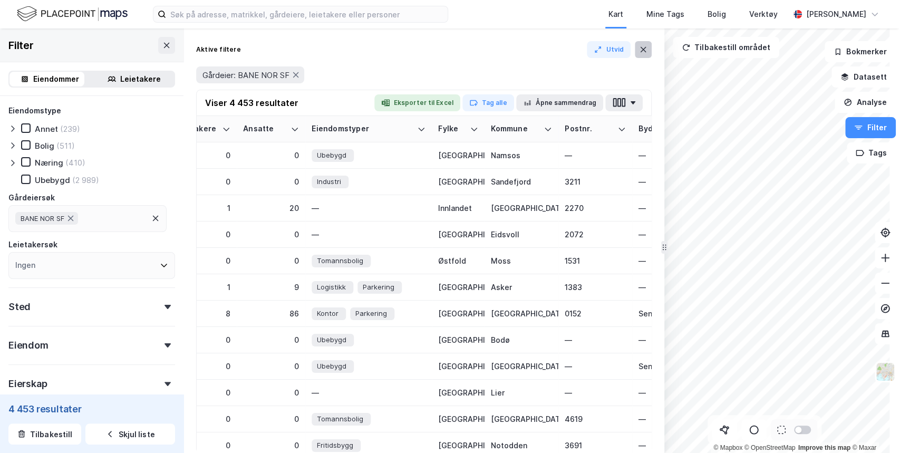
click at [337, 47] on button at bounding box center [643, 49] width 17 height 17
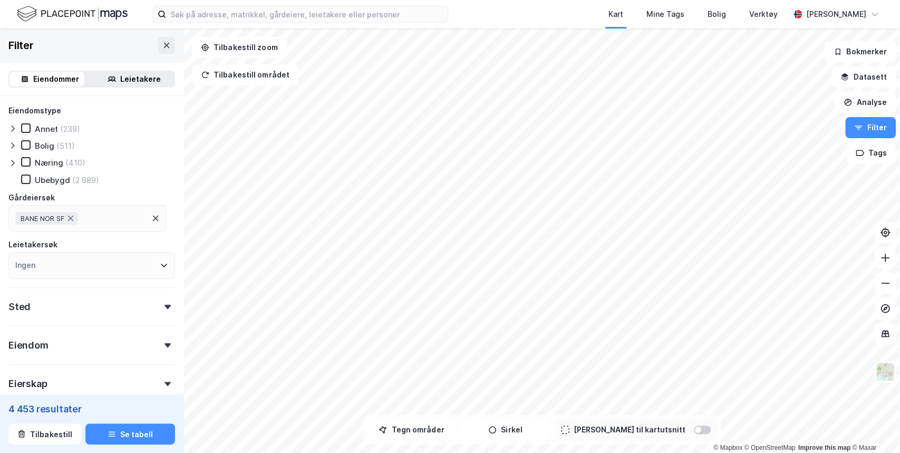
click at [156, 219] on icon at bounding box center [155, 218] width 8 height 8
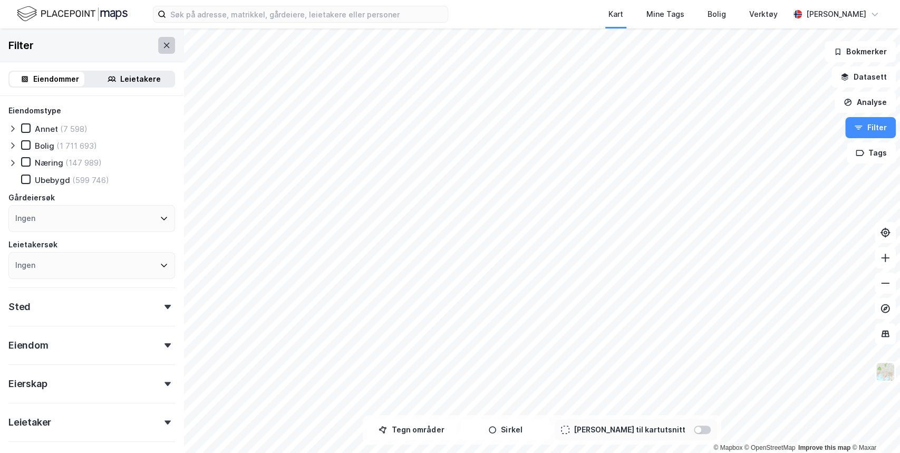
click at [162, 45] on icon at bounding box center [166, 45] width 8 height 8
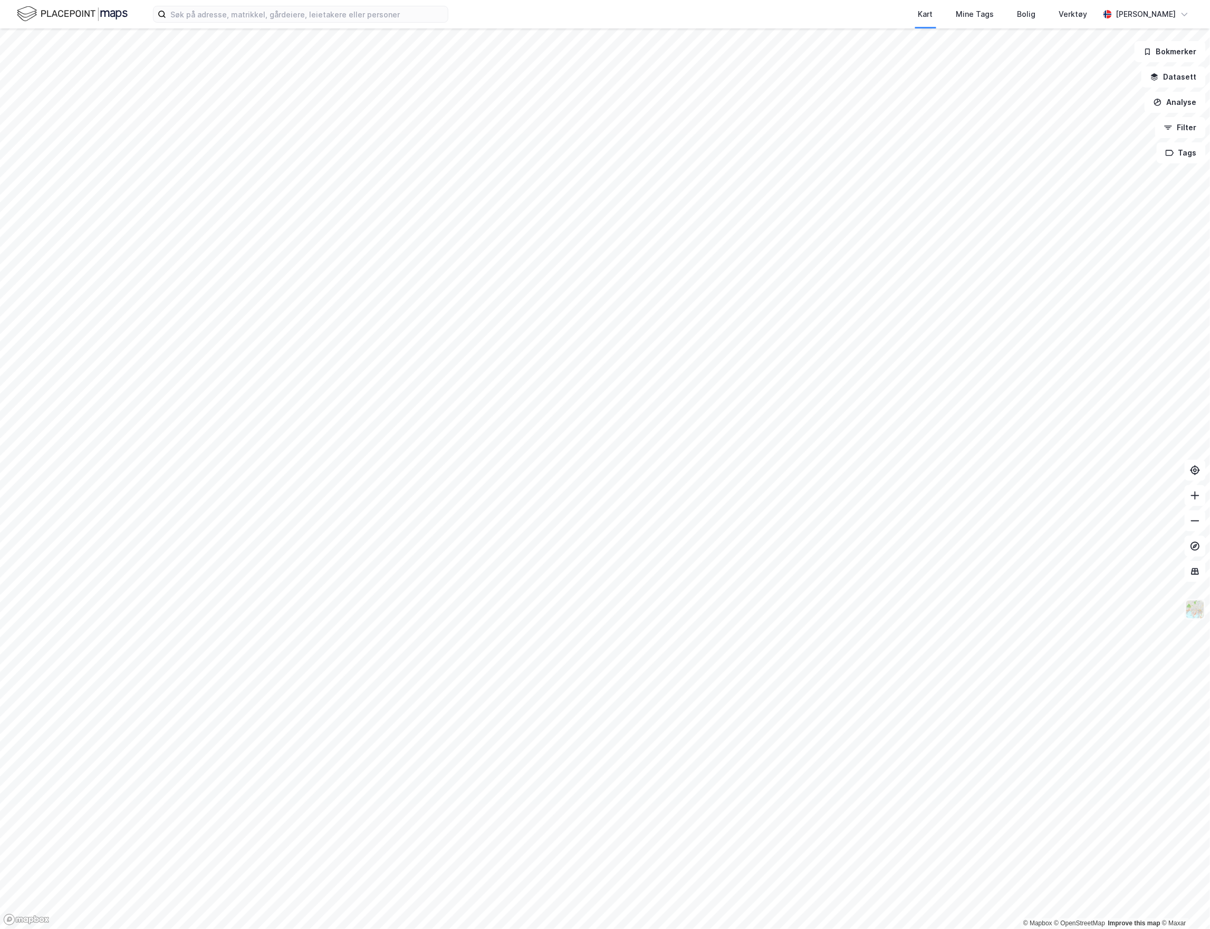
click at [337, 338] on img at bounding box center [1195, 610] width 20 height 20
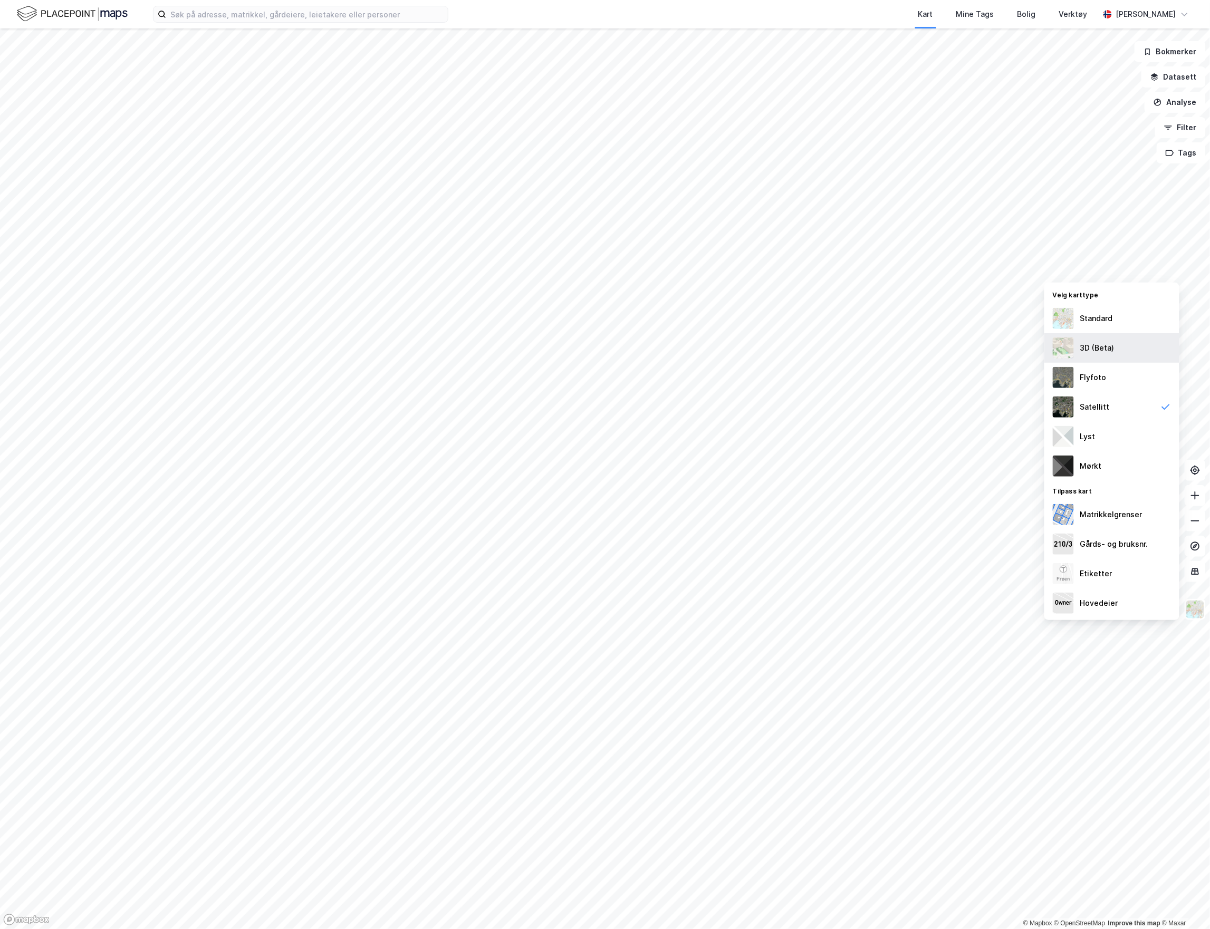
click at [337, 338] on div "3D (Beta)" at bounding box center [1097, 348] width 34 height 13
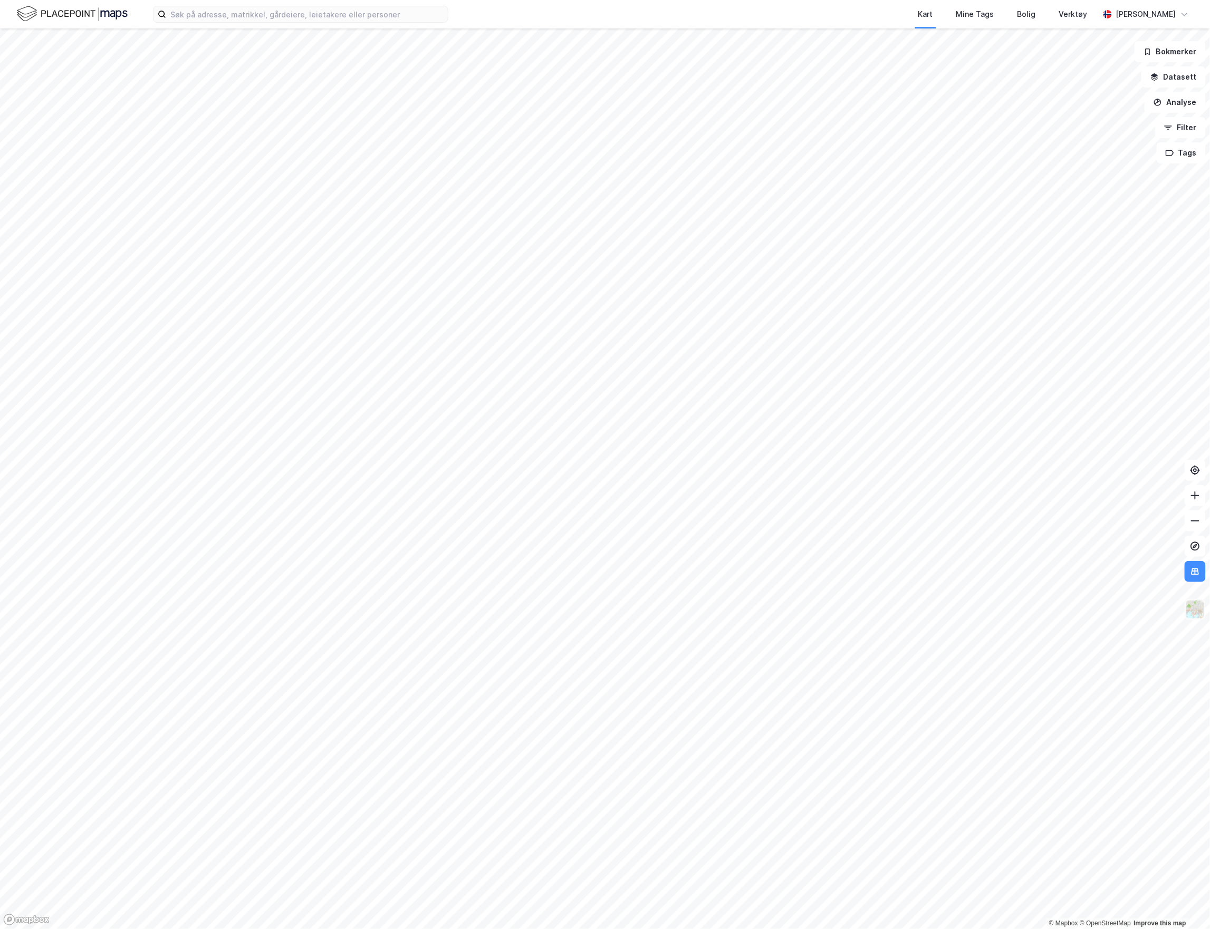
click at [337, 338] on img at bounding box center [1195, 610] width 20 height 20
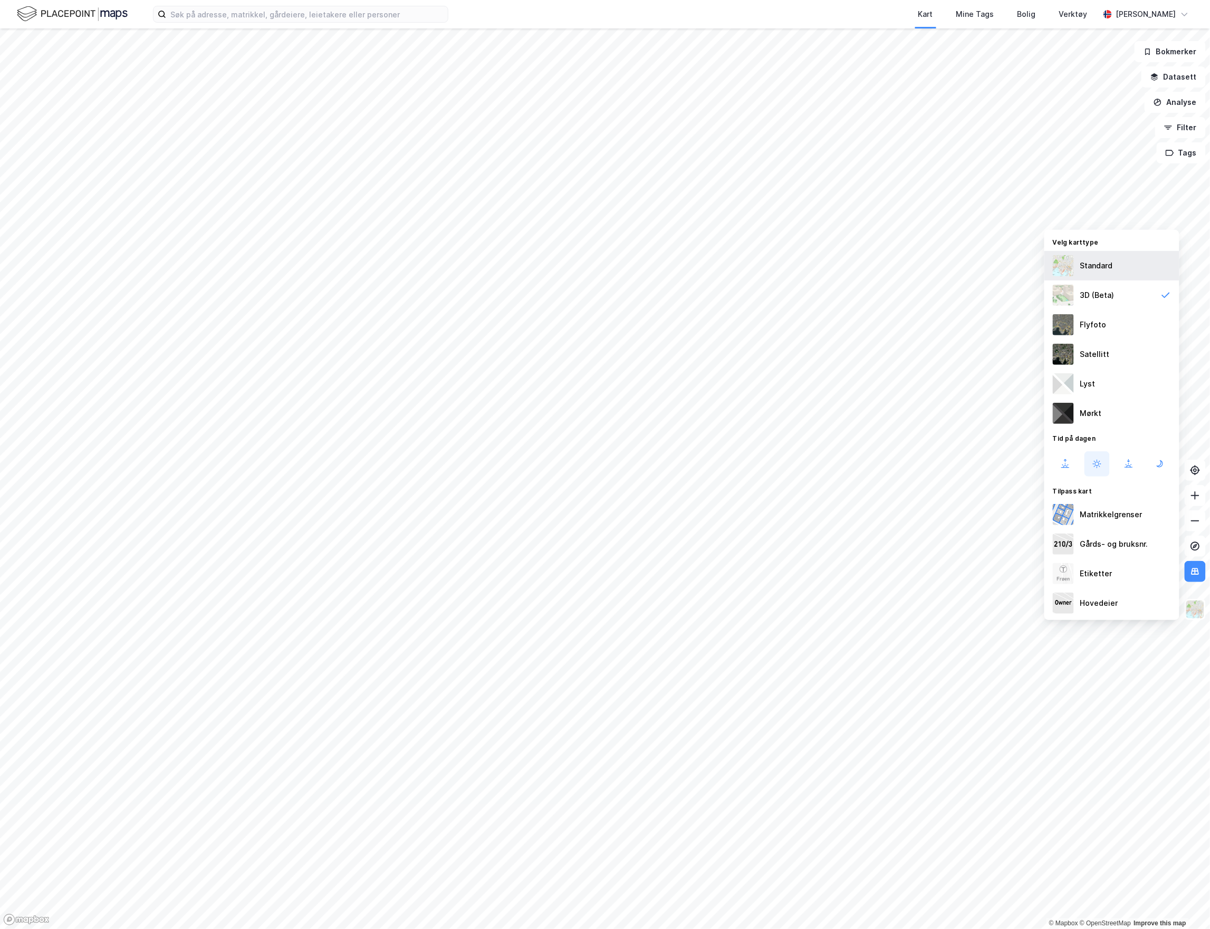
click at [337, 260] on div "Standard" at bounding box center [1096, 266] width 33 height 13
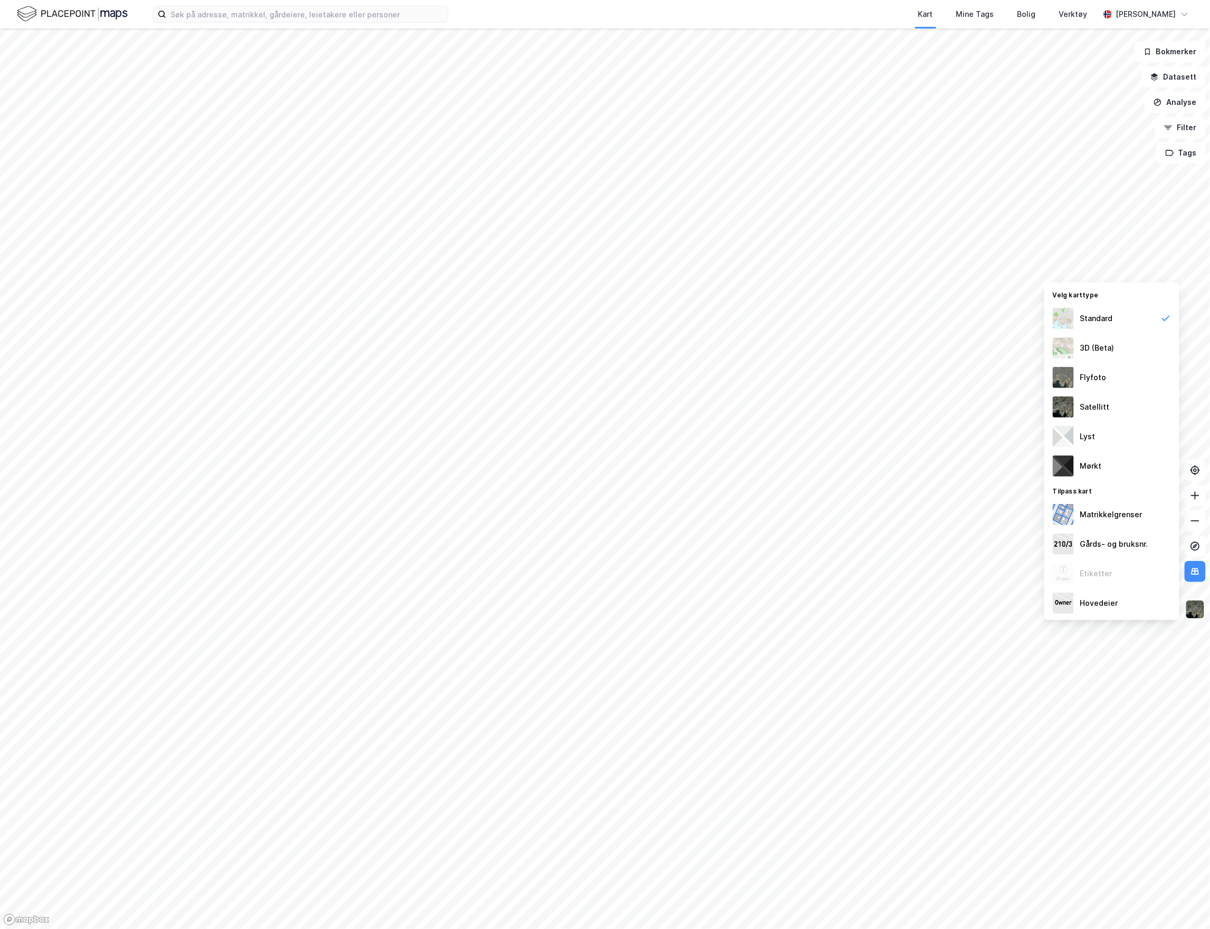
click at [337, 338] on img at bounding box center [1195, 610] width 20 height 20
